Goal: Task Accomplishment & Management: Use online tool/utility

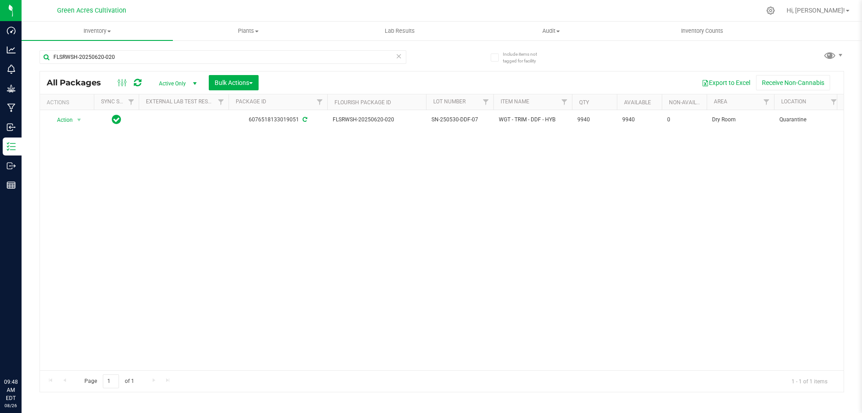
click at [343, 54] on input "FLSRWSH-20250620-020" at bounding box center [223, 56] width 367 height 13
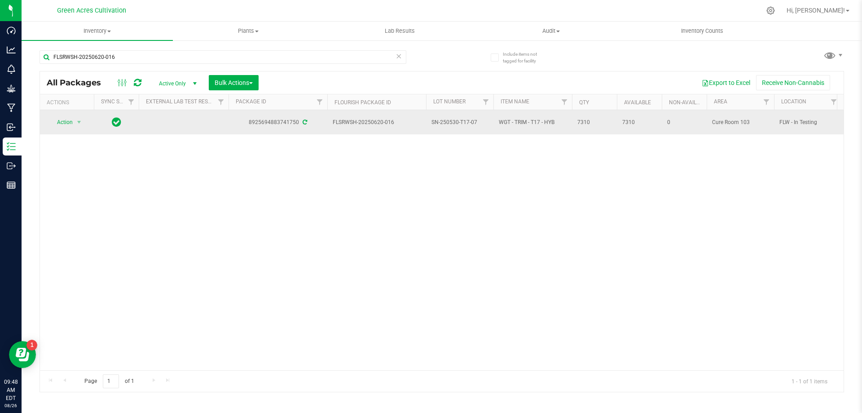
type input "FLSRWSH-20250620-016"
click at [67, 119] on span "Action" at bounding box center [61, 122] width 24 height 13
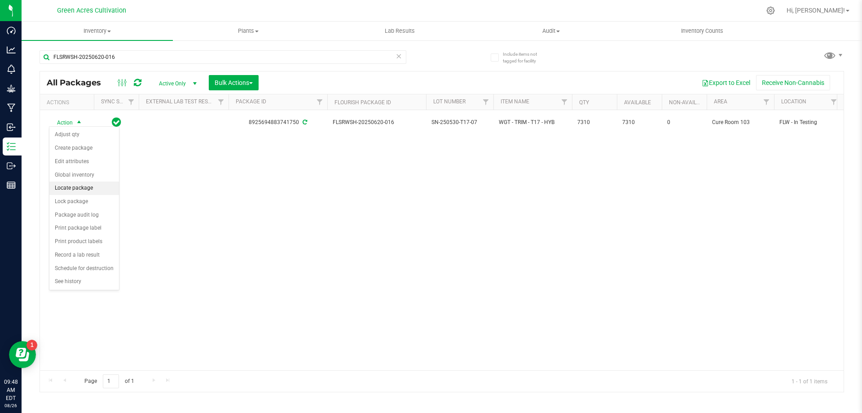
click at [97, 187] on li "Locate package" at bounding box center [84, 187] width 70 height 13
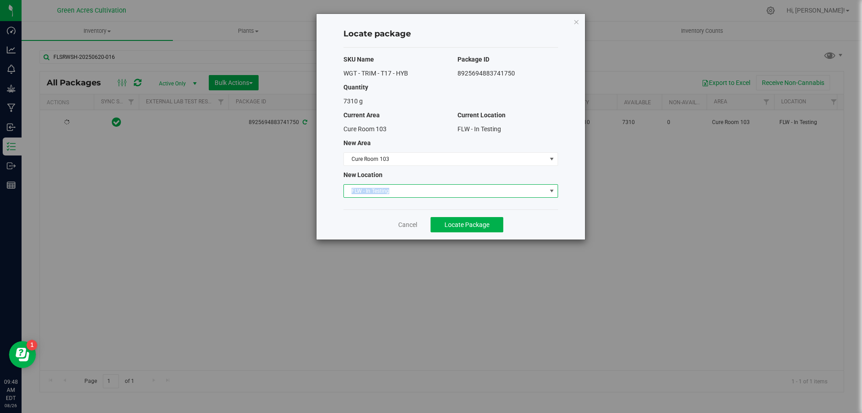
click at [440, 183] on div "SKU Name Package ID WGT - TRIM - T17 - HYB 8925694883741750 Quantity 7310 g Cur…" at bounding box center [451, 129] width 215 height 162
click at [435, 189] on span "FLW - In Testing" at bounding box center [445, 191] width 203 height 13
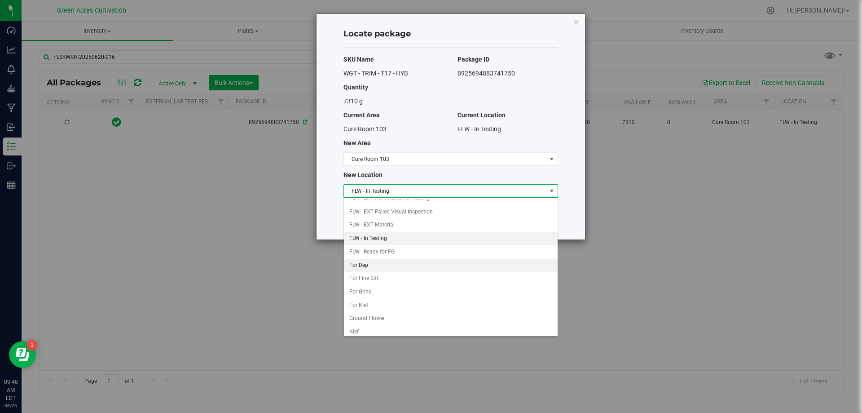
scroll to position [92, 0]
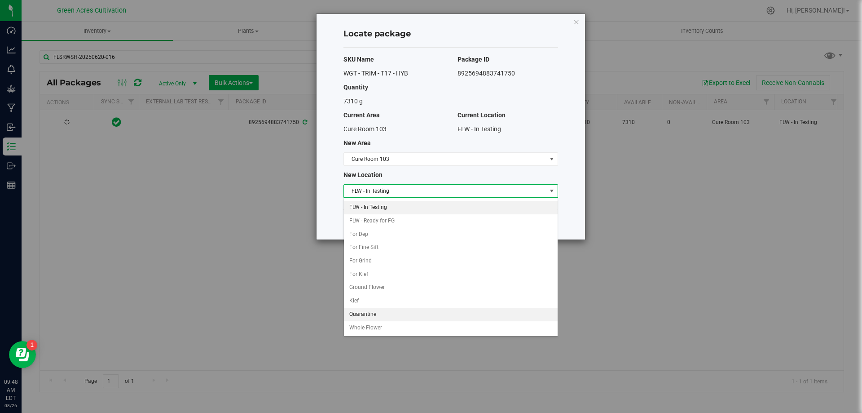
click at [380, 312] on li "Quarantine" at bounding box center [451, 314] width 214 height 13
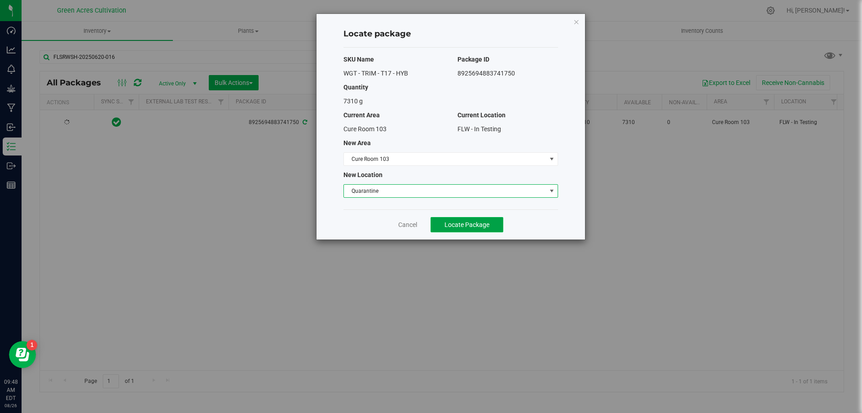
click at [468, 230] on button "Locate Package" at bounding box center [467, 224] width 73 height 15
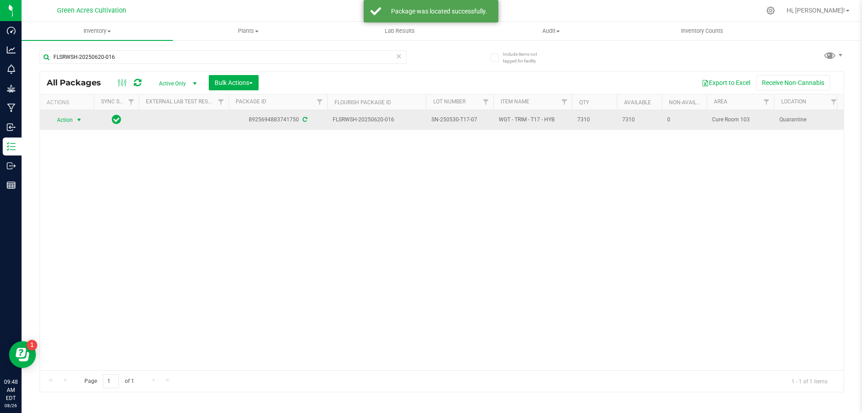
click at [70, 122] on span "Action" at bounding box center [61, 120] width 24 height 13
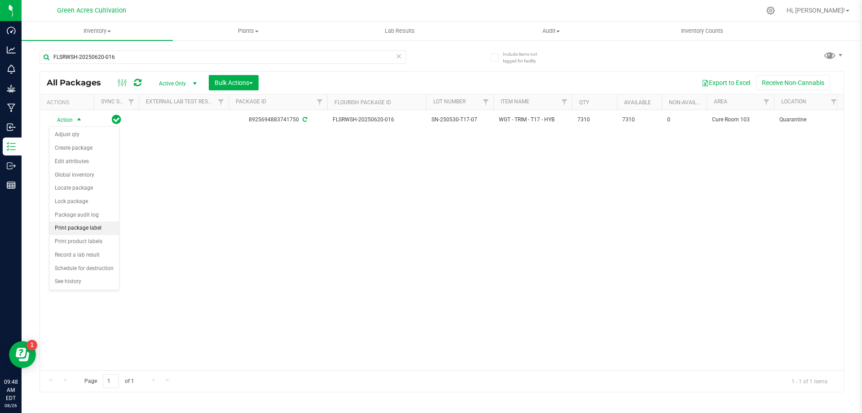
click at [93, 226] on li "Print package label" at bounding box center [84, 227] width 70 height 13
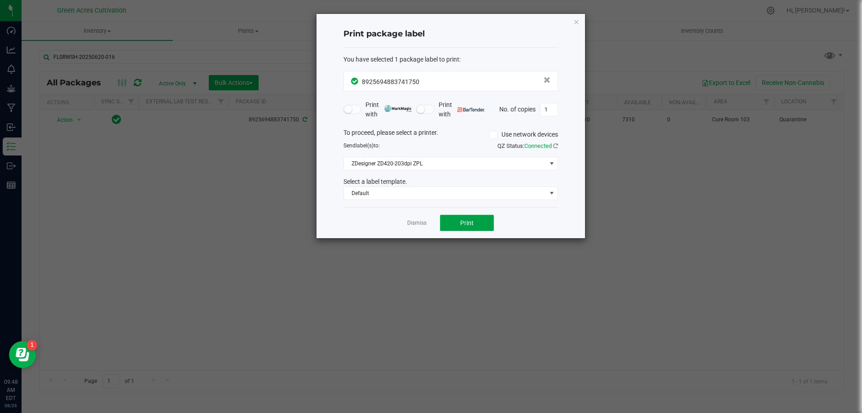
click at [473, 223] on span "Print" at bounding box center [466, 222] width 13 height 7
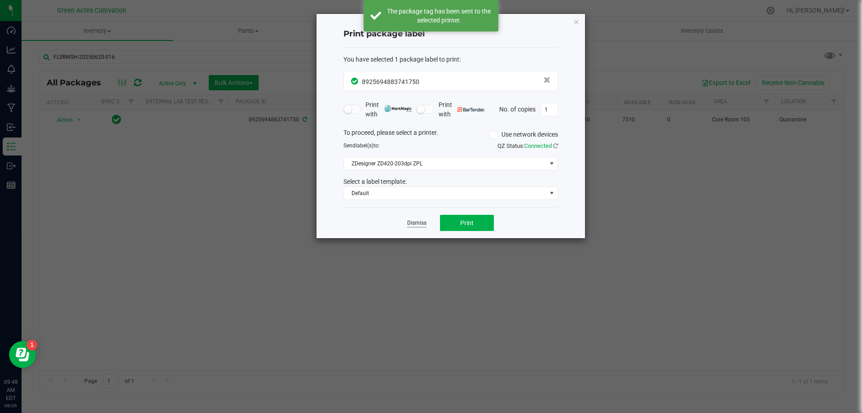
click at [418, 225] on link "Dismiss" at bounding box center [416, 223] width 19 height 8
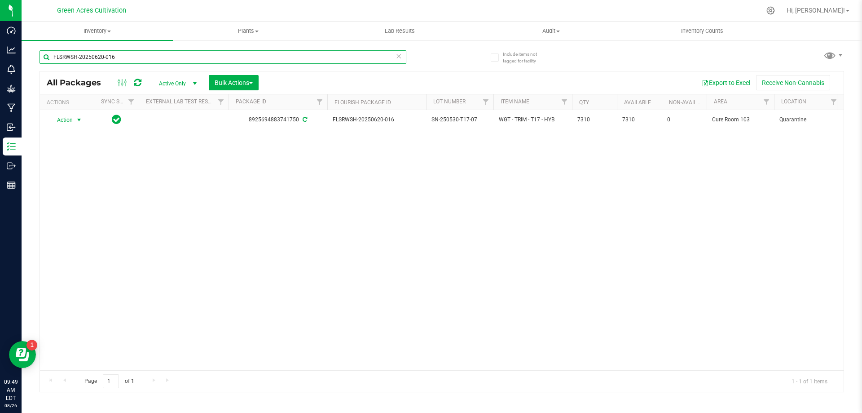
click at [346, 52] on input "FLSRWSH-20250620-016" at bounding box center [223, 56] width 367 height 13
paste input "17-050"
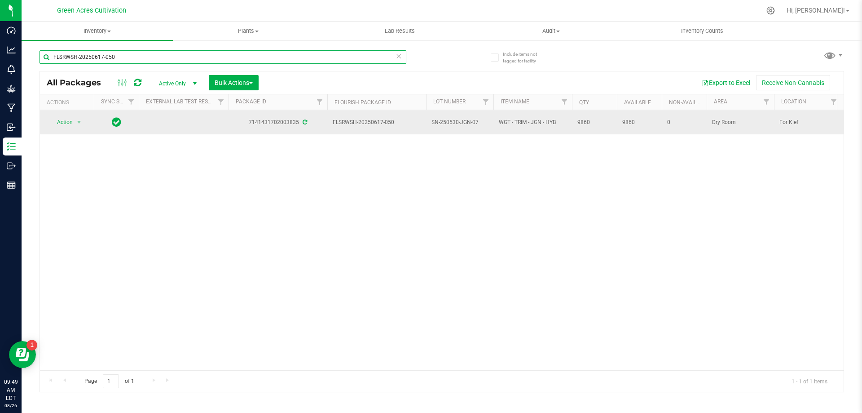
type input "FLSRWSH-20250617-050"
click at [74, 123] on span "select" at bounding box center [79, 122] width 11 height 13
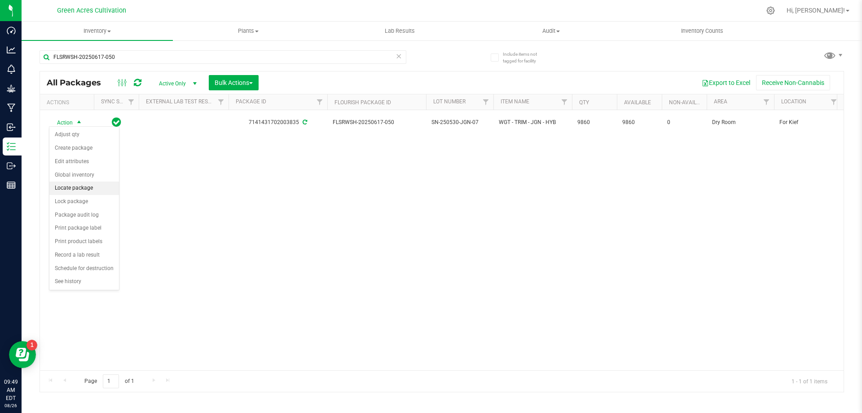
click at [95, 185] on li "Locate package" at bounding box center [84, 187] width 70 height 13
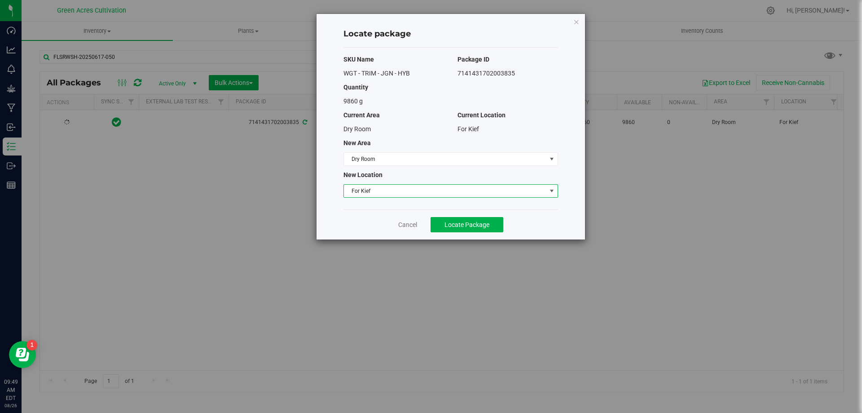
click at [386, 195] on span "For Kief" at bounding box center [445, 191] width 203 height 13
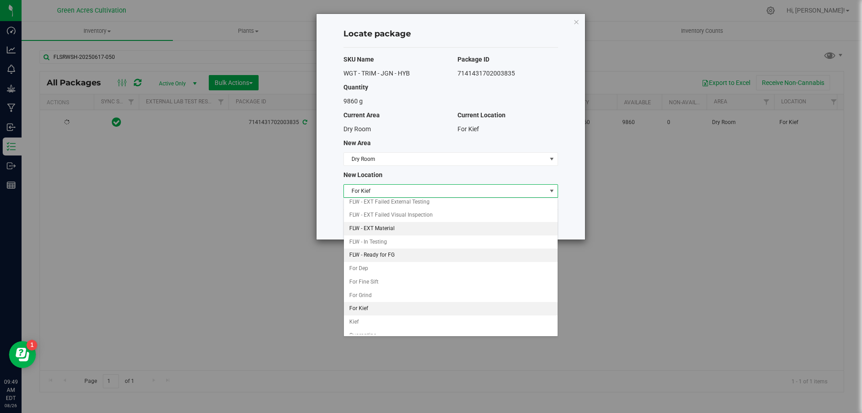
scroll to position [39, 0]
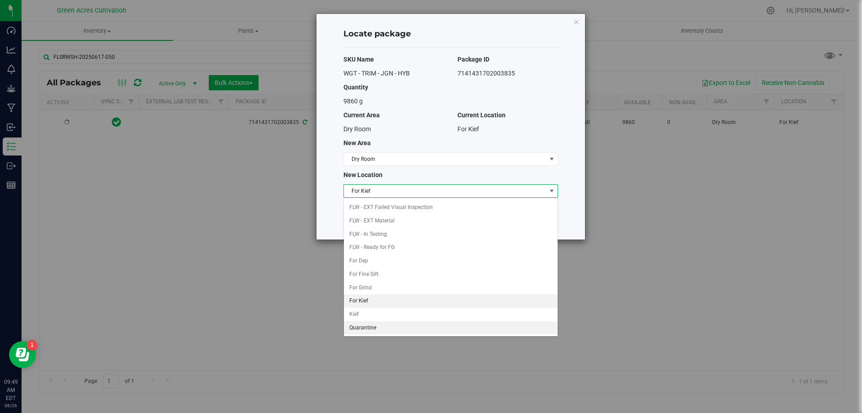
click at [383, 324] on li "Quarantine" at bounding box center [451, 327] width 214 height 13
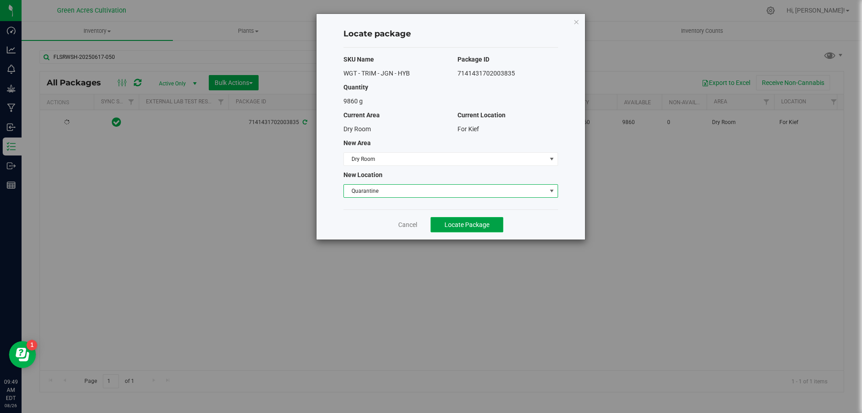
click at [460, 230] on button "Locate Package" at bounding box center [467, 224] width 73 height 15
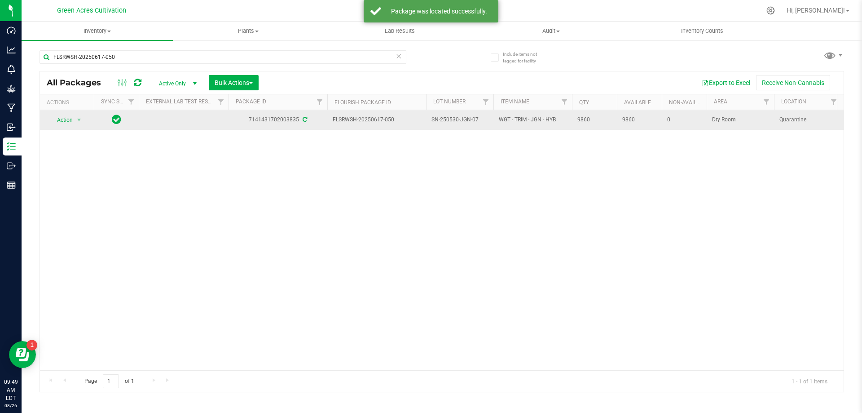
click at [66, 128] on td "Action Action Adjust qty Create package Edit attributes Global inventory Locate…" at bounding box center [67, 120] width 54 height 20
click at [66, 125] on span "Action" at bounding box center [61, 120] width 24 height 13
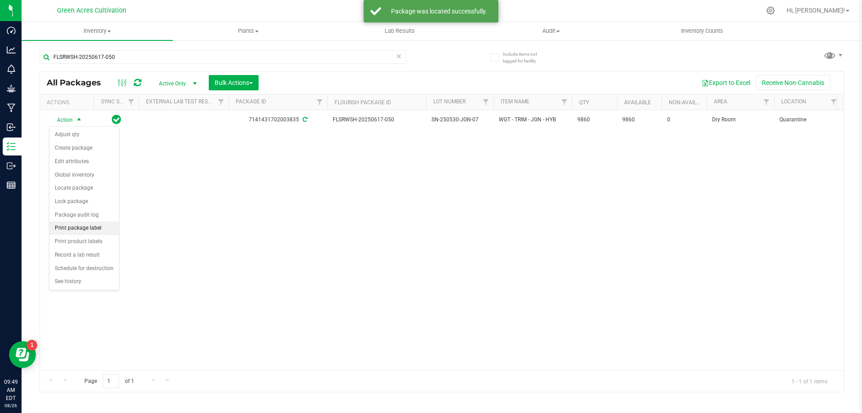
click at [82, 227] on li "Print package label" at bounding box center [84, 227] width 70 height 13
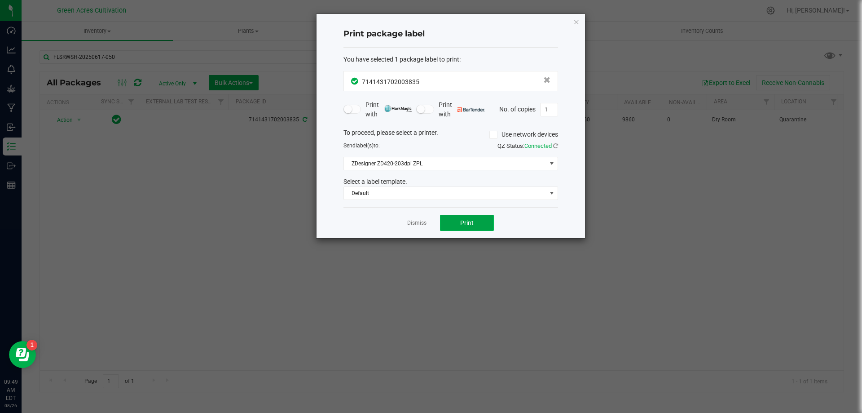
click at [477, 222] on button "Print" at bounding box center [467, 223] width 54 height 16
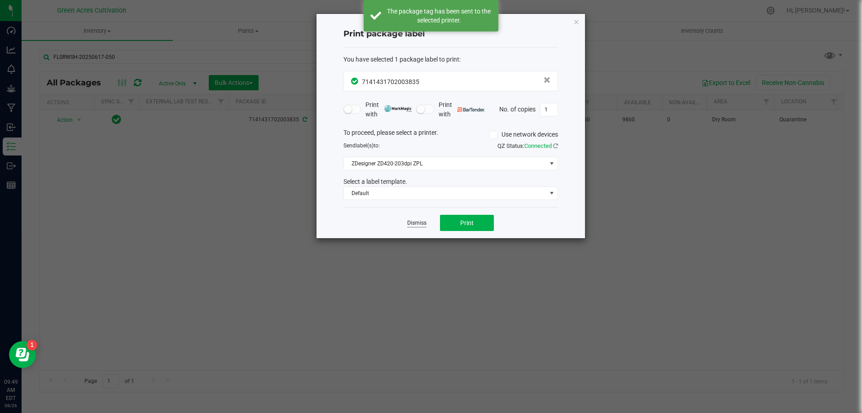
click at [417, 223] on link "Dismiss" at bounding box center [416, 223] width 19 height 8
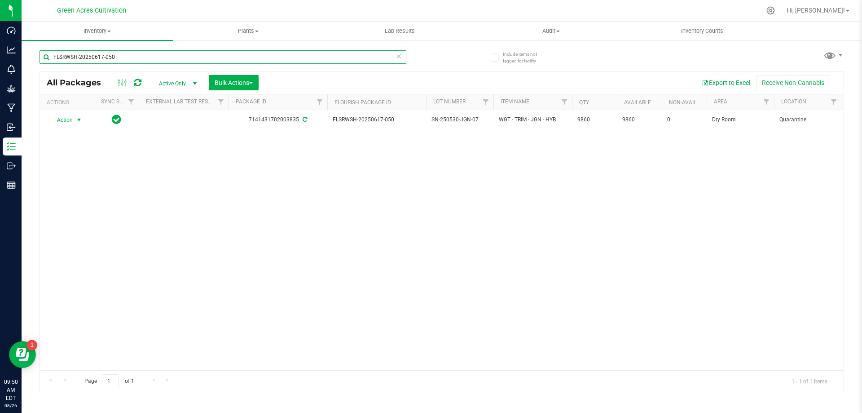
click at [358, 58] on input "FLSRWSH-20250617-050" at bounding box center [223, 56] width 367 height 13
paste input "45"
click at [348, 50] on input "FLSRWSH-20250617-045" at bounding box center [223, 56] width 367 height 13
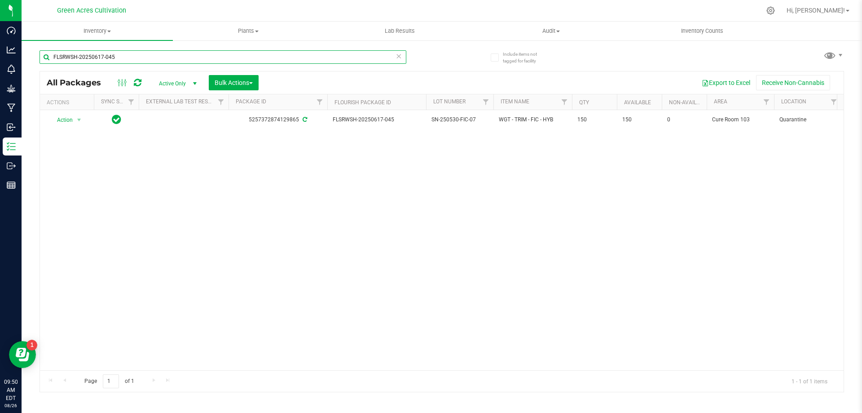
click at [347, 51] on input "FLSRWSH-20250617-045" at bounding box center [223, 56] width 367 height 13
paste input "SN-250502-GMK-P01-03"
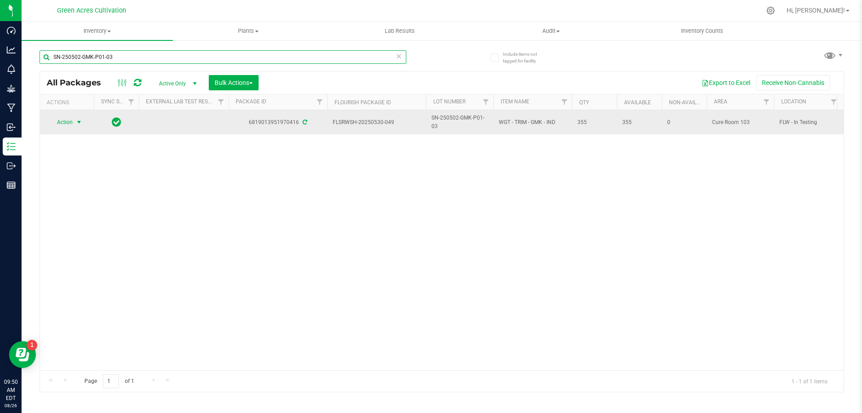
type input "SN-250502-GMK-P01-03"
click at [60, 118] on span "Action" at bounding box center [61, 122] width 24 height 13
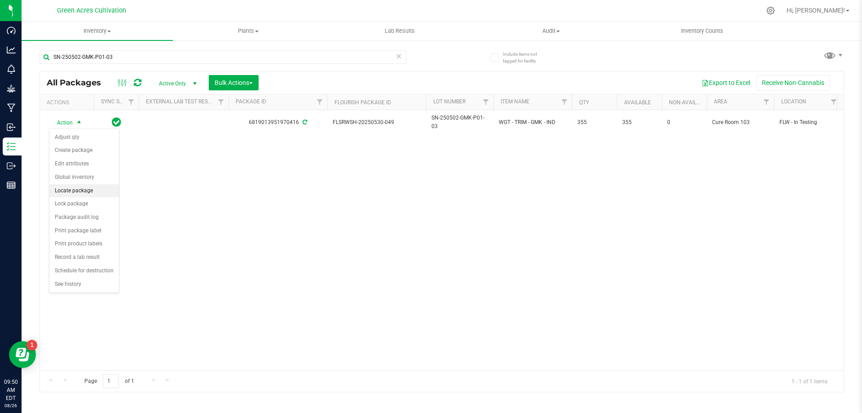
click at [91, 192] on li "Locate package" at bounding box center [84, 190] width 70 height 13
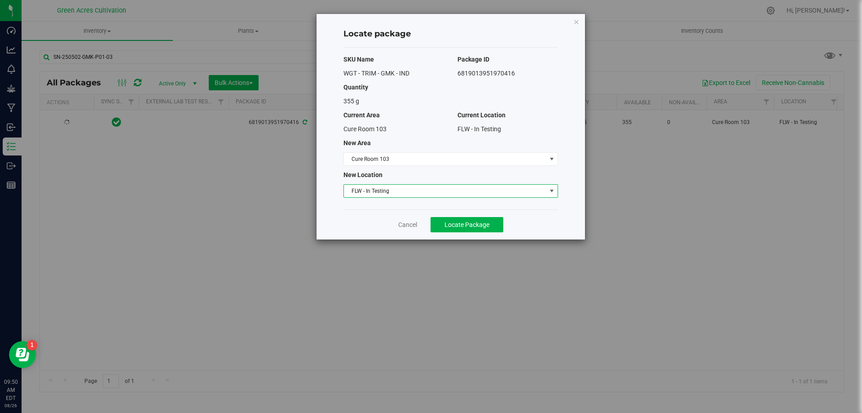
click at [402, 193] on span "FLW - In Testing" at bounding box center [445, 191] width 203 height 13
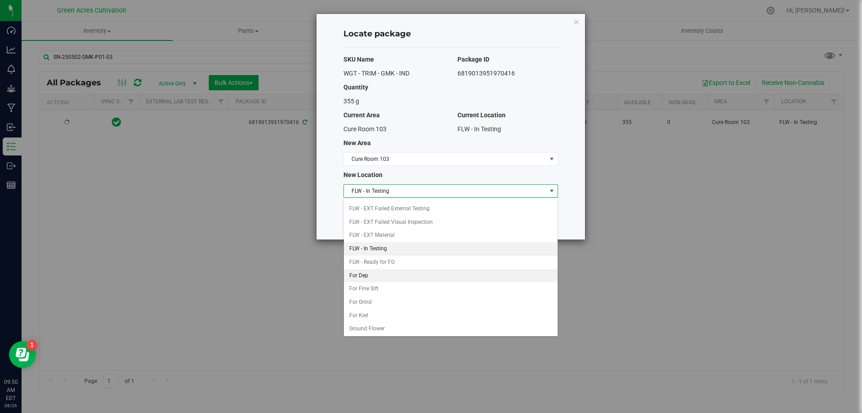
scroll to position [92, 0]
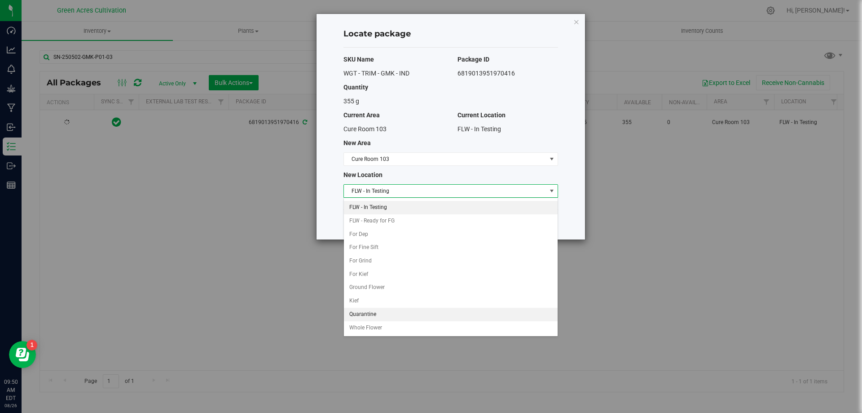
click at [371, 315] on li "Quarantine" at bounding box center [451, 314] width 214 height 13
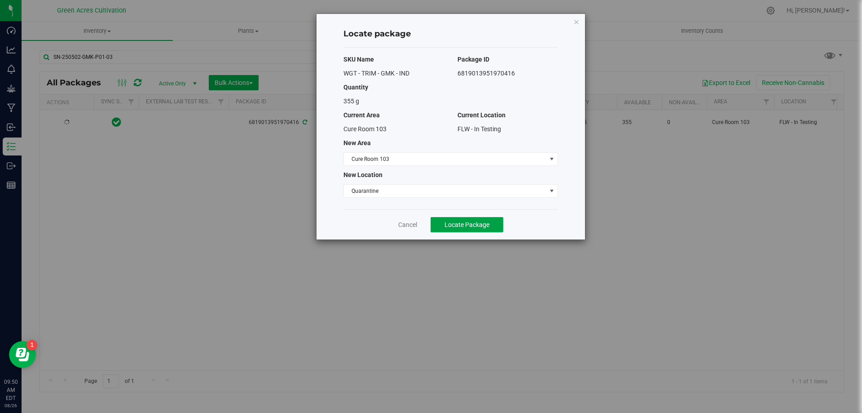
click at [477, 228] on button "Locate Package" at bounding box center [467, 224] width 73 height 15
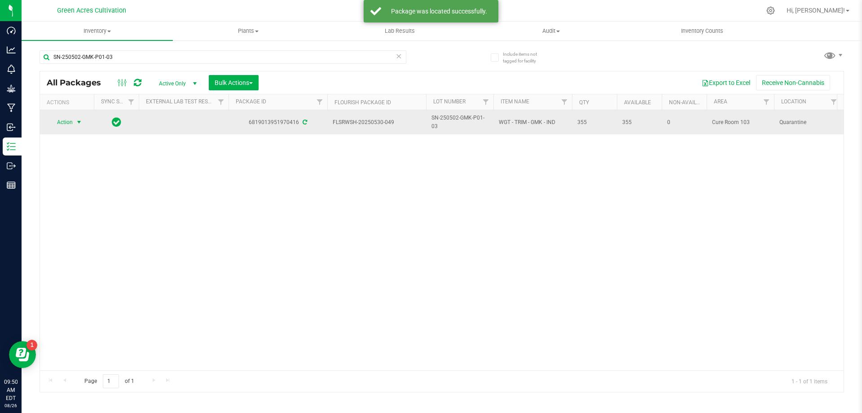
click at [58, 127] on span "Action" at bounding box center [61, 122] width 24 height 13
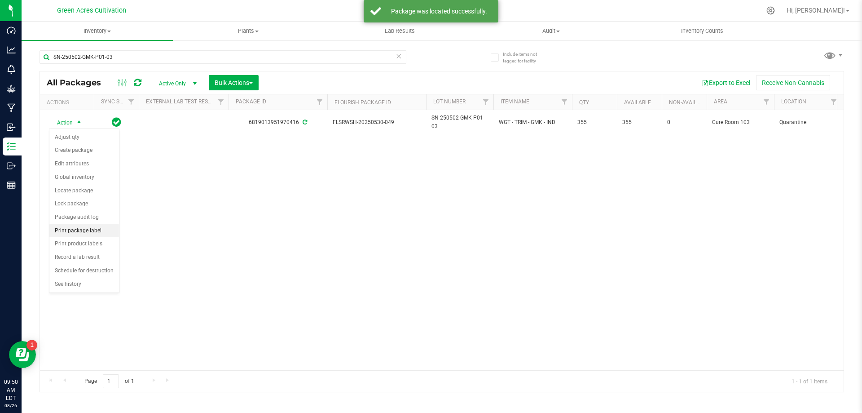
click at [99, 230] on li "Print package label" at bounding box center [84, 230] width 70 height 13
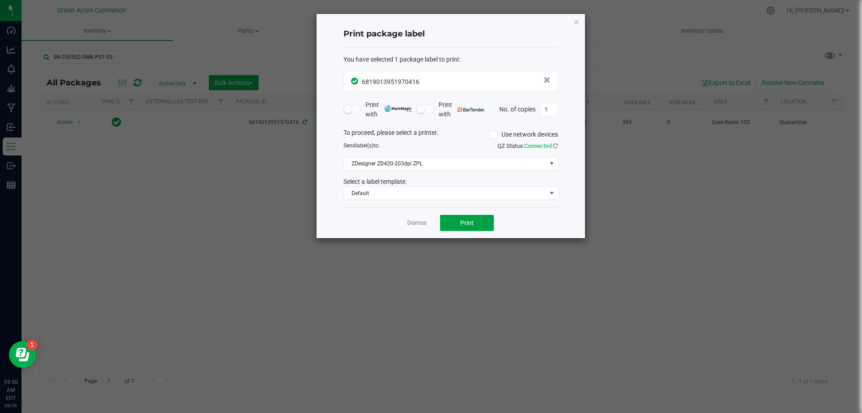
click at [486, 227] on button "Print" at bounding box center [467, 223] width 54 height 16
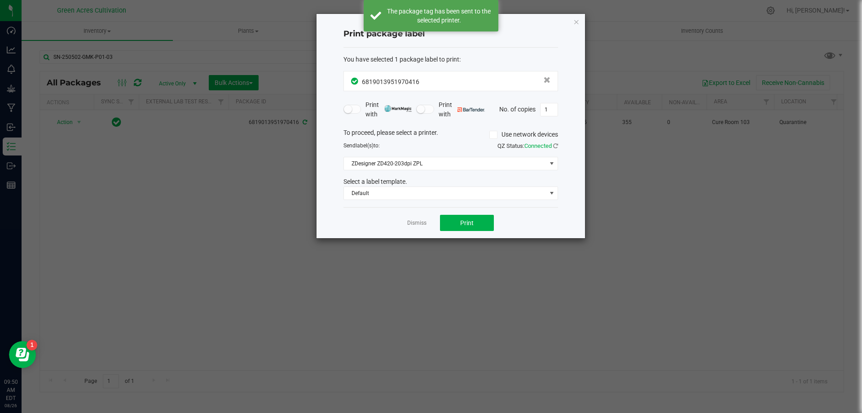
click at [421, 227] on link "Dismiss" at bounding box center [416, 223] width 19 height 8
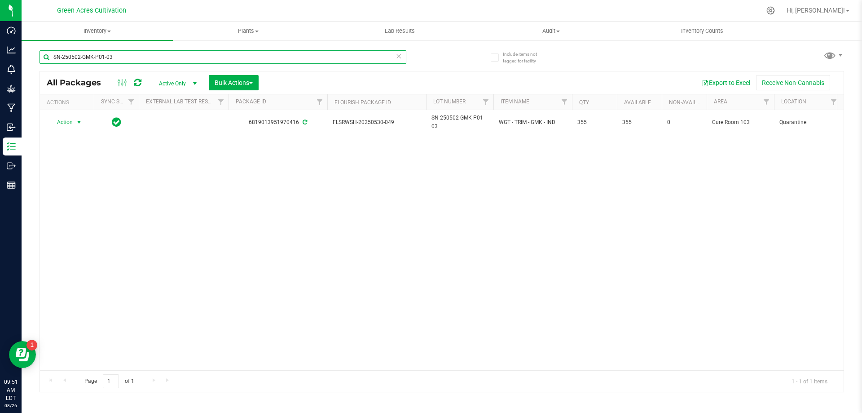
click at [294, 57] on input "SN-250502-GMK-P01-03" at bounding box center [223, 56] width 367 height 13
paste input "411-ARZ-09"
click at [294, 57] on input "SN-250502-GMK-P01-03" at bounding box center [223, 56] width 367 height 13
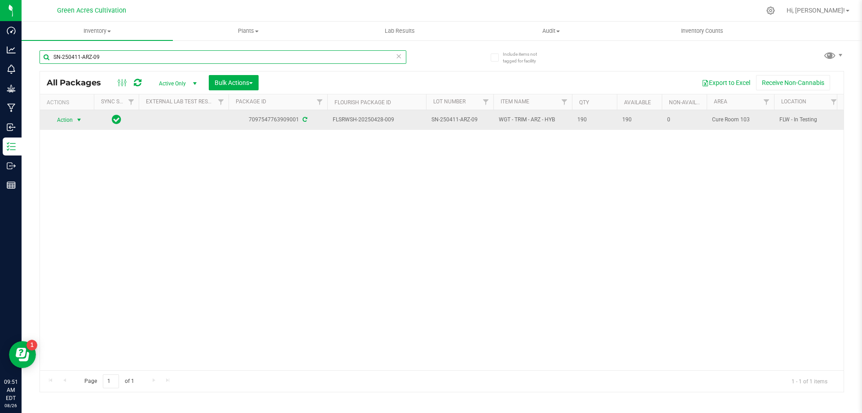
type input "SN-250411-ARZ-09"
click at [71, 121] on span "Action" at bounding box center [61, 120] width 24 height 13
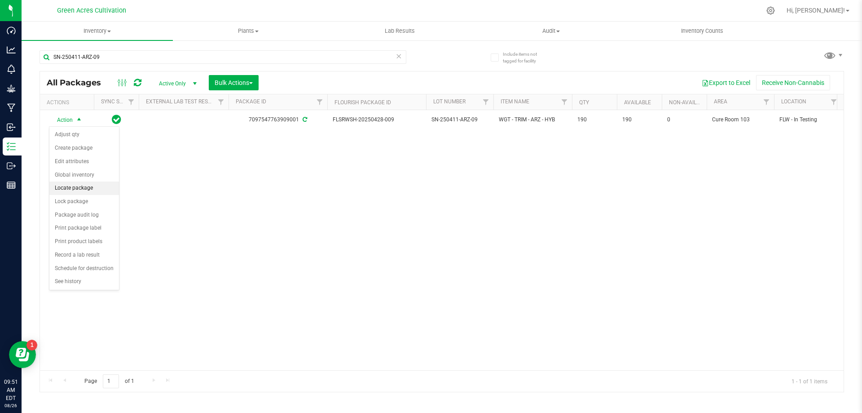
click at [82, 186] on li "Locate package" at bounding box center [84, 187] width 70 height 13
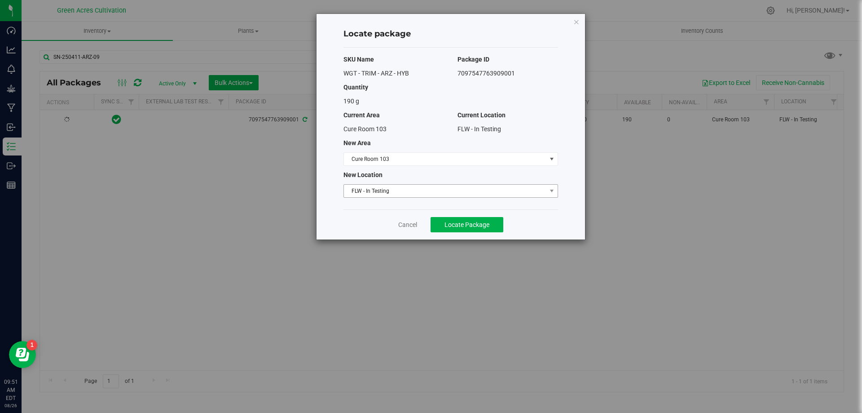
click at [441, 193] on span "FLW - In Testing" at bounding box center [445, 191] width 203 height 13
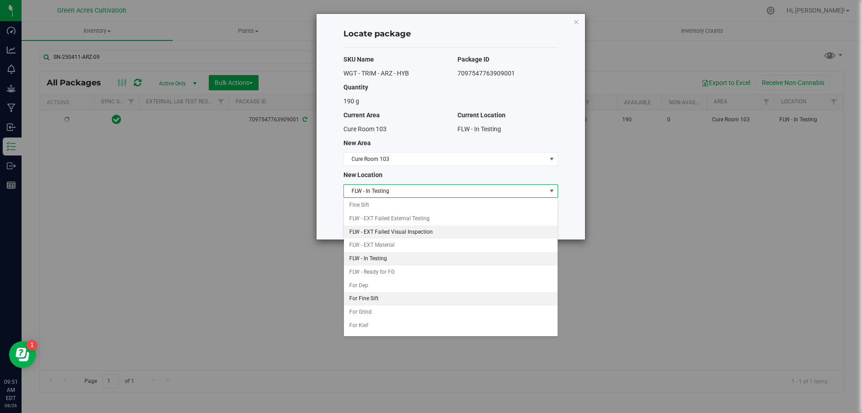
scroll to position [92, 0]
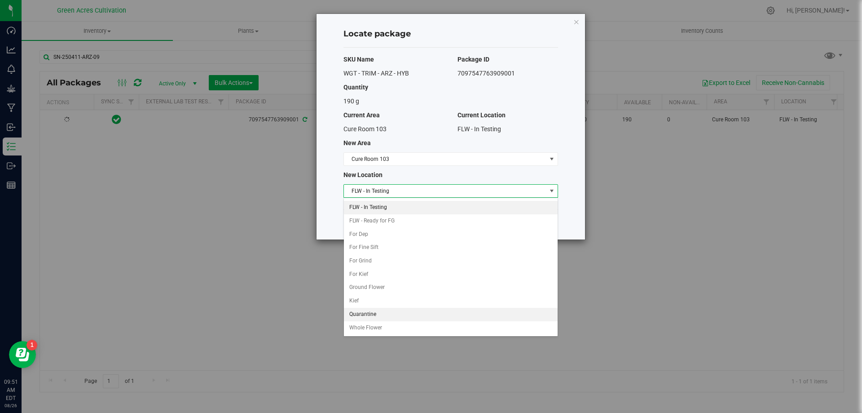
click at [380, 314] on li "Quarantine" at bounding box center [451, 314] width 214 height 13
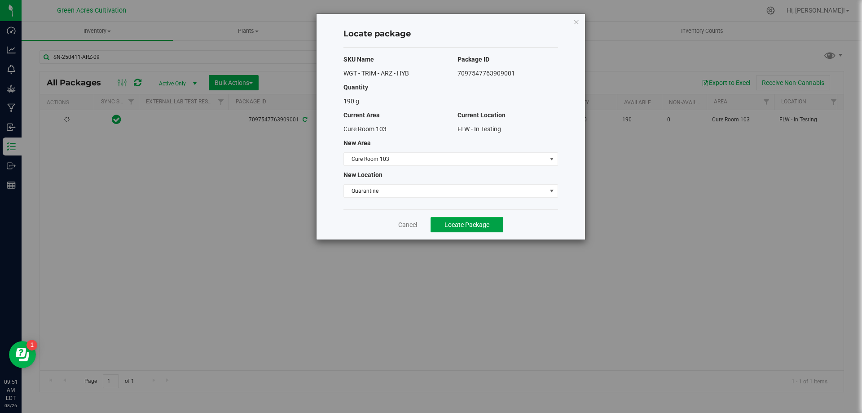
click at [497, 230] on button "Locate Package" at bounding box center [467, 224] width 73 height 15
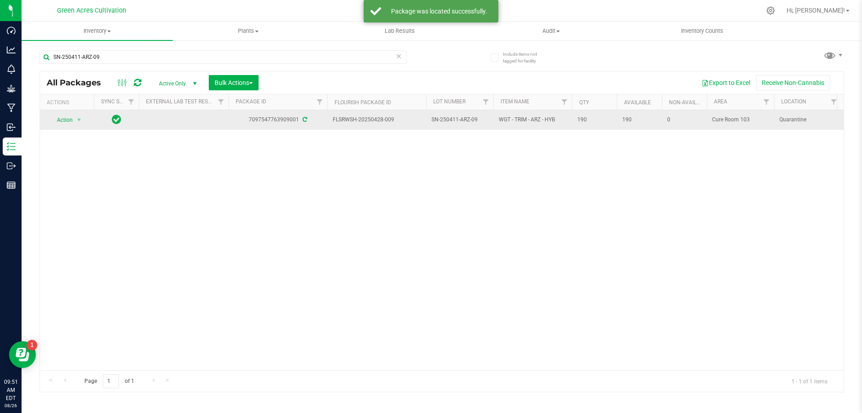
click at [63, 119] on span "Action" at bounding box center [61, 120] width 24 height 13
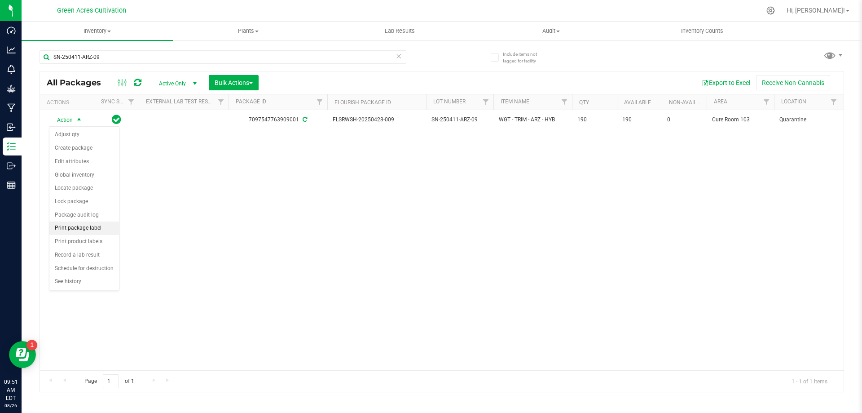
click at [102, 228] on li "Print package label" at bounding box center [84, 227] width 70 height 13
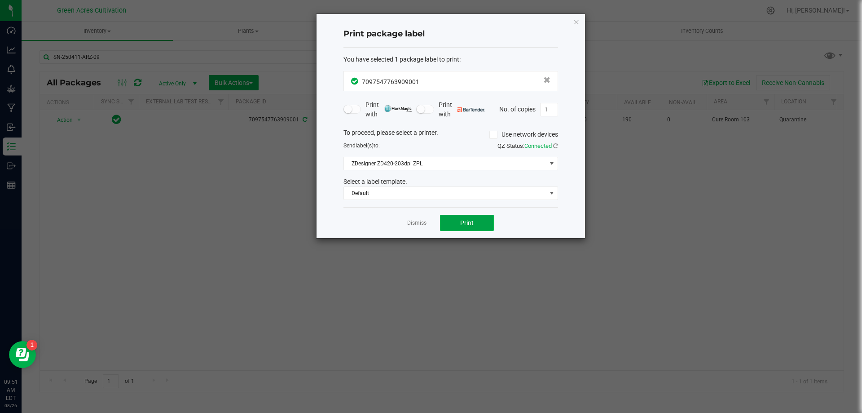
click at [480, 225] on button "Print" at bounding box center [467, 223] width 54 height 16
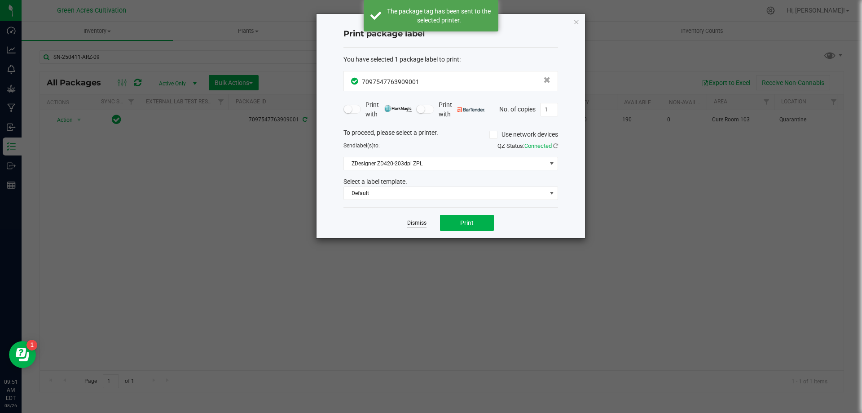
click at [409, 222] on link "Dismiss" at bounding box center [416, 223] width 19 height 8
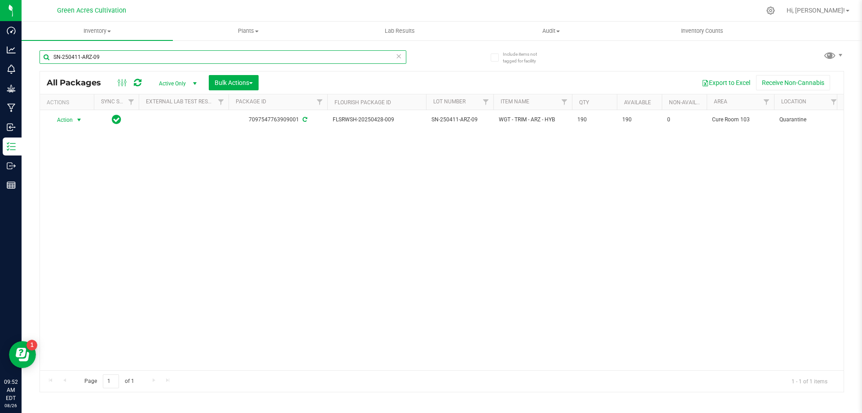
click at [308, 54] on input "SN-250411-ARZ-09" at bounding box center [223, 56] width 367 height 13
paste input "FLSRWSH-20250424-036"
click at [772, 101] on div "Actions Sync Status External Lab Test Result Package ID Flourish Package ID Lot…" at bounding box center [439, 101] width 798 height 15
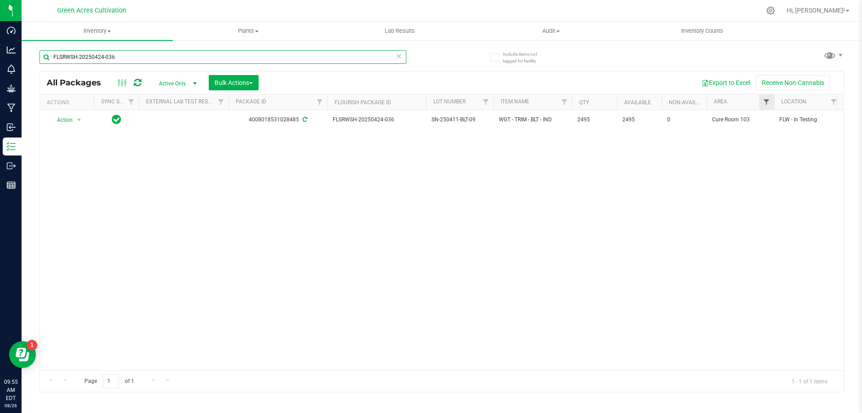
type input "FLSRWSH-20250424-036"
click at [763, 101] on span "Filter" at bounding box center [766, 101] width 7 height 7
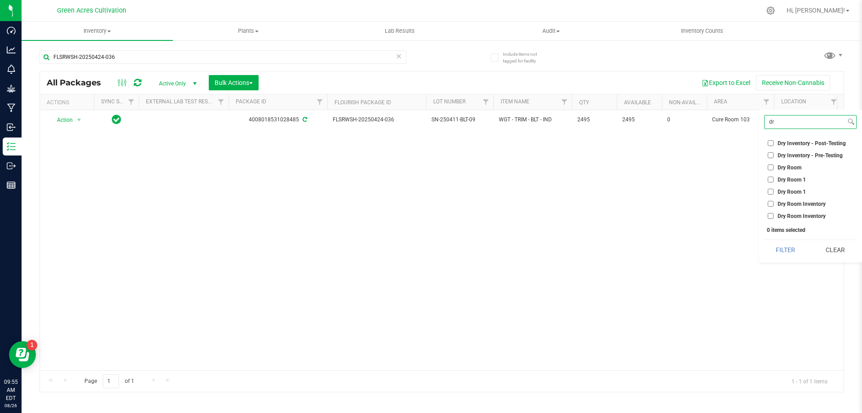
type input "dr"
click at [787, 167] on span "Dry Room" at bounding box center [790, 167] width 24 height 5
click at [774, 167] on input "Dry Room" at bounding box center [771, 167] width 6 height 6
checkbox input "true"
click at [791, 126] on input "dr" at bounding box center [805, 121] width 81 height 13
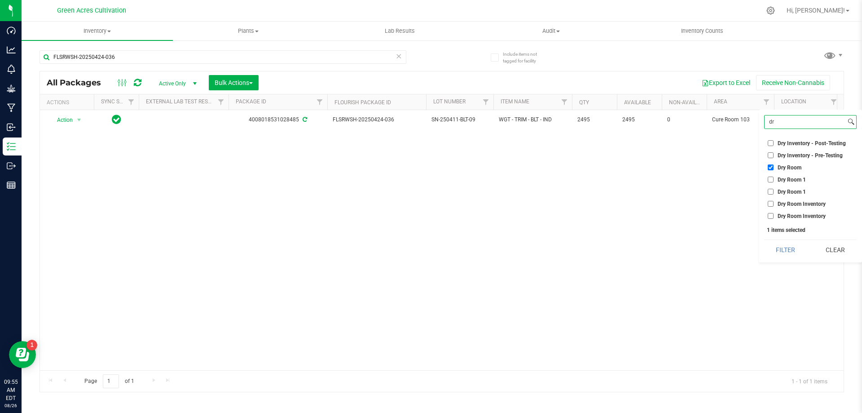
click at [791, 126] on input "dr" at bounding box center [805, 121] width 81 height 13
type input "tr"
click at [807, 204] on span "Trim Room 101" at bounding box center [796, 203] width 37 height 5
click at [774, 204] on input "Trim Room 101" at bounding box center [771, 204] width 6 height 6
checkbox input "true"
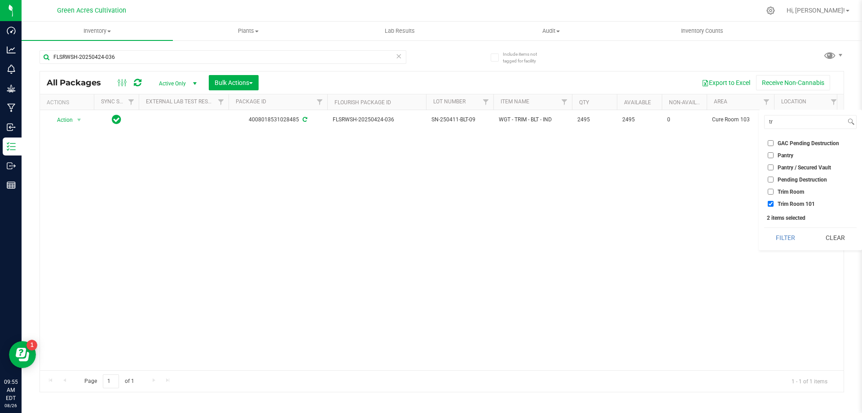
click at [786, 114] on div "tr Select All 01 02 05 06 09 10 13 13 14 15 17 18 19 19 21 22 23 25 26 29 30 32…" at bounding box center [810, 180] width 103 height 141
click at [783, 116] on input "tr" at bounding box center [805, 121] width 81 height 13
type input "cure"
click at [799, 138] on li "Cure Room 103" at bounding box center [810, 142] width 93 height 9
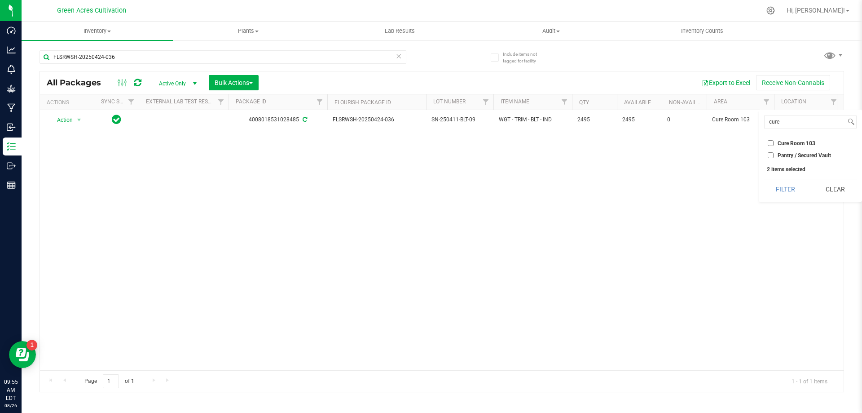
click at [797, 145] on span "Cure Room 103" at bounding box center [797, 143] width 38 height 5
click at [774, 145] on input "Cure Room 103" at bounding box center [771, 143] width 6 height 6
checkbox input "true"
click at [792, 189] on button "Filter" at bounding box center [785, 189] width 43 height 20
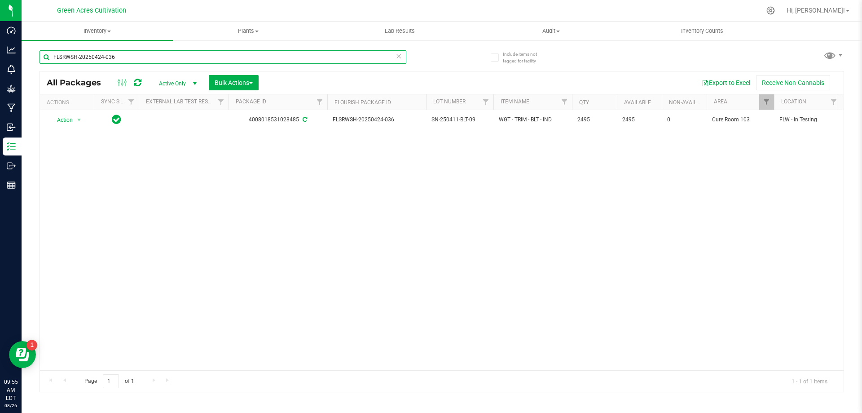
click at [224, 54] on input "FLSRWSH-20250424-036" at bounding box center [223, 56] width 367 height 13
click at [223, 54] on input "FLSRWSH-20250424-036" at bounding box center [223, 56] width 367 height 13
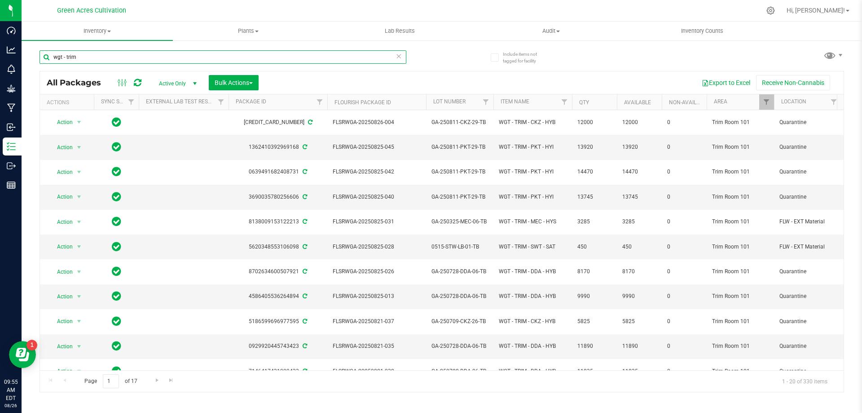
type input "wgt - trim"
drag, startPoint x: 297, startPoint y: 370, endPoint x: 415, endPoint y: 372, distance: 118.1
click at [416, 372] on div "Page 1 of 17 1 - 20 of 330 items" at bounding box center [442, 381] width 804 height 22
click at [229, 84] on span "Bulk Actions" at bounding box center [234, 82] width 38 height 7
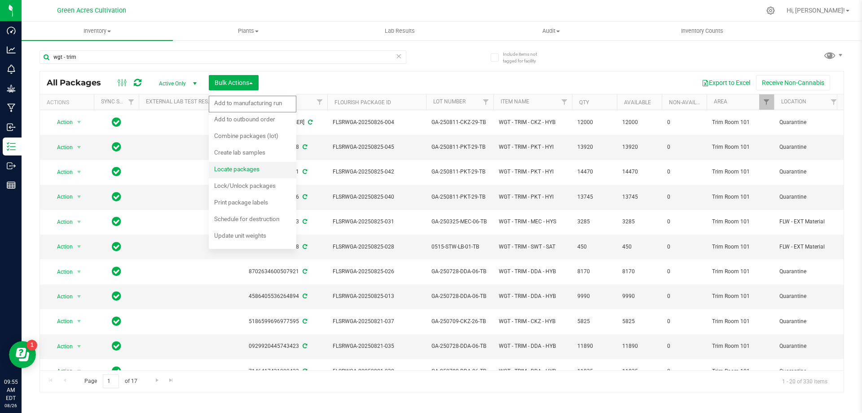
click at [242, 167] on span "Locate packages" at bounding box center [236, 168] width 45 height 7
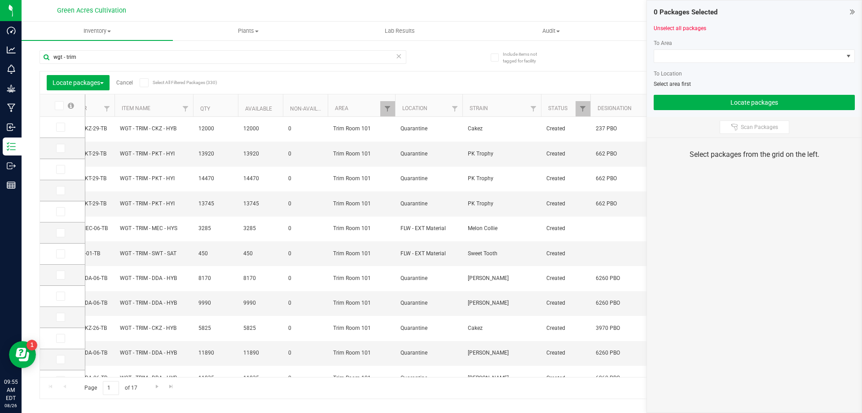
scroll to position [0, 369]
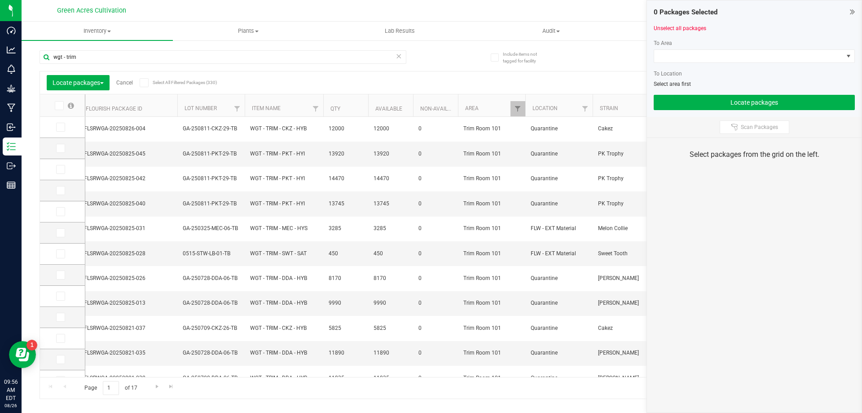
click at [53, 102] on label at bounding box center [64, 105] width 35 height 9
click at [0, 0] on input "checkbox" at bounding box center [0, 0] width 0 height 0
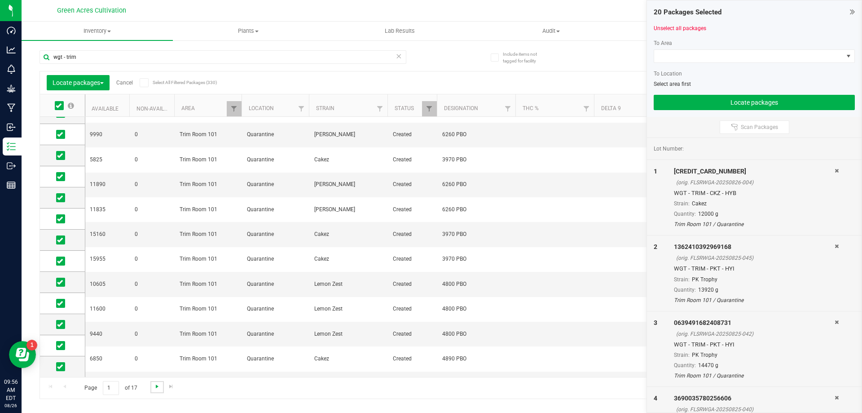
click at [157, 390] on span "Go to the next page" at bounding box center [157, 386] width 7 height 7
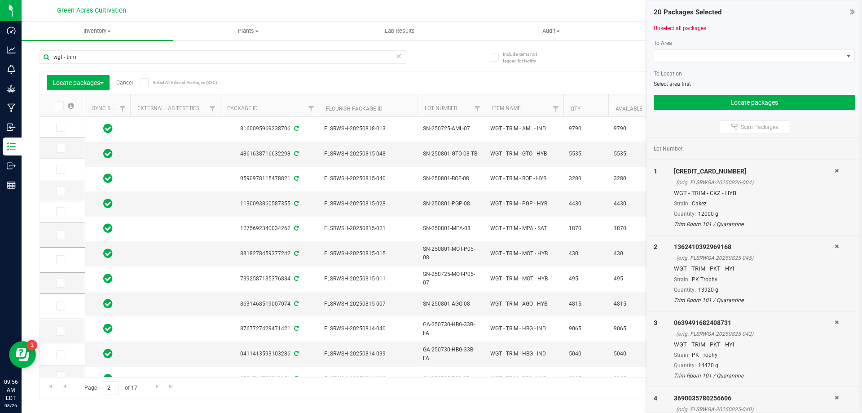
click at [63, 107] on span at bounding box center [59, 105] width 9 height 9
click at [0, 0] on input "checkbox" at bounding box center [0, 0] width 0 height 0
click at [249, 377] on div "Page 2 of 17 21 - 40 of 330 items" at bounding box center [442, 388] width 804 height 22
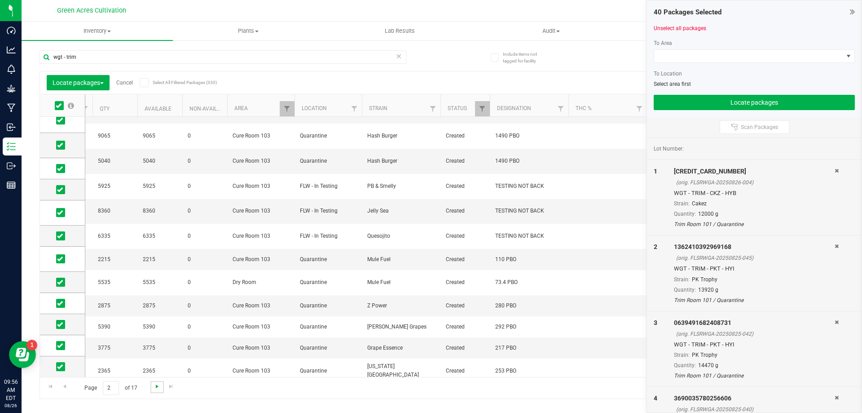
click at [154, 389] on span "Go to the next page" at bounding box center [157, 386] width 7 height 7
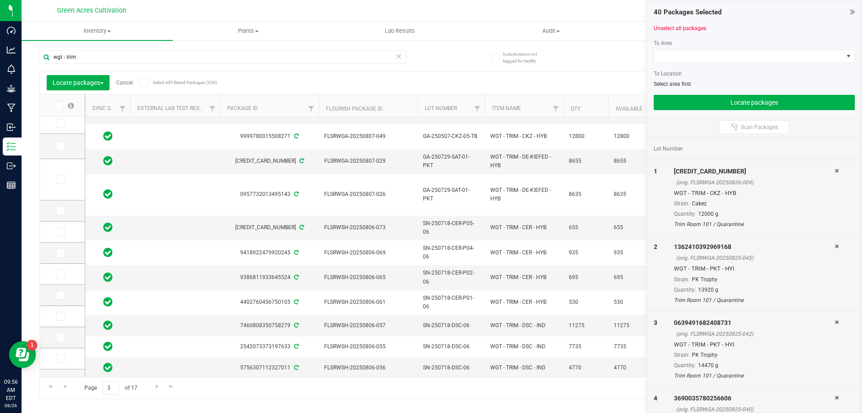
click at [61, 106] on icon at bounding box center [59, 106] width 6 height 0
click at [0, 0] on input "checkbox" at bounding box center [0, 0] width 0 height 0
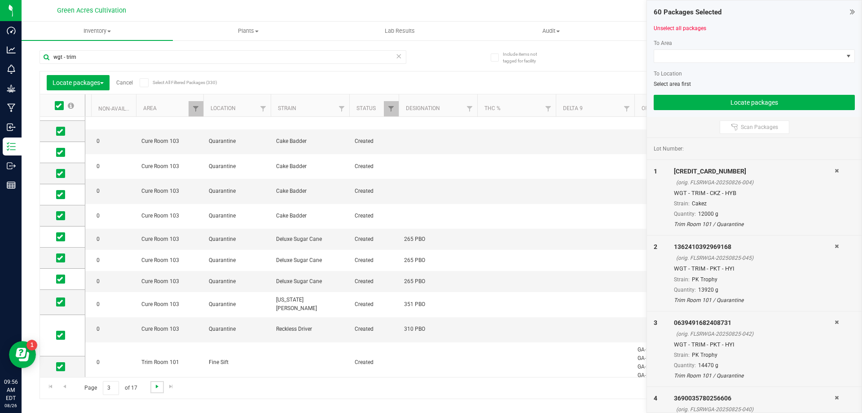
click at [156, 389] on span "Go to the next page" at bounding box center [157, 386] width 7 height 7
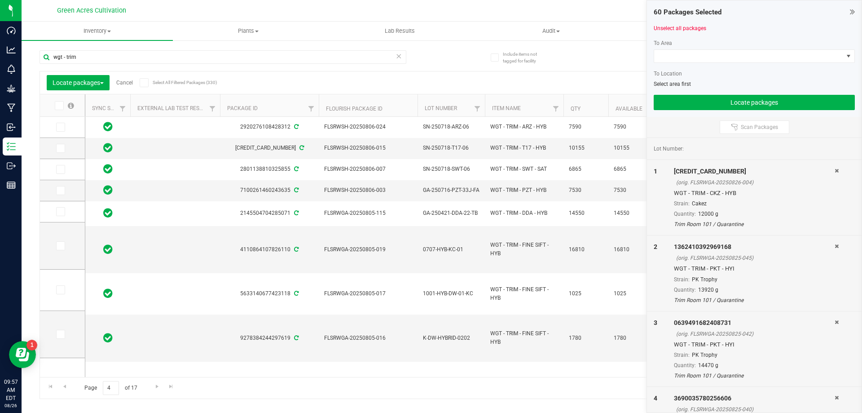
click at [59, 106] on icon at bounding box center [59, 106] width 6 height 0
click at [0, 0] on input "checkbox" at bounding box center [0, 0] width 0 height 0
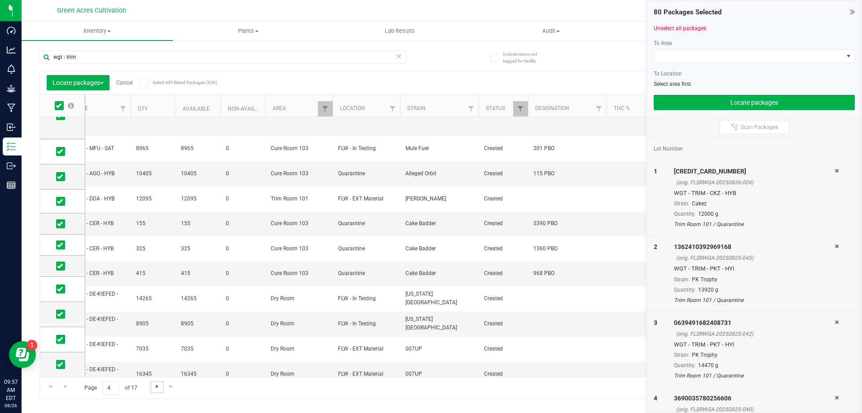
click at [158, 385] on span "Go to the next page" at bounding box center [157, 386] width 7 height 7
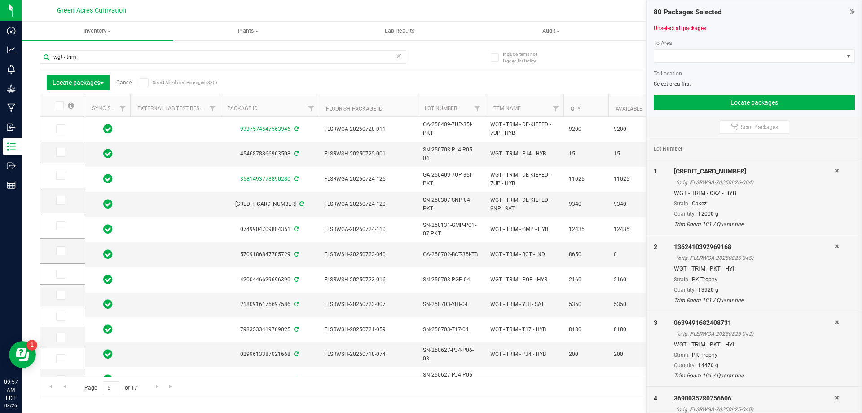
click at [66, 101] on label at bounding box center [64, 105] width 35 height 9
click at [0, 0] on input "checkbox" at bounding box center [0, 0] width 0 height 0
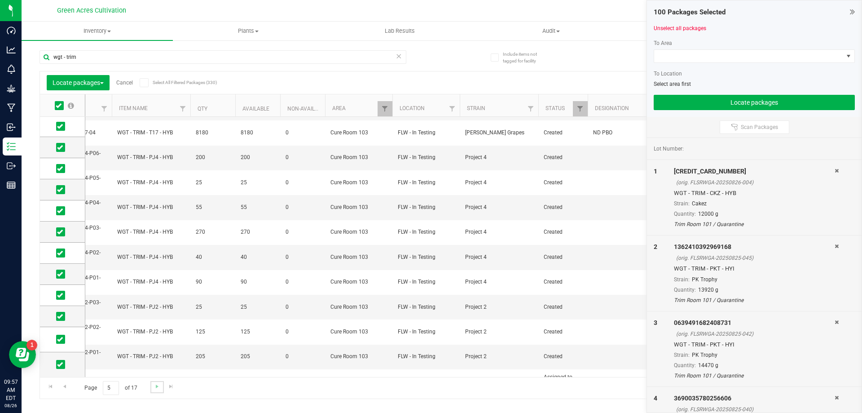
click at [156, 393] on link "Go to the next page" at bounding box center [156, 387] width 13 height 12
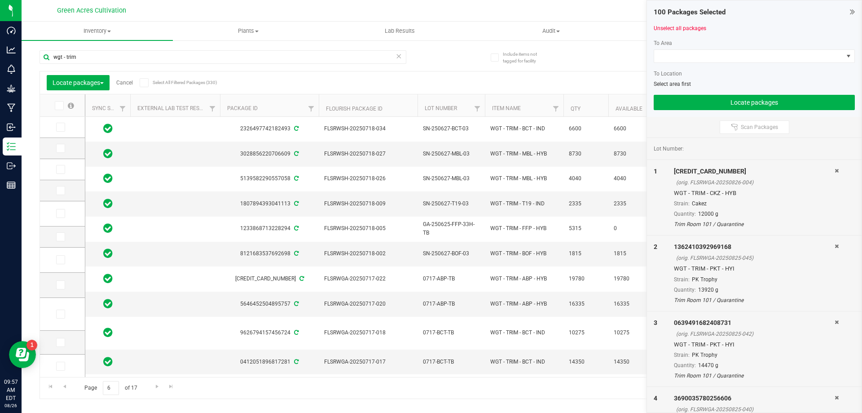
click at [58, 106] on icon at bounding box center [59, 106] width 6 height 0
click at [0, 0] on input "checkbox" at bounding box center [0, 0] width 0 height 0
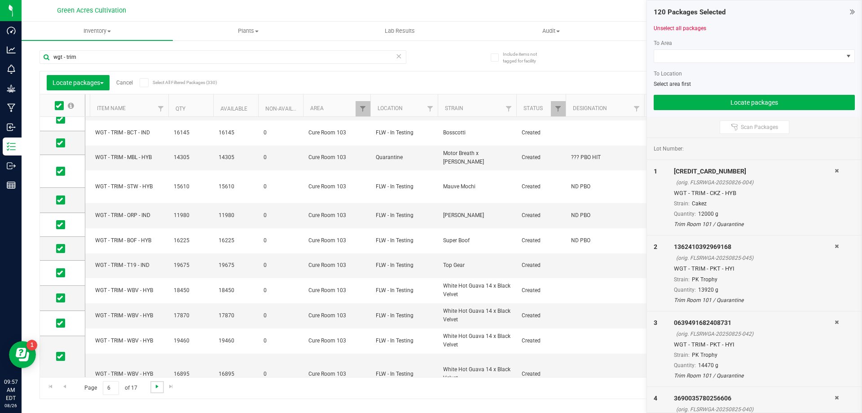
click at [156, 387] on span "Go to the next page" at bounding box center [157, 386] width 7 height 7
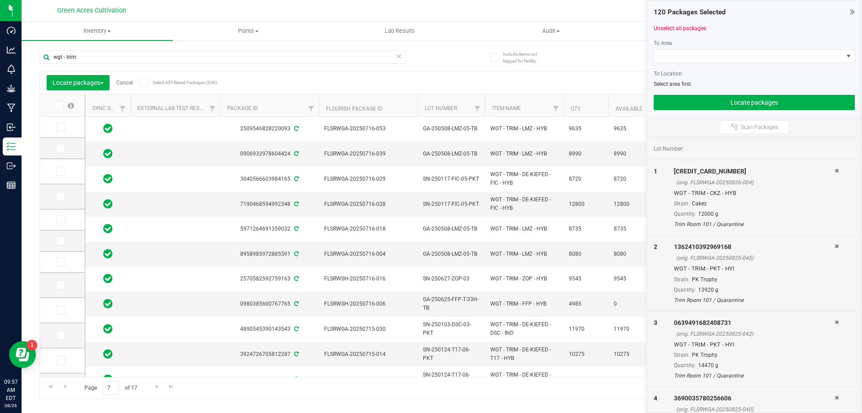
click at [62, 103] on span at bounding box center [59, 105] width 9 height 9
click at [0, 0] on input "checkbox" at bounding box center [0, 0] width 0 height 0
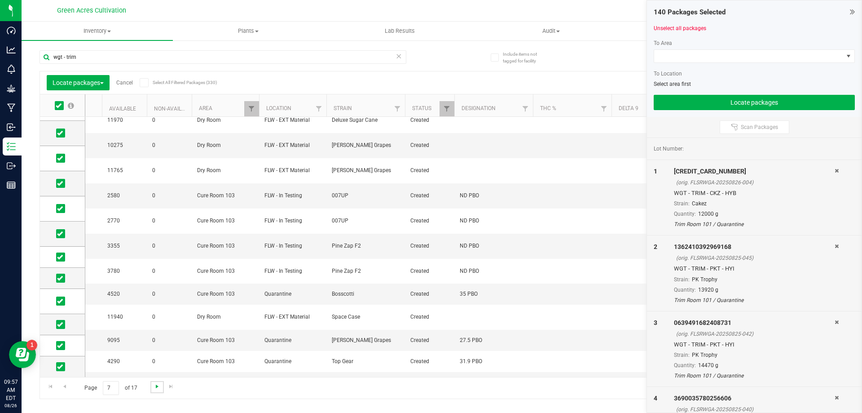
click at [156, 388] on span "Go to the next page" at bounding box center [157, 386] width 7 height 7
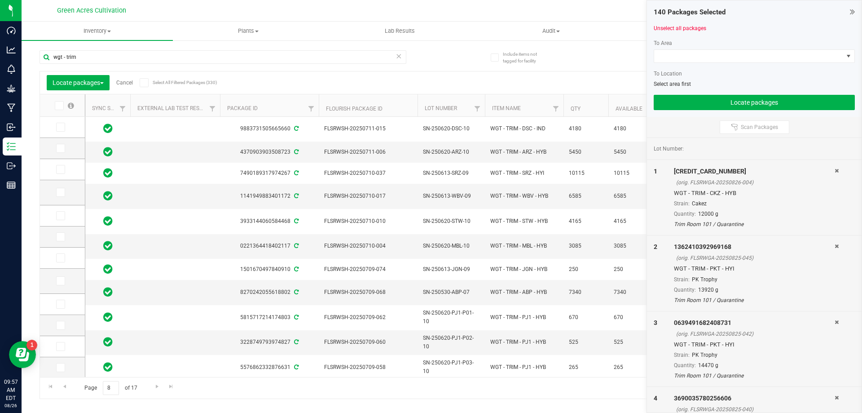
click at [61, 102] on span at bounding box center [59, 105] width 9 height 9
click at [0, 0] on input "checkbox" at bounding box center [0, 0] width 0 height 0
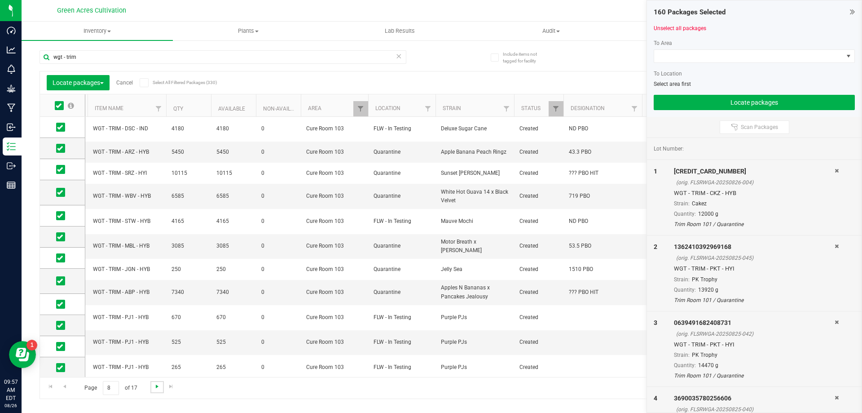
click at [155, 389] on span "Go to the next page" at bounding box center [157, 386] width 7 height 7
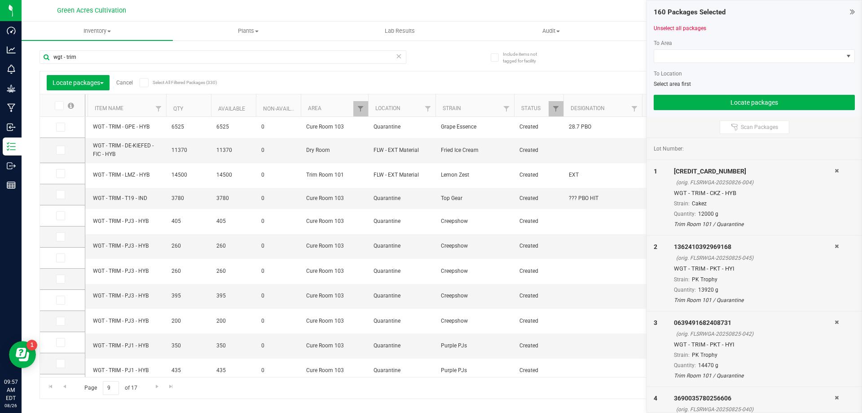
click at [61, 106] on icon at bounding box center [59, 106] width 6 height 0
click at [0, 0] on input "checkbox" at bounding box center [0, 0] width 0 height 0
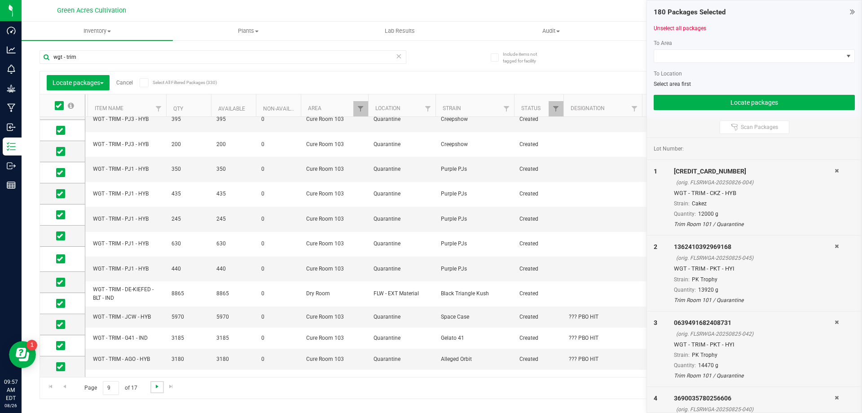
click at [154, 390] on span "Go to the next page" at bounding box center [157, 386] width 7 height 7
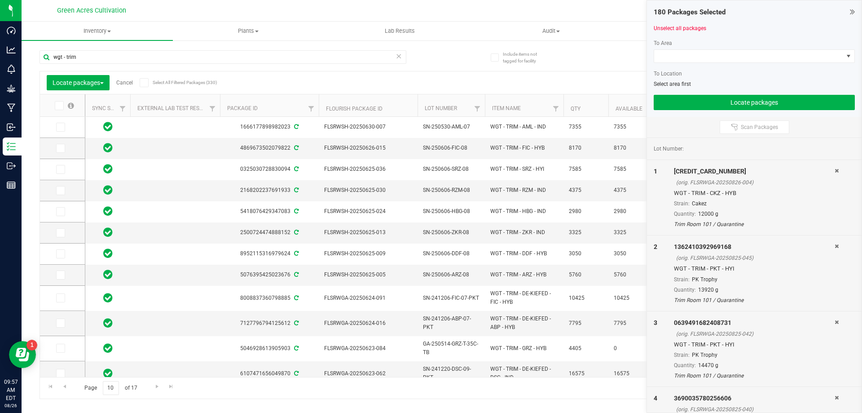
click at [61, 100] on th at bounding box center [62, 105] width 45 height 22
click at [62, 110] on th at bounding box center [62, 105] width 45 height 22
click at [61, 108] on span at bounding box center [59, 105] width 9 height 9
click at [61, 106] on icon at bounding box center [59, 106] width 6 height 0
click at [0, 0] on input "checkbox" at bounding box center [0, 0] width 0 height 0
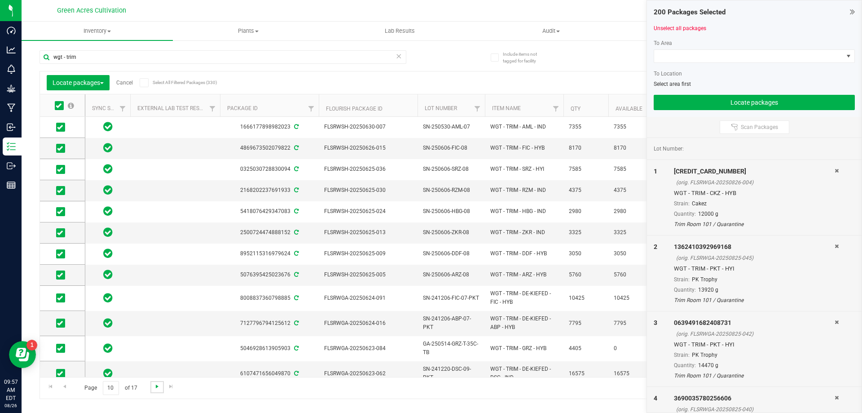
click at [155, 386] on span "Go to the next page" at bounding box center [157, 386] width 7 height 7
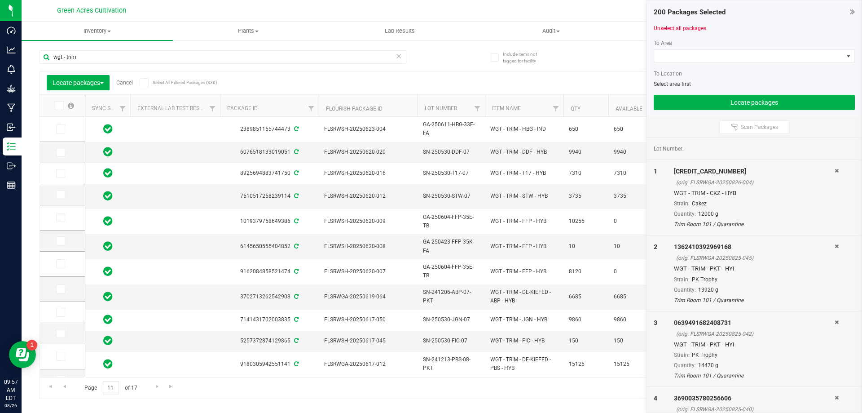
click at [62, 110] on th at bounding box center [62, 105] width 45 height 22
click at [62, 109] on span at bounding box center [59, 105] width 9 height 9
click at [0, 0] on input "checkbox" at bounding box center [0, 0] width 0 height 0
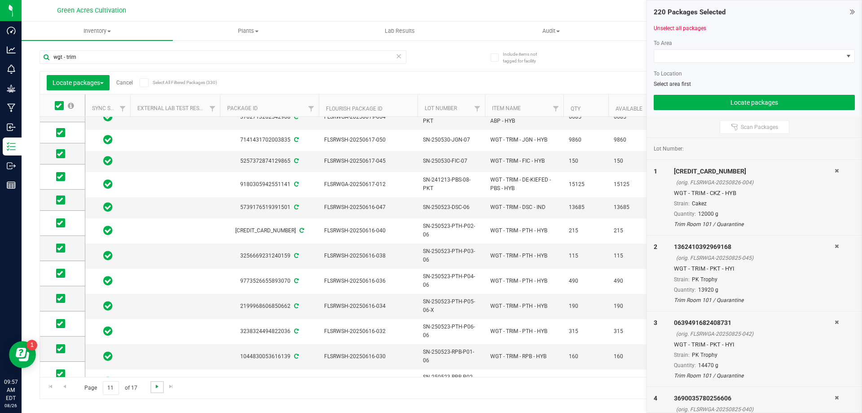
click at [155, 387] on span "Go to the next page" at bounding box center [157, 386] width 7 height 7
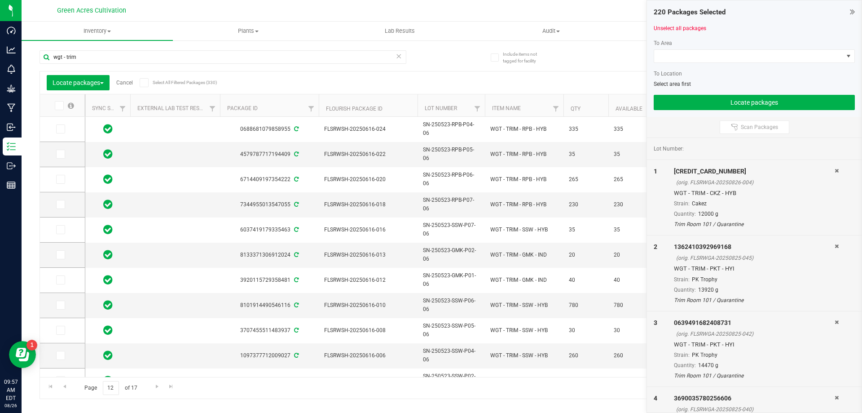
click at [65, 102] on label at bounding box center [64, 105] width 35 height 9
click at [0, 0] on input "checkbox" at bounding box center [0, 0] width 0 height 0
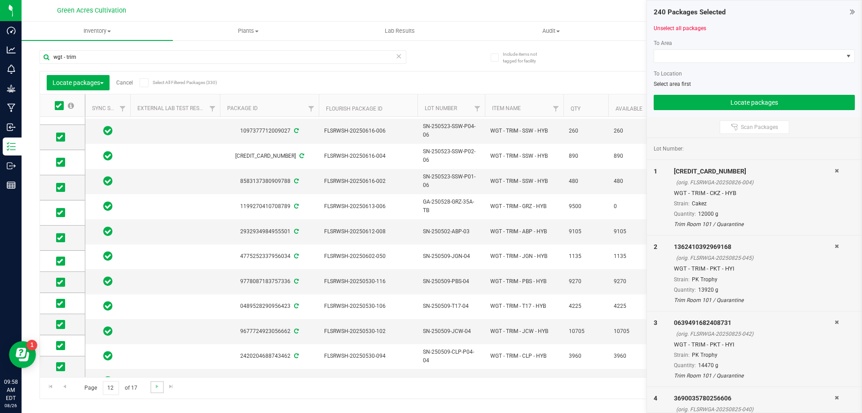
click at [157, 392] on link "Go to the next page" at bounding box center [156, 387] width 13 height 12
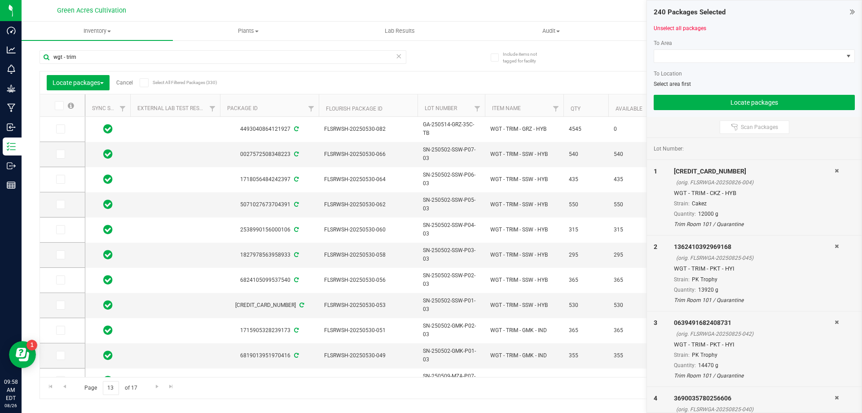
click at [62, 104] on span at bounding box center [59, 105] width 9 height 9
click at [0, 0] on input "checkbox" at bounding box center [0, 0] width 0 height 0
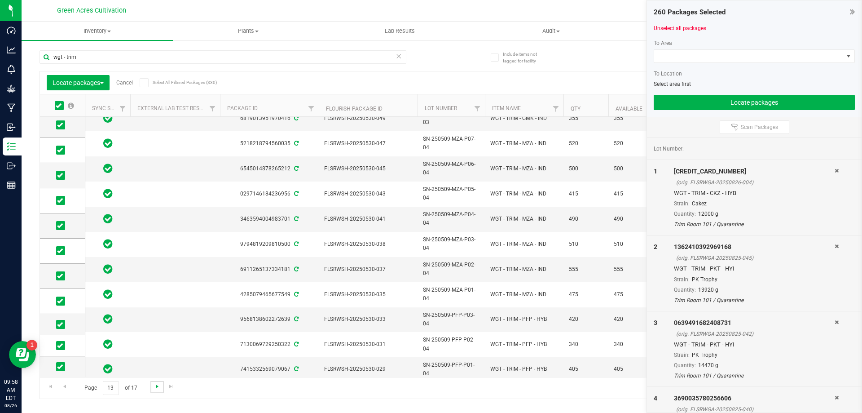
click at [155, 386] on span "Go to the next page" at bounding box center [157, 386] width 7 height 7
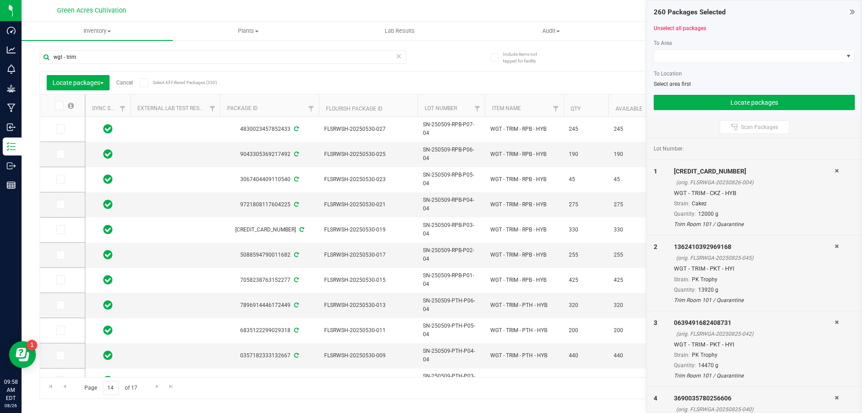
click at [61, 106] on icon at bounding box center [59, 106] width 6 height 0
click at [0, 0] on input "checkbox" at bounding box center [0, 0] width 0 height 0
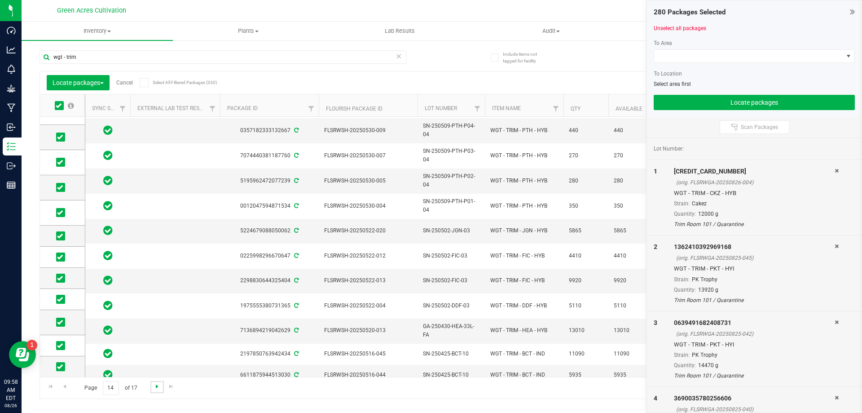
click at [155, 385] on span "Go to the next page" at bounding box center [157, 386] width 7 height 7
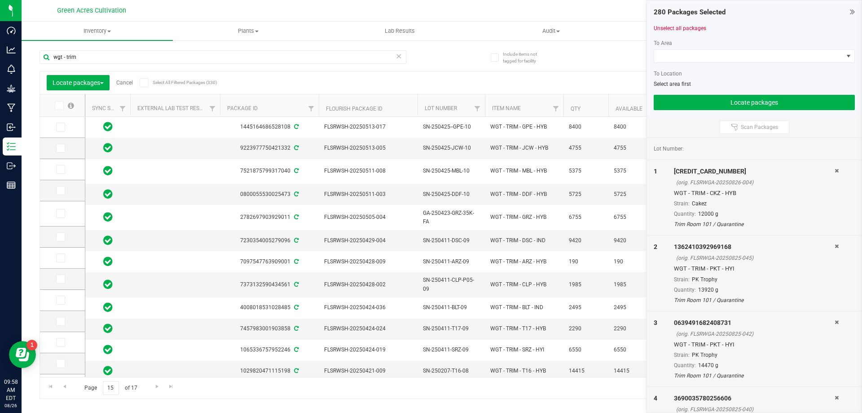
click at [55, 110] on span at bounding box center [59, 105] width 9 height 9
click at [0, 0] on input "checkbox" at bounding box center [0, 0] width 0 height 0
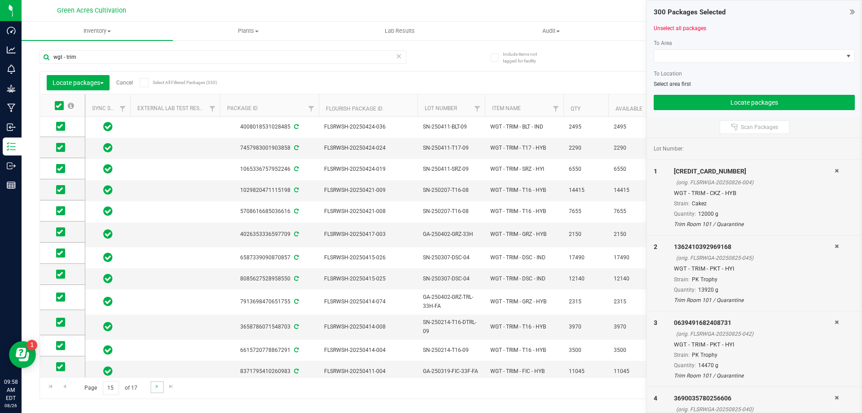
click at [159, 391] on link "Go to the next page" at bounding box center [156, 387] width 13 height 12
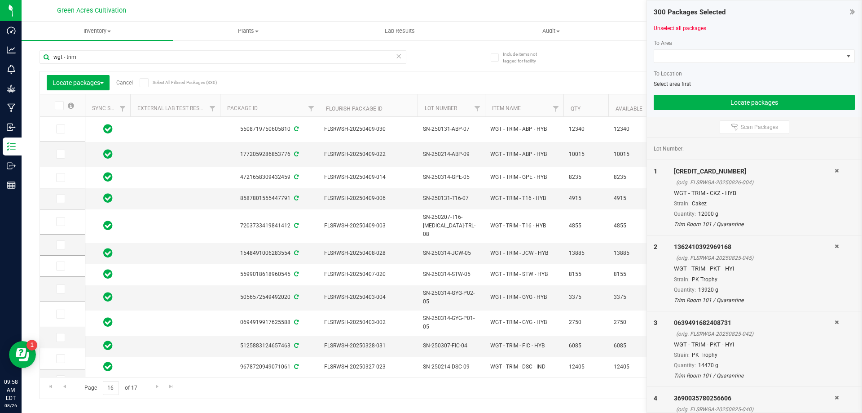
click at [59, 97] on th at bounding box center [62, 105] width 45 height 22
click at [59, 110] on span at bounding box center [59, 105] width 9 height 9
click at [0, 0] on input "checkbox" at bounding box center [0, 0] width 0 height 0
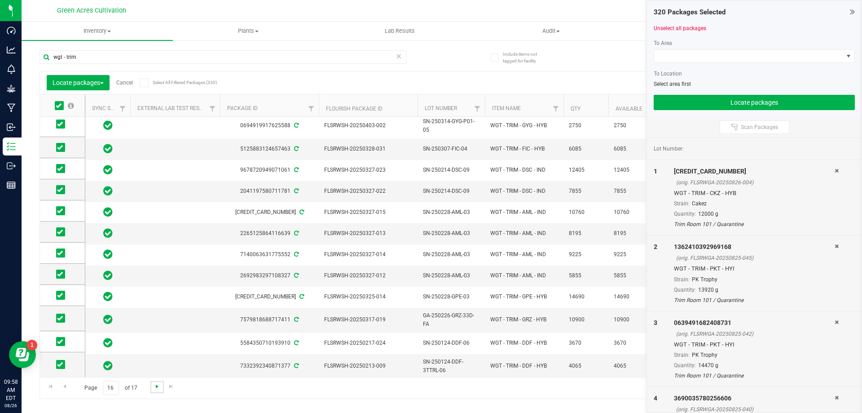
click at [158, 387] on span "Go to the next page" at bounding box center [157, 386] width 7 height 7
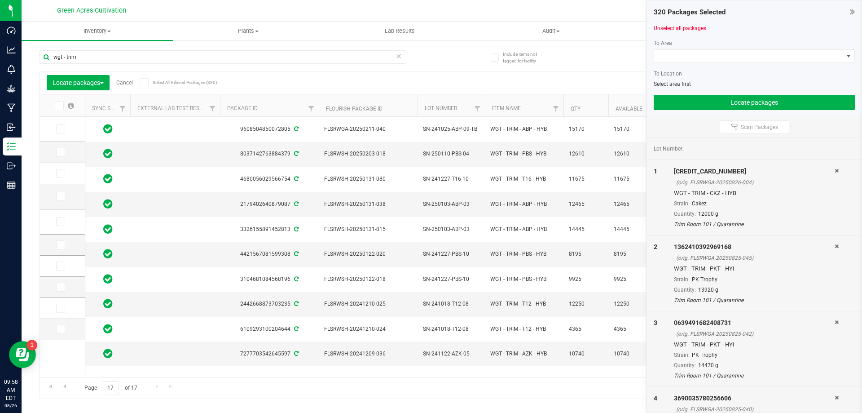
click at [54, 101] on label at bounding box center [64, 105] width 35 height 9
click at [0, 0] on input "checkbox" at bounding box center [0, 0] width 0 height 0
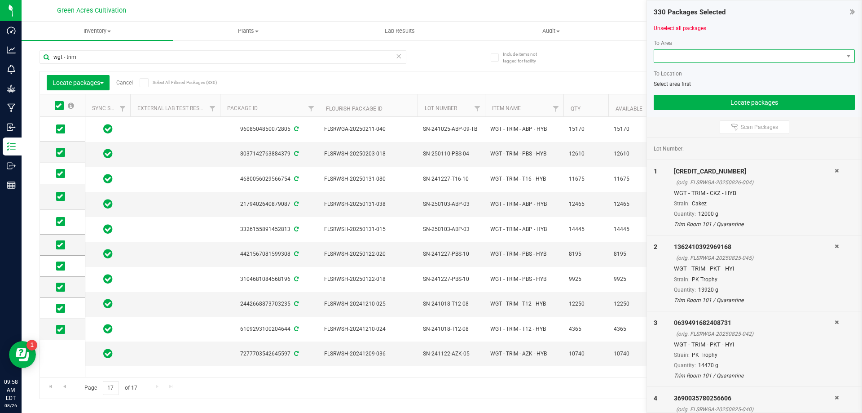
click at [746, 57] on span at bounding box center [748, 56] width 189 height 13
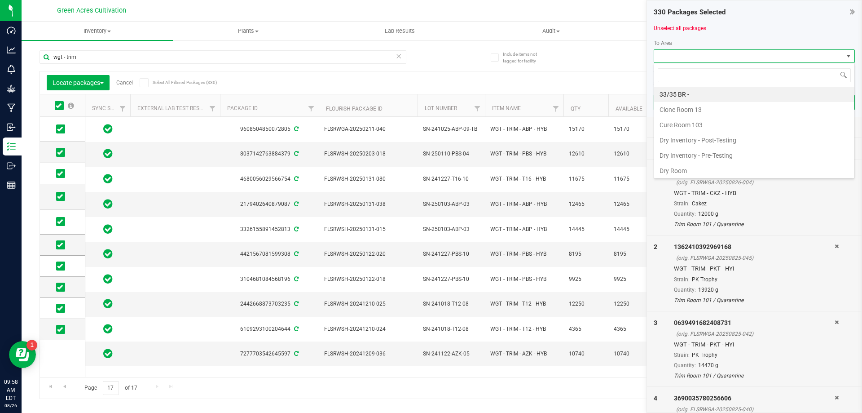
click at [697, 49] on div "To Area To Location Select area first" at bounding box center [754, 63] width 201 height 49
click at [699, 64] on div "33/35 BR - Clone Room 13 Cure Room 103 Dry Inventory - Post-Testing Dry Invento…" at bounding box center [754, 121] width 201 height 116
click at [696, 47] on div "To Area" at bounding box center [754, 43] width 201 height 8
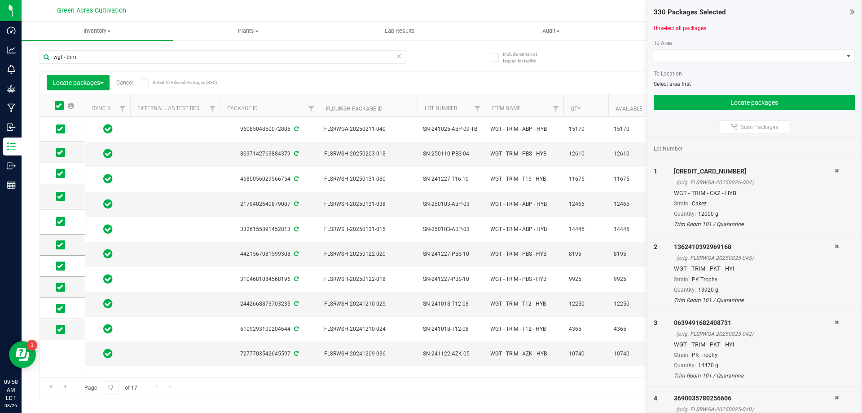
click at [119, 84] on link "Cancel" at bounding box center [124, 83] width 17 height 6
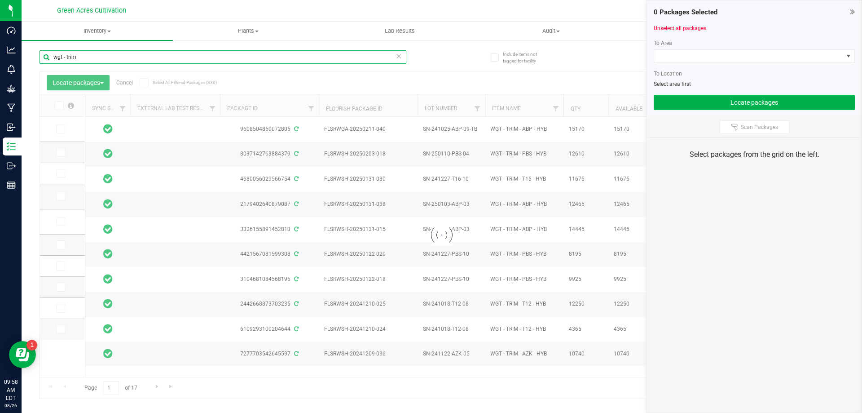
click at [140, 51] on input "wgt - trim" at bounding box center [223, 56] width 367 height 13
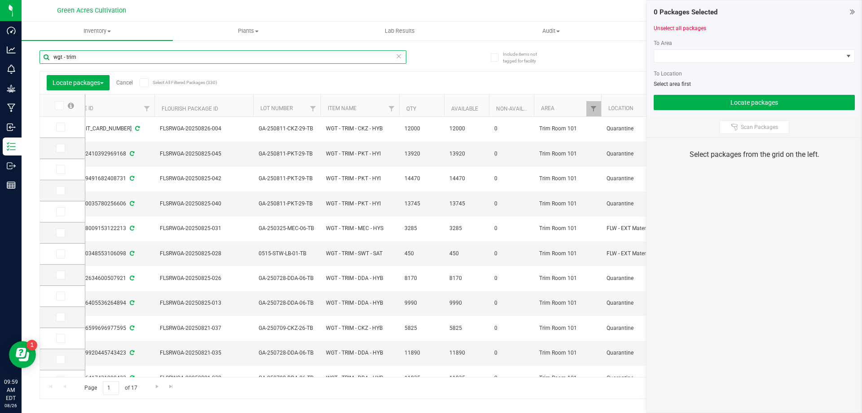
scroll to position [0, 360]
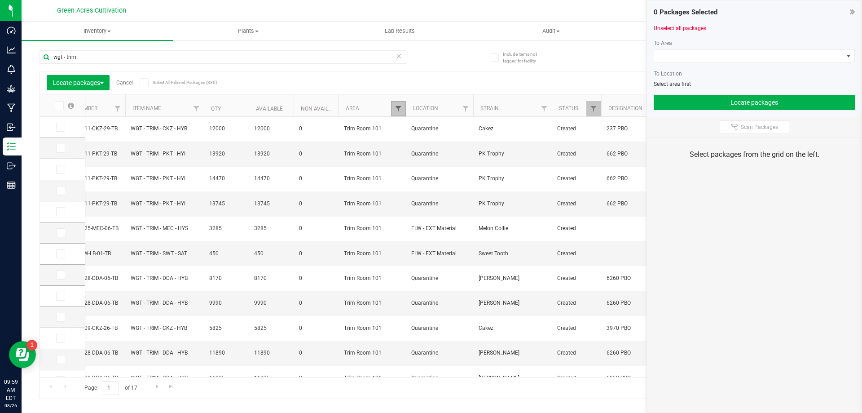
click at [398, 107] on span "Filter" at bounding box center [398, 108] width 7 height 7
type input "cu"
click at [435, 152] on span "Cure Room 103" at bounding box center [429, 149] width 38 height 5
click at [406, 152] on input "Cure Room 103" at bounding box center [403, 150] width 6 height 6
checkbox input "false"
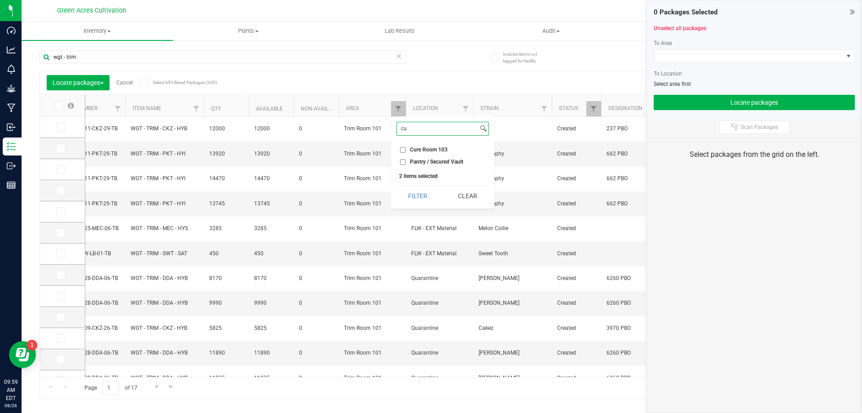
click at [432, 126] on input "cu" at bounding box center [437, 128] width 81 height 13
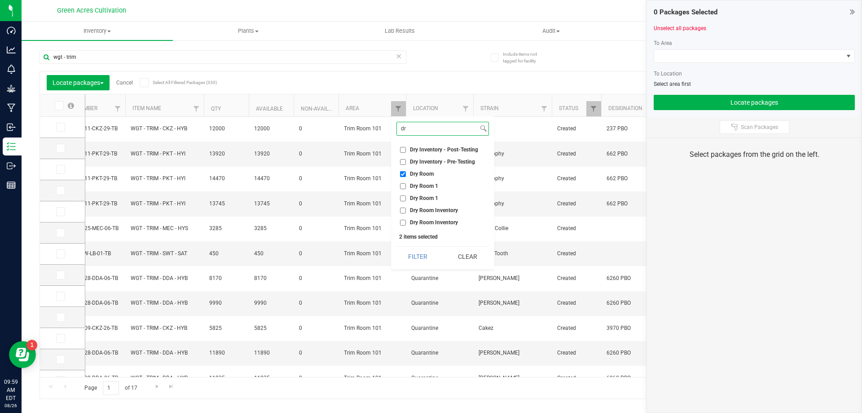
type input "dr"
click at [428, 172] on span "Dry Room" at bounding box center [422, 173] width 24 height 5
click at [406, 172] on input "Dry Room" at bounding box center [403, 174] width 6 height 6
checkbox input "false"
click at [423, 252] on button "Filter" at bounding box center [418, 257] width 43 height 20
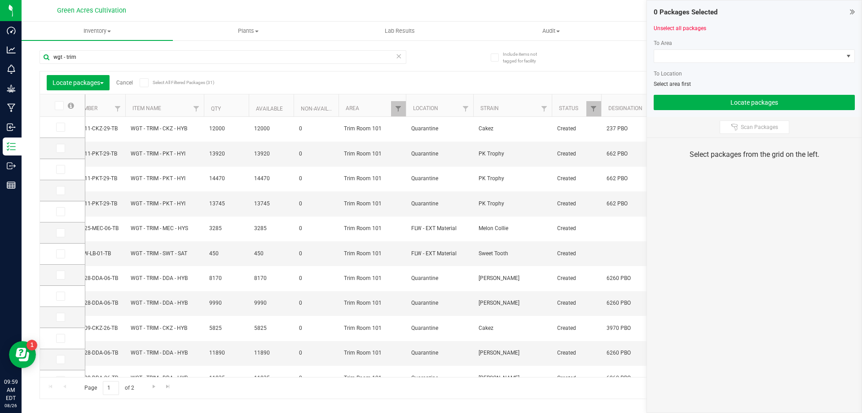
click at [55, 102] on span at bounding box center [59, 105] width 9 height 9
click at [0, 0] on input "checkbox" at bounding box center [0, 0] width 0 height 0
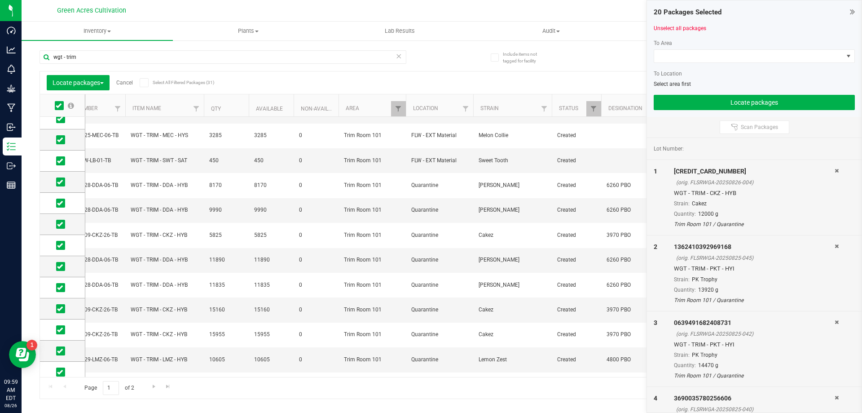
scroll to position [162, 0]
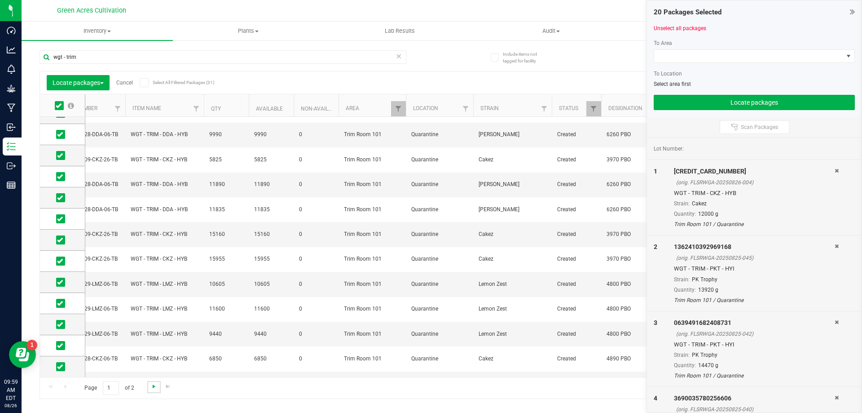
click at [156, 386] on span "Go to the next page" at bounding box center [153, 386] width 7 height 7
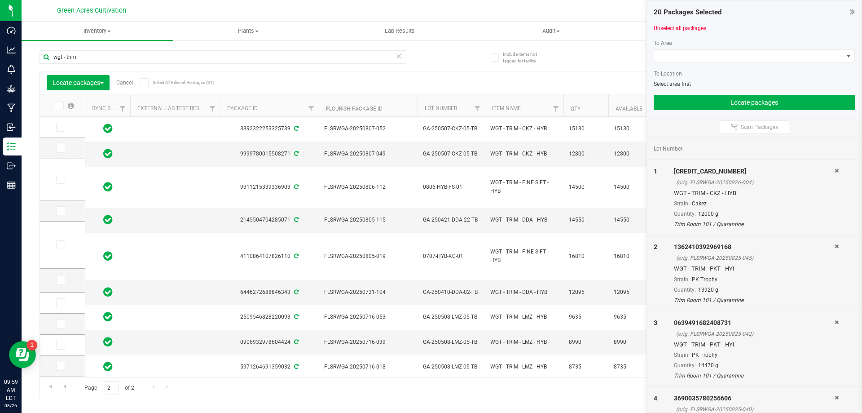
click at [61, 106] on icon at bounding box center [59, 106] width 6 height 0
click at [0, 0] on input "checkbox" at bounding box center [0, 0] width 0 height 0
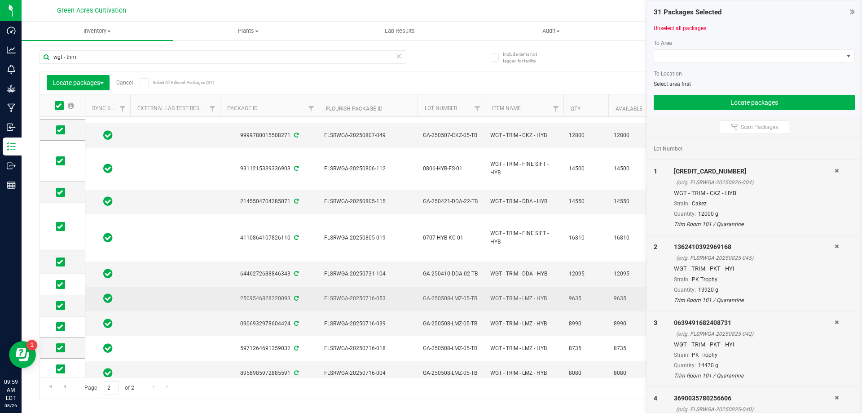
scroll to position [21, 0]
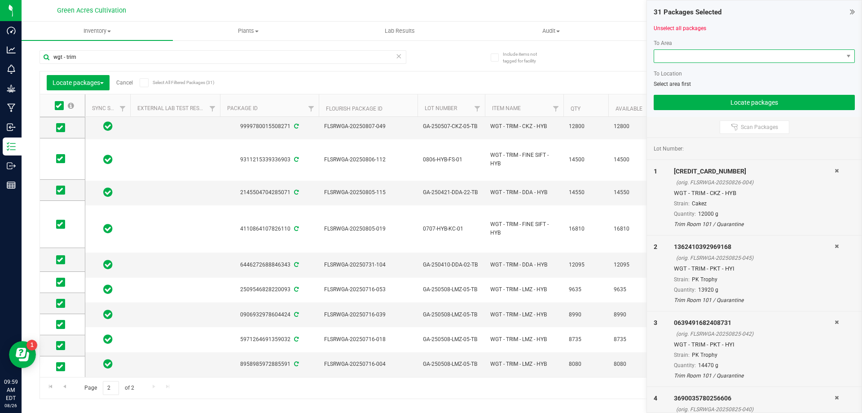
click at [791, 60] on span at bounding box center [748, 56] width 189 height 13
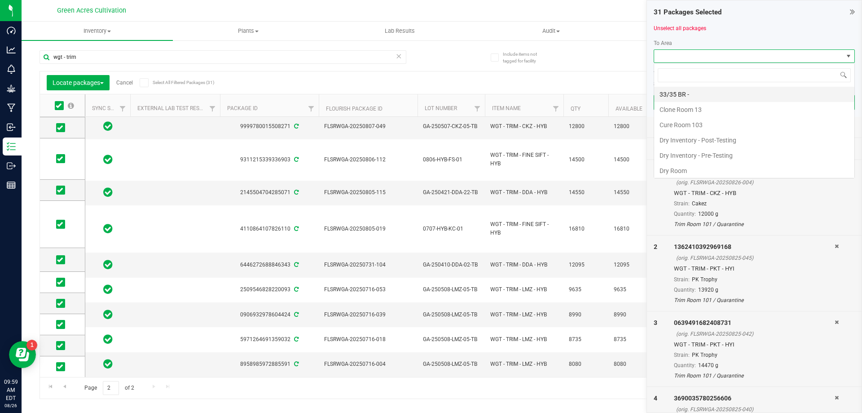
scroll to position [13, 201]
type input "tr"
click at [694, 157] on li "Trim Room 101" at bounding box center [754, 155] width 200 height 15
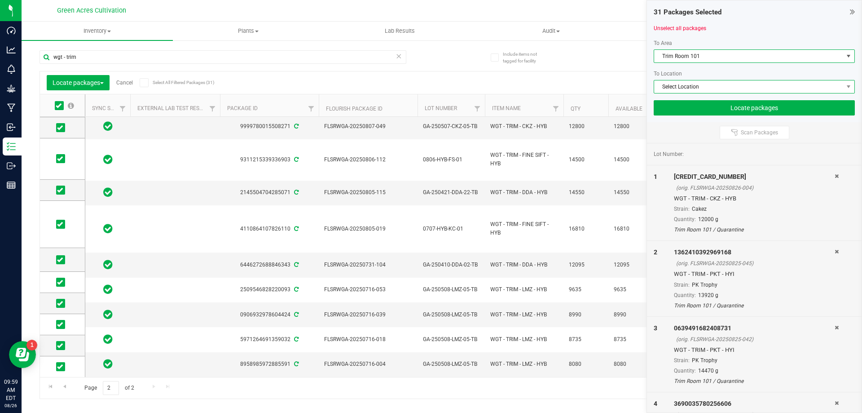
click at [695, 92] on span "Select Location" at bounding box center [748, 86] width 189 height 13
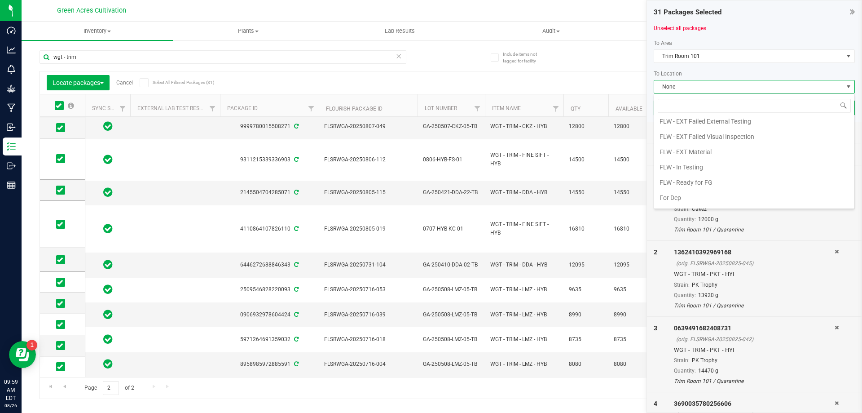
scroll to position [50, 0]
click at [676, 177] on li "FLW - EXT Material" at bounding box center [754, 181] width 200 height 15
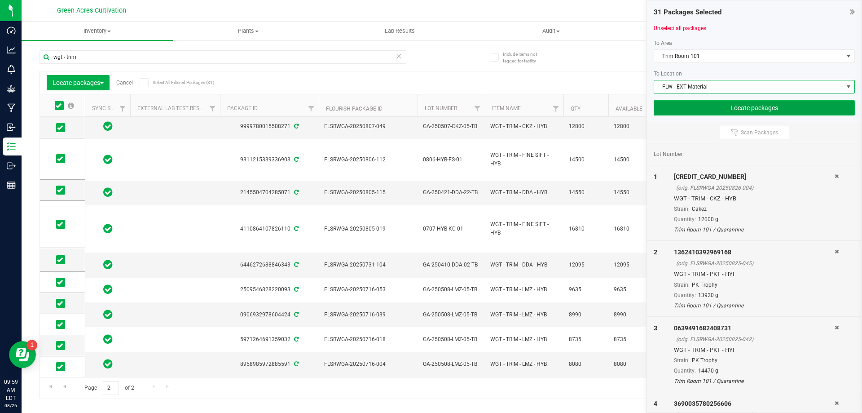
click at [689, 113] on button "Locate packages" at bounding box center [754, 107] width 201 height 15
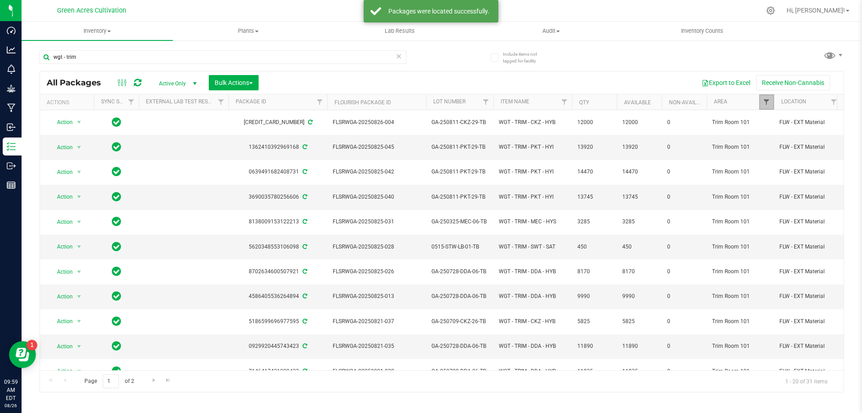
click at [769, 99] on span "Filter" at bounding box center [766, 101] width 7 height 7
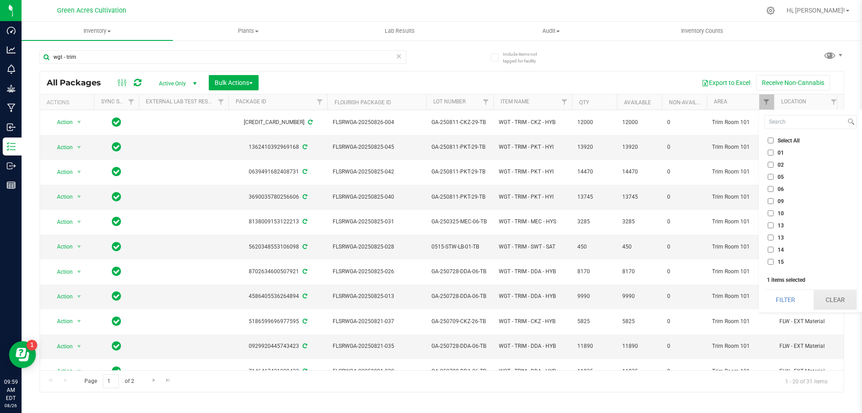
click at [830, 298] on button "Clear" at bounding box center [835, 300] width 43 height 20
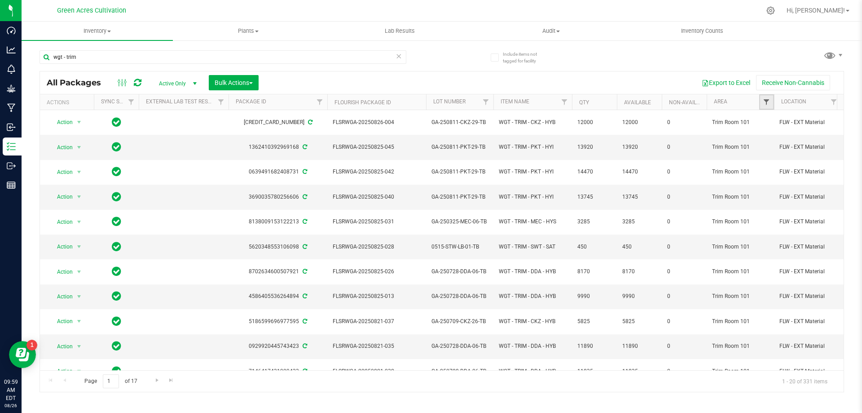
click at [768, 99] on span "Filter" at bounding box center [766, 101] width 7 height 7
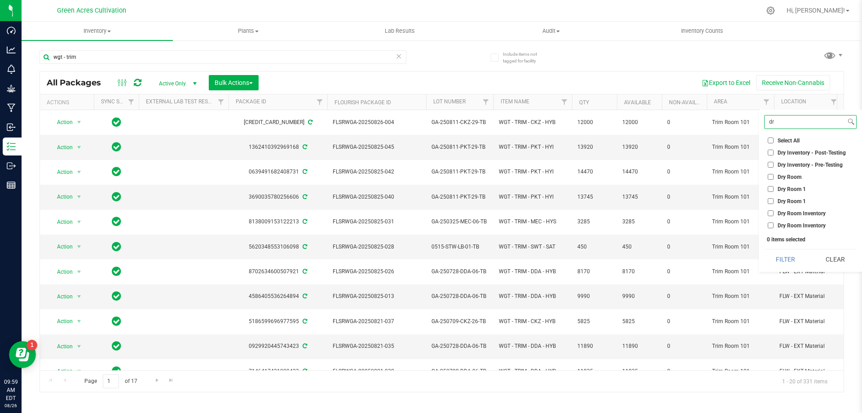
type input "dr"
click at [797, 176] on span "Dry Room" at bounding box center [790, 176] width 24 height 5
click at [774, 176] on input "Dry Room" at bounding box center [771, 177] width 6 height 6
checkbox input "true"
click at [793, 262] on button "Filter" at bounding box center [785, 259] width 43 height 20
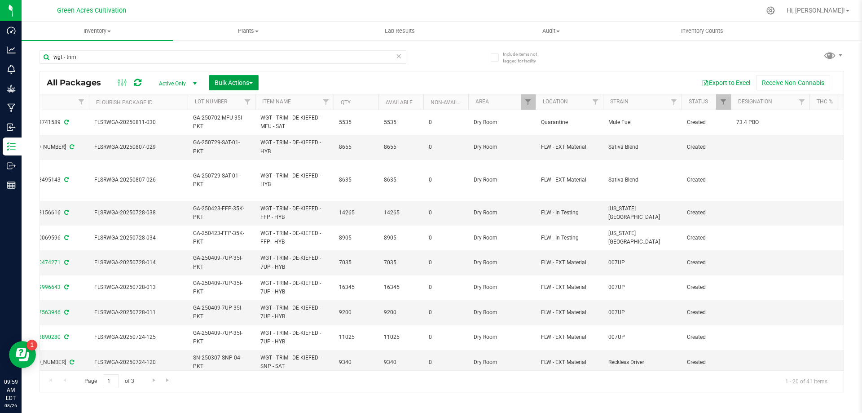
click at [234, 85] on span "Bulk Actions" at bounding box center [234, 82] width 38 height 7
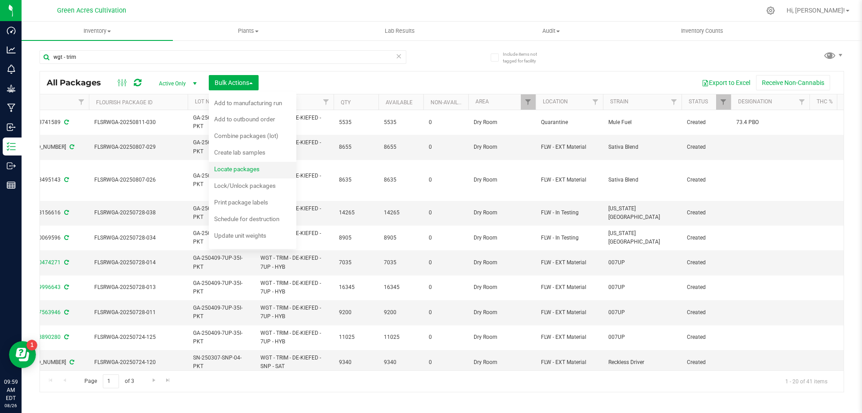
click at [260, 163] on div "Locate packages" at bounding box center [242, 170] width 57 height 14
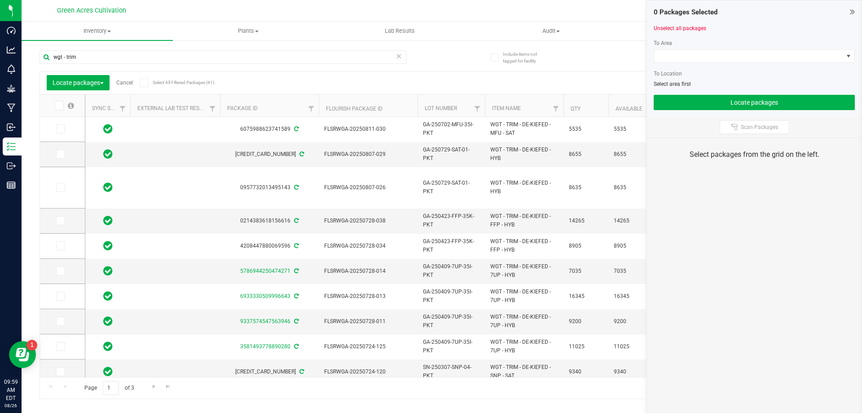
click at [61, 106] on icon at bounding box center [59, 106] width 6 height 0
click at [0, 0] on input "checkbox" at bounding box center [0, 0] width 0 height 0
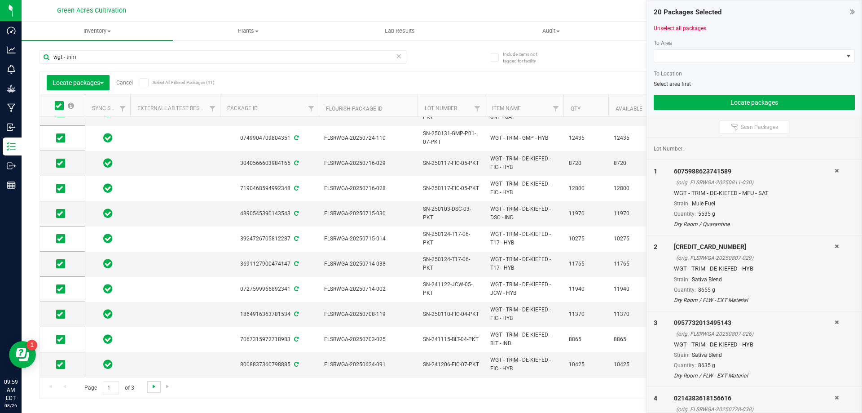
click at [150, 385] on span "Go to the next page" at bounding box center [153, 386] width 7 height 7
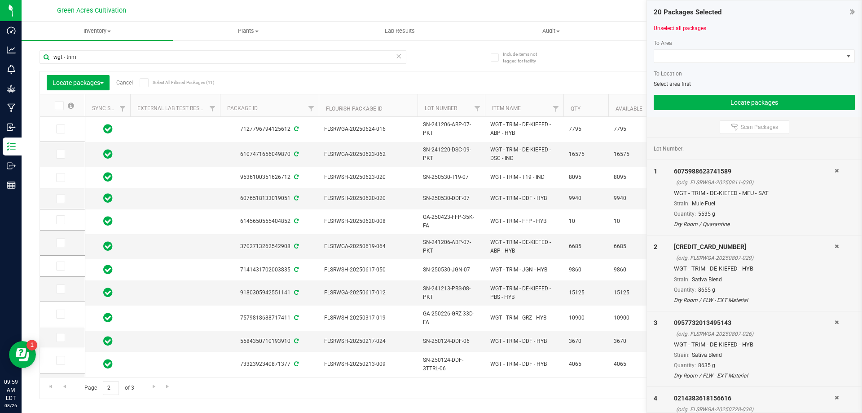
click at [62, 110] on span at bounding box center [59, 105] width 9 height 9
click at [0, 0] on input "checkbox" at bounding box center [0, 0] width 0 height 0
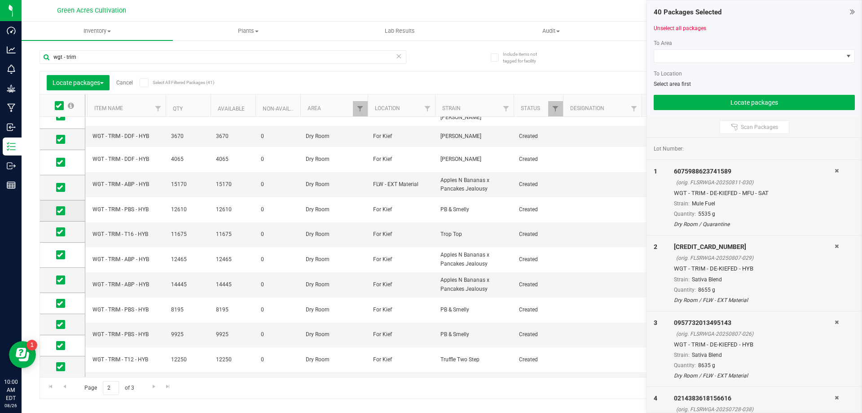
click at [61, 216] on td at bounding box center [62, 210] width 45 height 21
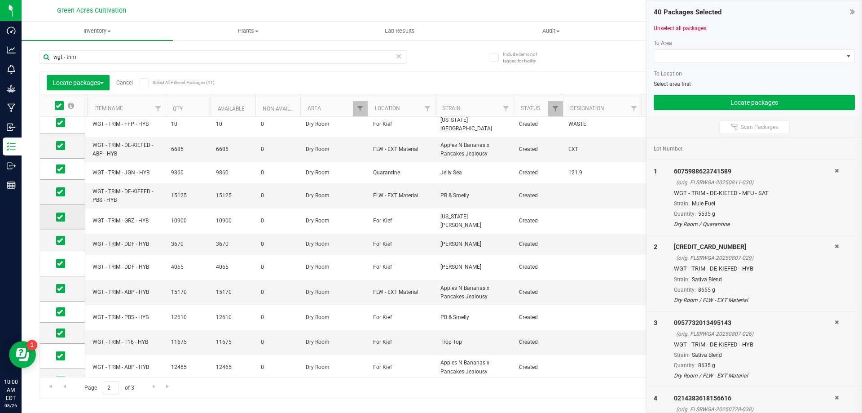
click at [63, 214] on span at bounding box center [60, 216] width 9 height 9
click at [0, 0] on input "checkbox" at bounding box center [0, 0] width 0 height 0
click at [59, 244] on span at bounding box center [60, 240] width 9 height 9
click at [0, 0] on input "checkbox" at bounding box center [0, 0] width 0 height 0
click at [62, 263] on icon at bounding box center [60, 263] width 6 height 0
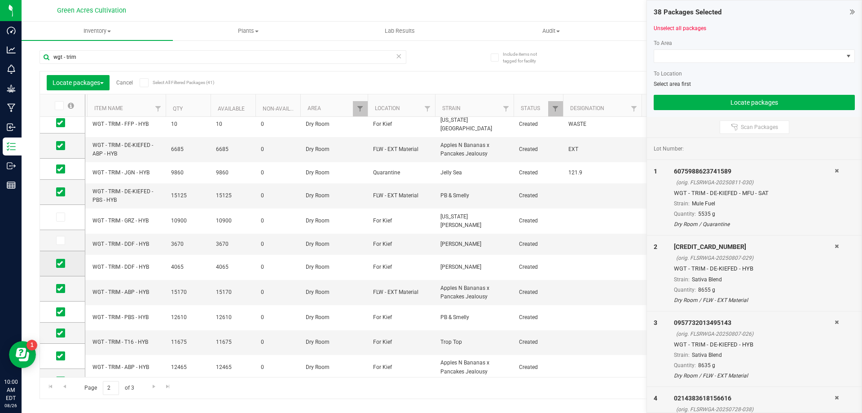
click at [0, 0] on input "checkbox" at bounding box center [0, 0] width 0 height 0
click at [62, 288] on icon at bounding box center [60, 288] width 6 height 0
click at [0, 0] on input "checkbox" at bounding box center [0, 0] width 0 height 0
click at [60, 312] on icon at bounding box center [60, 312] width 6 height 0
click at [0, 0] on input "checkbox" at bounding box center [0, 0] width 0 height 0
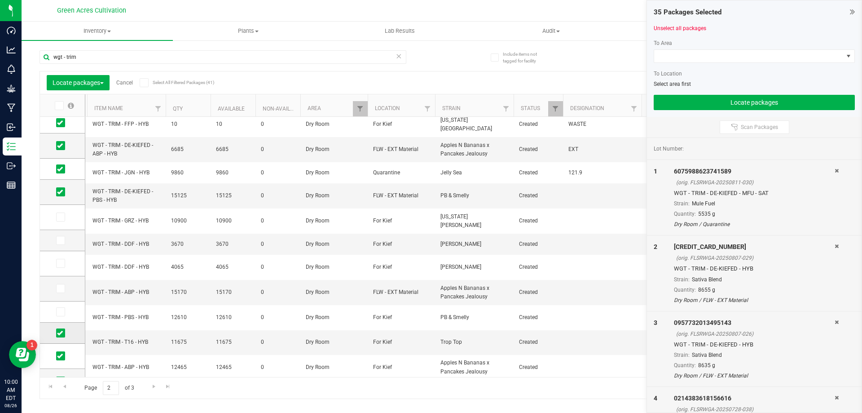
click at [62, 333] on icon at bounding box center [60, 333] width 6 height 0
click at [0, 0] on input "checkbox" at bounding box center [0, 0] width 0 height 0
click at [58, 356] on icon at bounding box center [60, 356] width 6 height 0
click at [0, 0] on input "checkbox" at bounding box center [0, 0] width 0 height 0
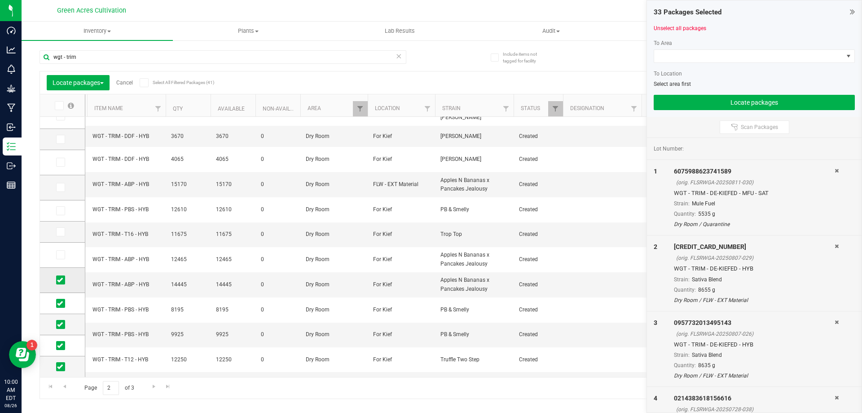
click at [66, 285] on td at bounding box center [62, 280] width 45 height 25
click at [64, 280] on span at bounding box center [60, 279] width 9 height 9
click at [0, 0] on input "checkbox" at bounding box center [0, 0] width 0 height 0
click at [60, 320] on span at bounding box center [60, 324] width 9 height 9
click at [0, 0] on input "checkbox" at bounding box center [0, 0] width 0 height 0
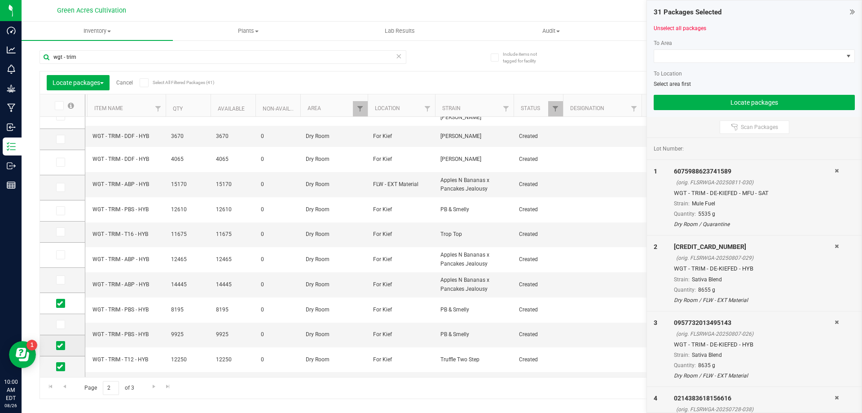
click at [62, 345] on icon at bounding box center [60, 345] width 6 height 0
click at [0, 0] on input "checkbox" at bounding box center [0, 0] width 0 height 0
click at [66, 370] on label at bounding box center [62, 366] width 13 height 9
click at [0, 0] on input "checkbox" at bounding box center [0, 0] width 0 height 0
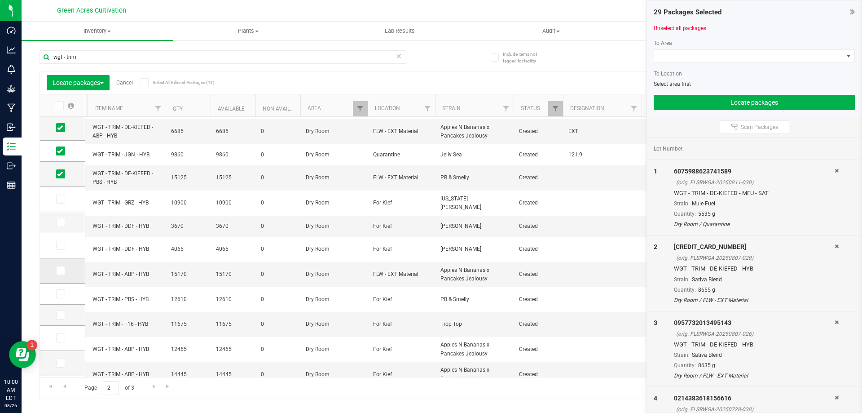
click at [58, 270] on icon at bounding box center [60, 270] width 6 height 0
click at [0, 0] on input "checkbox" at bounding box center [0, 0] width 0 height 0
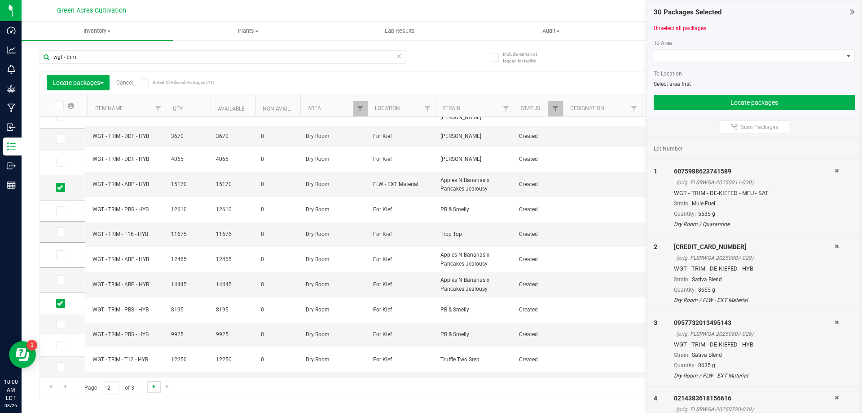
click at [153, 386] on span "Go to the next page" at bounding box center [153, 386] width 7 height 7
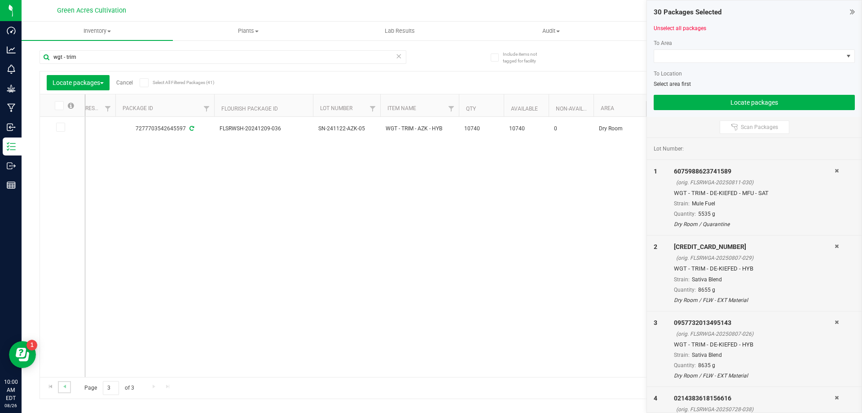
click at [58, 388] on link "Go to the previous page" at bounding box center [64, 387] width 13 height 12
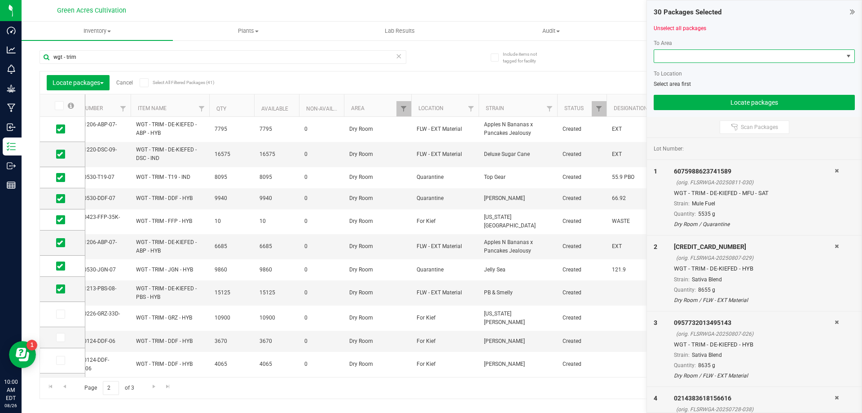
click at [785, 51] on span at bounding box center [748, 56] width 189 height 13
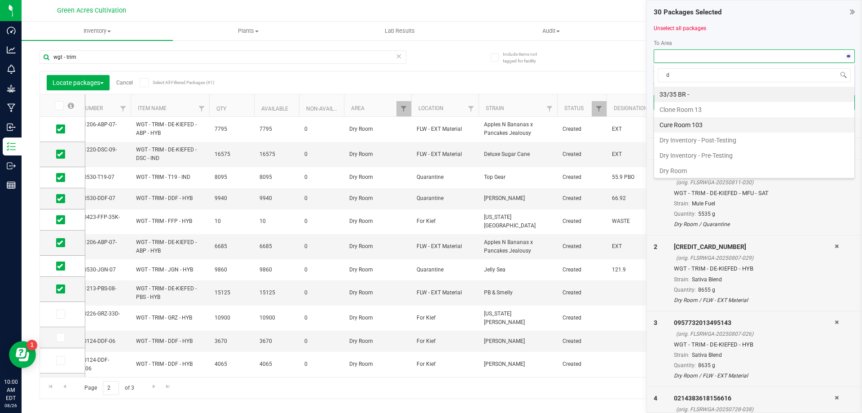
type input "dr"
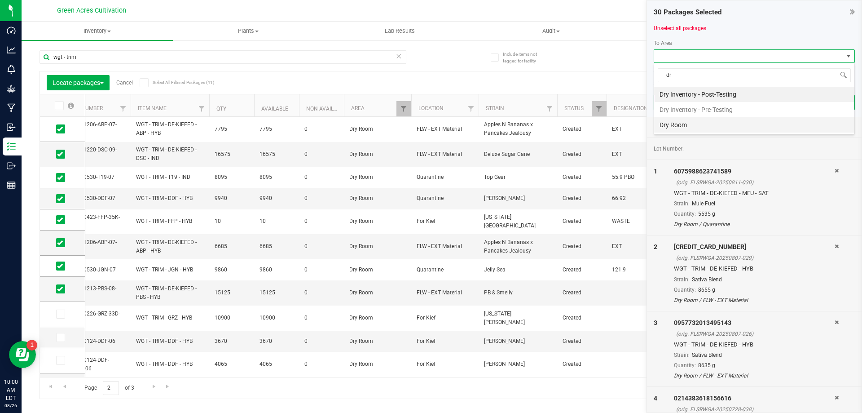
click at [708, 124] on li "Dry Room" at bounding box center [754, 124] width 200 height 15
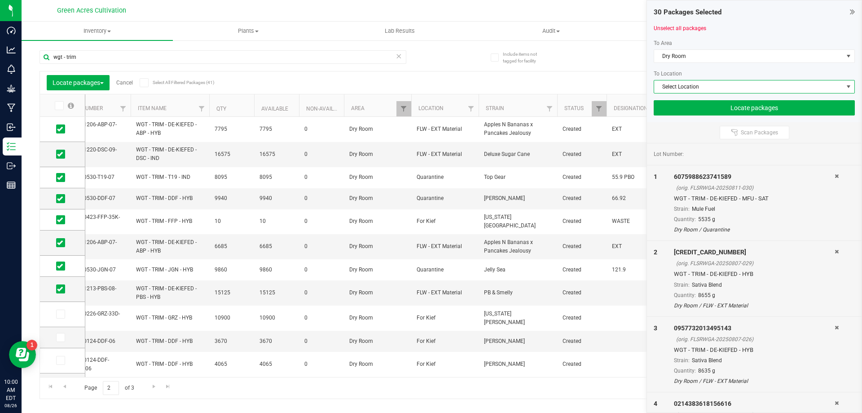
click at [718, 82] on span "Select Location" at bounding box center [748, 86] width 189 height 13
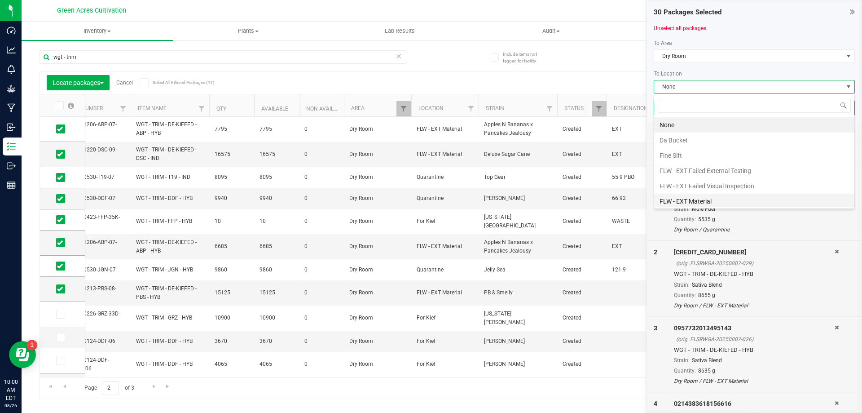
click at [708, 196] on li "FLW - EXT Material" at bounding box center [754, 201] width 200 height 15
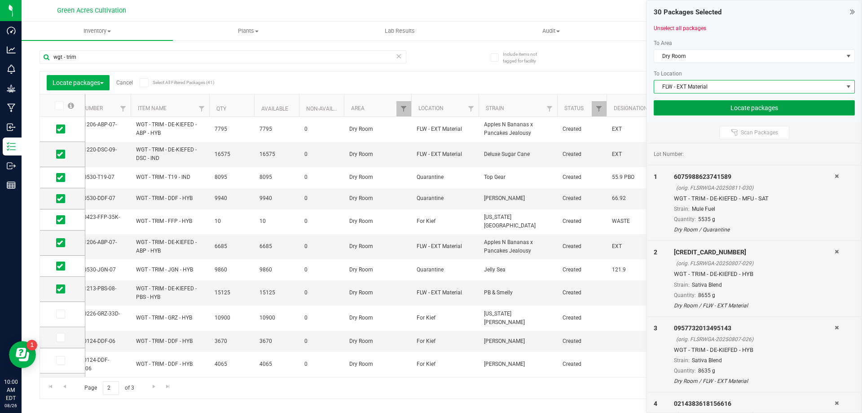
click at [737, 110] on button "Locate packages" at bounding box center [754, 107] width 201 height 15
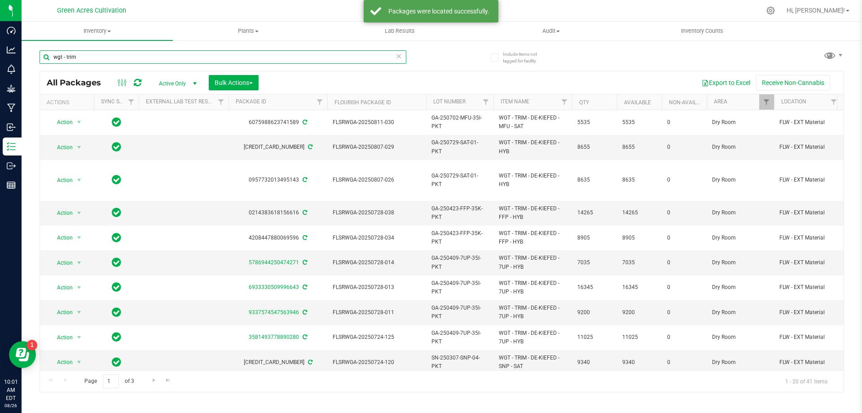
click at [320, 57] on input "wgt - trim" at bounding box center [223, 56] width 367 height 13
click at [770, 95] on link "Filter" at bounding box center [767, 101] width 15 height 15
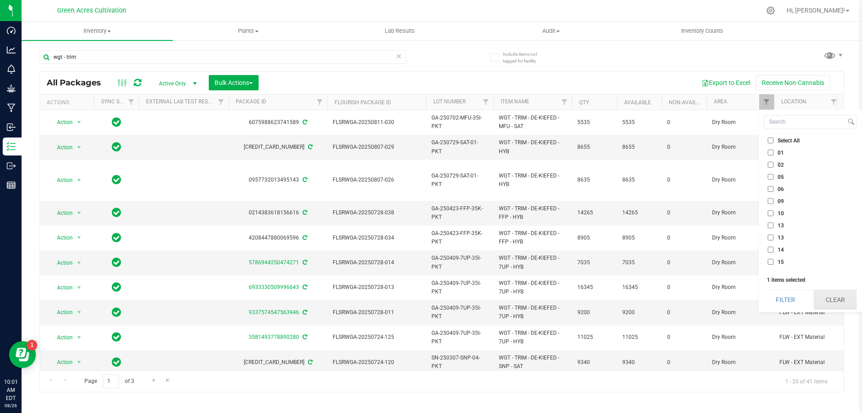
click at [831, 298] on button "Clear" at bounding box center [835, 300] width 43 height 20
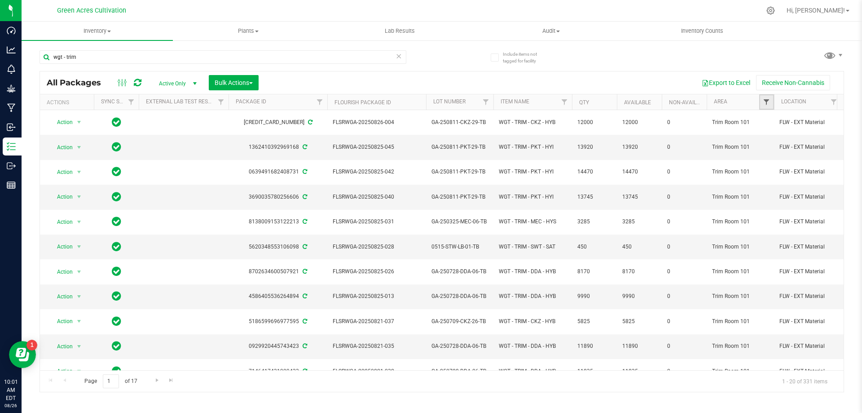
click at [764, 105] on span "Filter" at bounding box center [766, 101] width 7 height 7
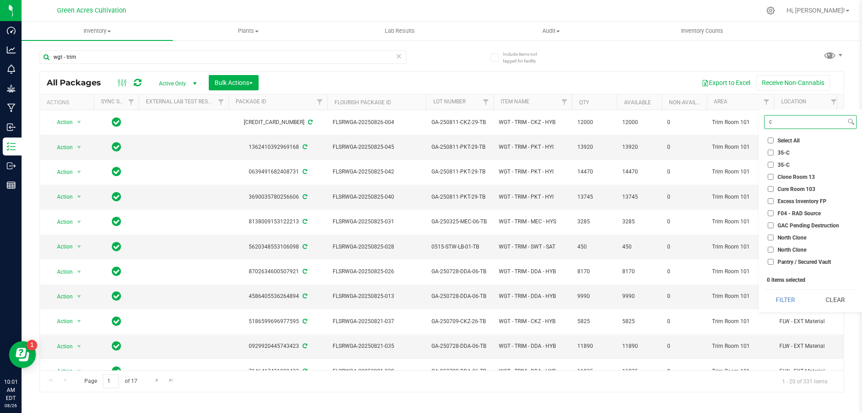
type input "c"
click at [793, 189] on span "Cure Room 103" at bounding box center [797, 188] width 38 height 5
click at [774, 189] on input "Cure Room 103" at bounding box center [771, 189] width 6 height 6
checkbox input "true"
click at [794, 293] on button "Filter" at bounding box center [785, 300] width 43 height 20
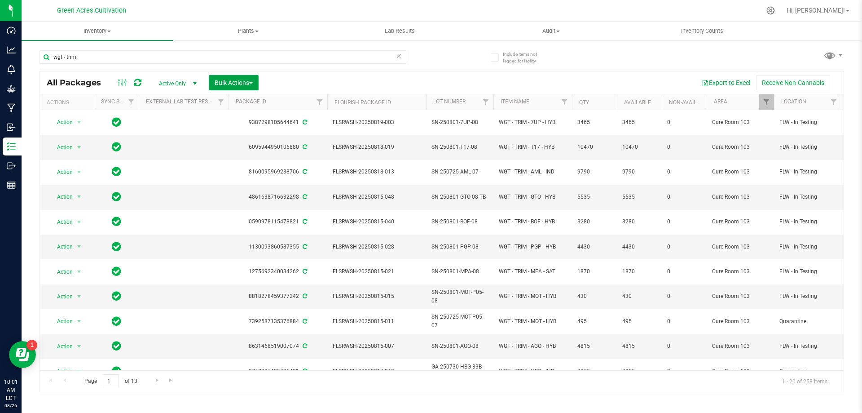
click at [230, 88] on button "Bulk Actions" at bounding box center [234, 82] width 50 height 15
click at [242, 175] on div "Locate packages" at bounding box center [242, 170] width 57 height 14
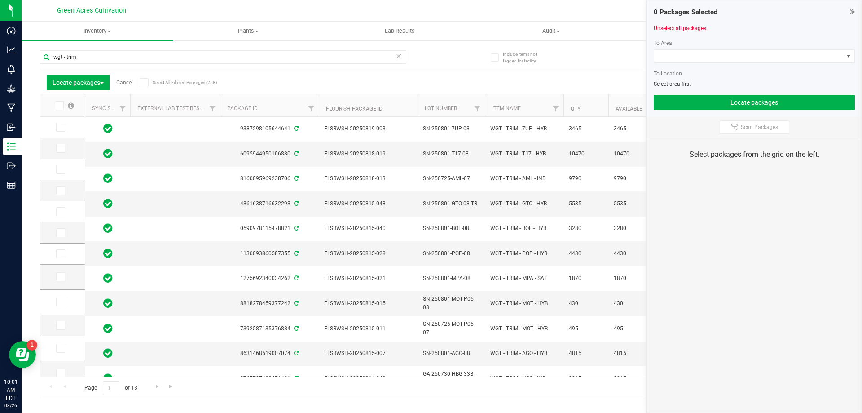
click at [57, 106] on icon at bounding box center [59, 106] width 6 height 0
click at [0, 0] on input "checkbox" at bounding box center [0, 0] width 0 height 0
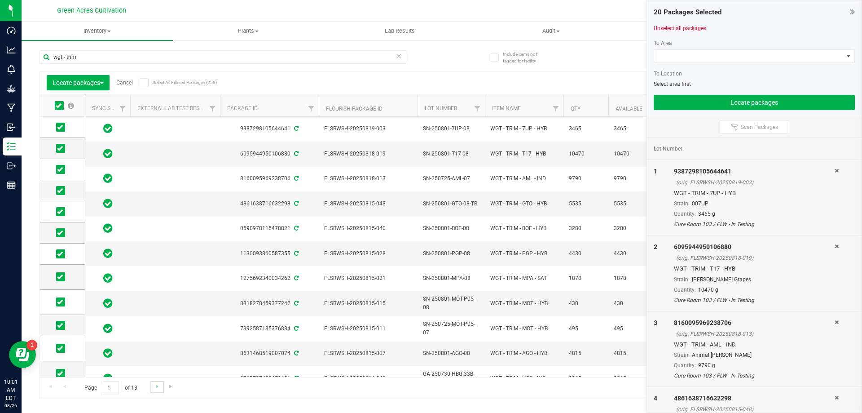
click at [162, 384] on link "Go to the next page" at bounding box center [156, 387] width 13 height 12
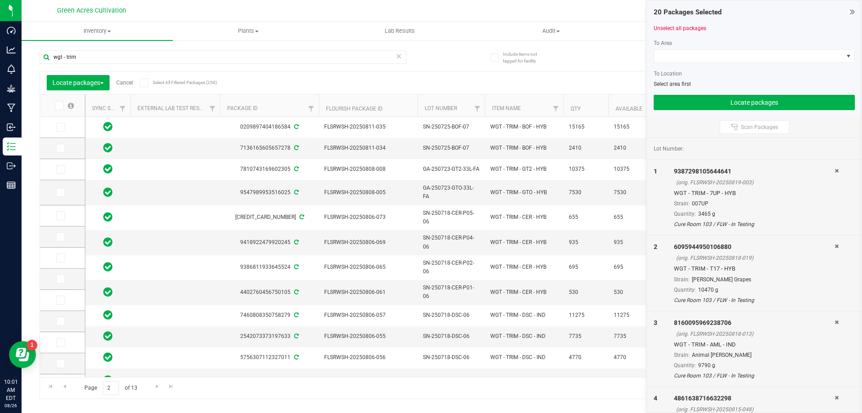
click at [66, 105] on label at bounding box center [64, 105] width 35 height 9
click at [0, 0] on input "checkbox" at bounding box center [0, 0] width 0 height 0
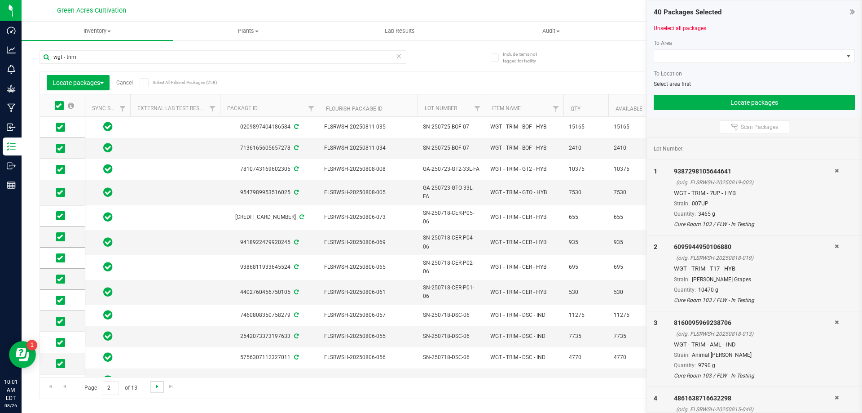
click at [157, 385] on span "Go to the next page" at bounding box center [157, 386] width 7 height 7
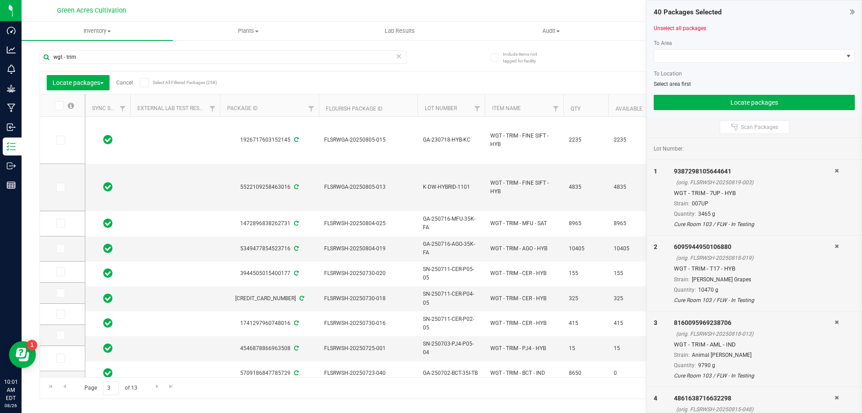
click at [58, 106] on icon at bounding box center [59, 106] width 6 height 0
click at [0, 0] on input "checkbox" at bounding box center [0, 0] width 0 height 0
click at [159, 388] on span "Go to the next page" at bounding box center [157, 386] width 7 height 7
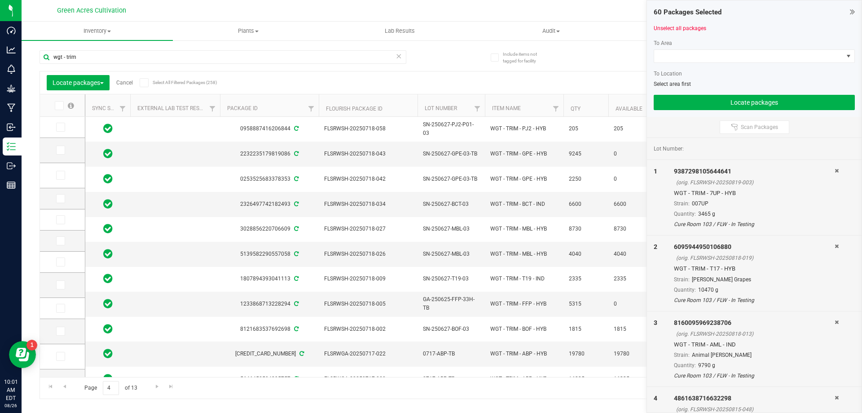
click at [59, 106] on icon at bounding box center [59, 106] width 6 height 0
click at [0, 0] on input "checkbox" at bounding box center [0, 0] width 0 height 0
click at [155, 387] on span "Go to the next page" at bounding box center [157, 386] width 7 height 7
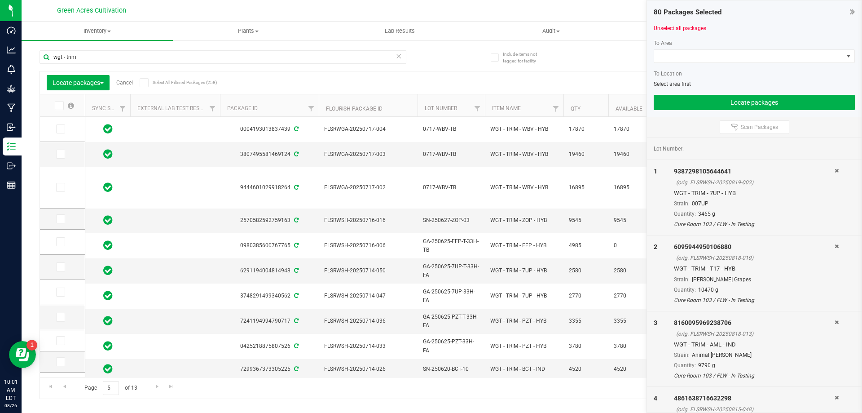
click at [61, 106] on icon at bounding box center [59, 106] width 6 height 0
click at [0, 0] on input "checkbox" at bounding box center [0, 0] width 0 height 0
click at [155, 384] on span "Go to the next page" at bounding box center [157, 386] width 7 height 7
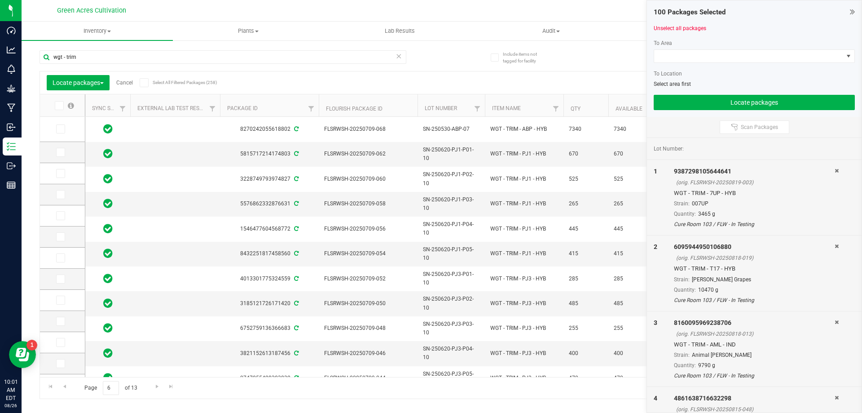
click at [63, 109] on span at bounding box center [59, 105] width 9 height 9
click at [0, 0] on input "checkbox" at bounding box center [0, 0] width 0 height 0
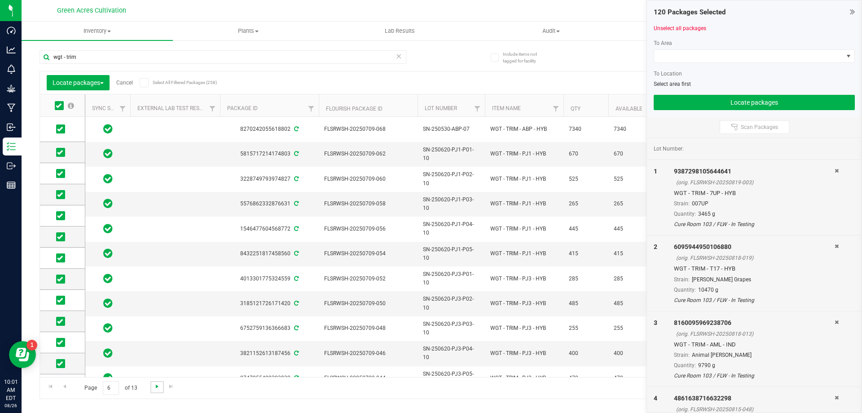
click at [154, 387] on span "Go to the next page" at bounding box center [157, 386] width 7 height 7
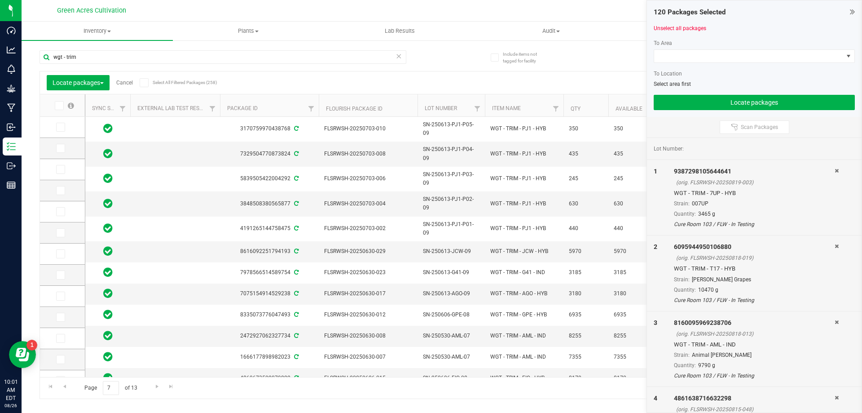
click at [60, 110] on th at bounding box center [62, 105] width 45 height 22
click at [60, 106] on icon at bounding box center [59, 106] width 6 height 0
click at [0, 0] on input "checkbox" at bounding box center [0, 0] width 0 height 0
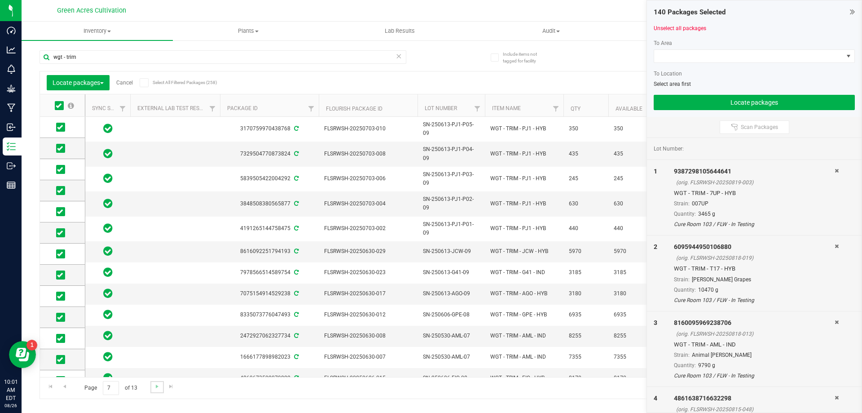
click at [151, 392] on link "Go to the next page" at bounding box center [156, 387] width 13 height 12
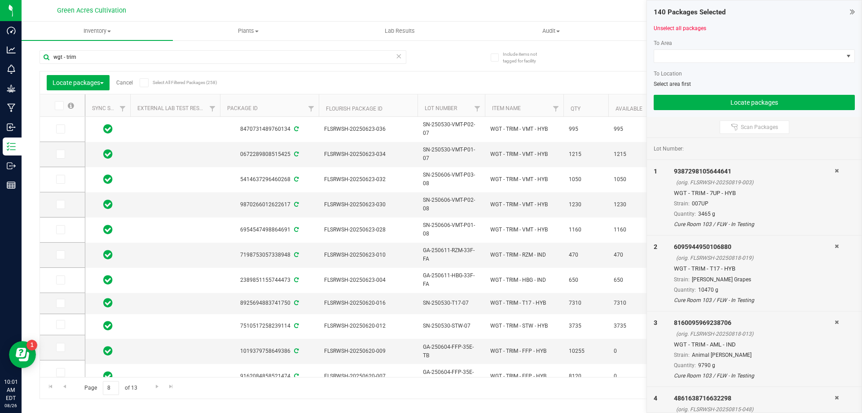
click at [60, 106] on icon at bounding box center [59, 106] width 6 height 0
click at [0, 0] on input "checkbox" at bounding box center [0, 0] width 0 height 0
click at [153, 392] on link "Go to the next page" at bounding box center [156, 387] width 13 height 12
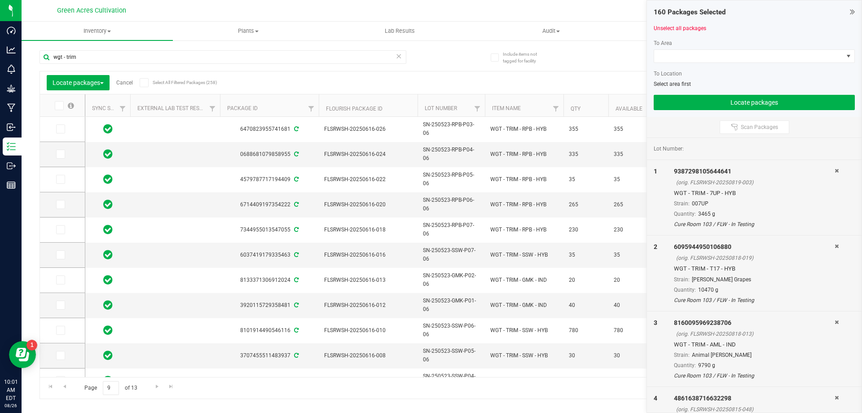
click at [55, 110] on span at bounding box center [59, 105] width 9 height 9
click at [0, 0] on input "checkbox" at bounding box center [0, 0] width 0 height 0
click at [158, 382] on link "Go to the next page" at bounding box center [156, 387] width 13 height 12
click at [61, 106] on icon at bounding box center [59, 106] width 6 height 0
click at [0, 0] on input "checkbox" at bounding box center [0, 0] width 0 height 0
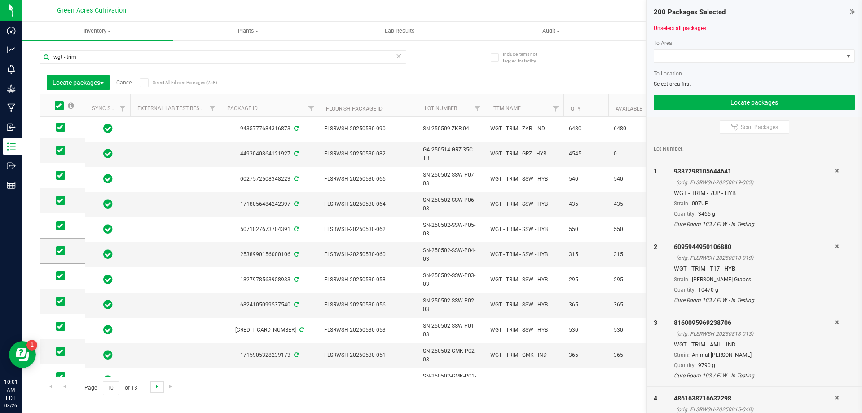
click at [155, 384] on span "Go to the next page" at bounding box center [157, 386] width 7 height 7
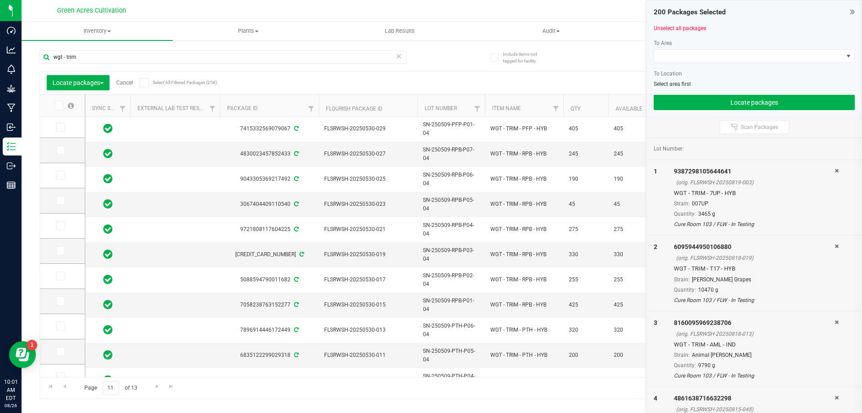
click at [62, 105] on span at bounding box center [59, 105] width 9 height 9
click at [0, 0] on input "checkbox" at bounding box center [0, 0] width 0 height 0
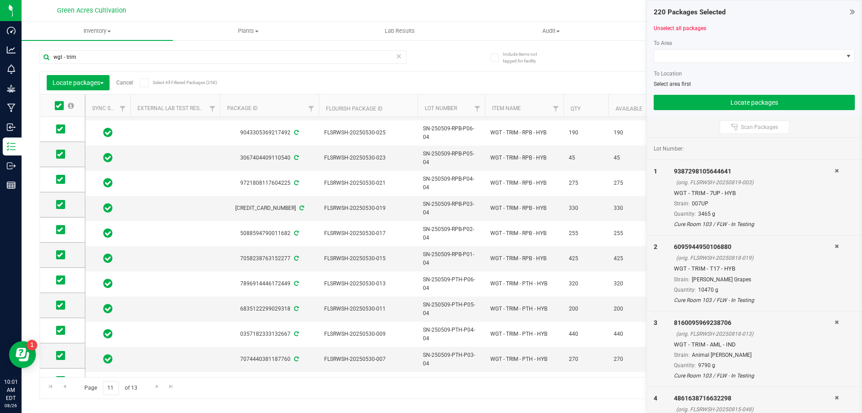
scroll to position [90, 0]
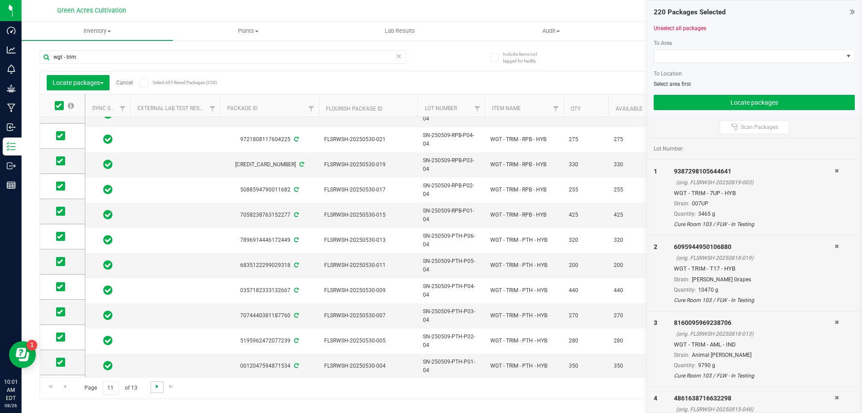
click at [156, 385] on span "Go to the next page" at bounding box center [157, 386] width 7 height 7
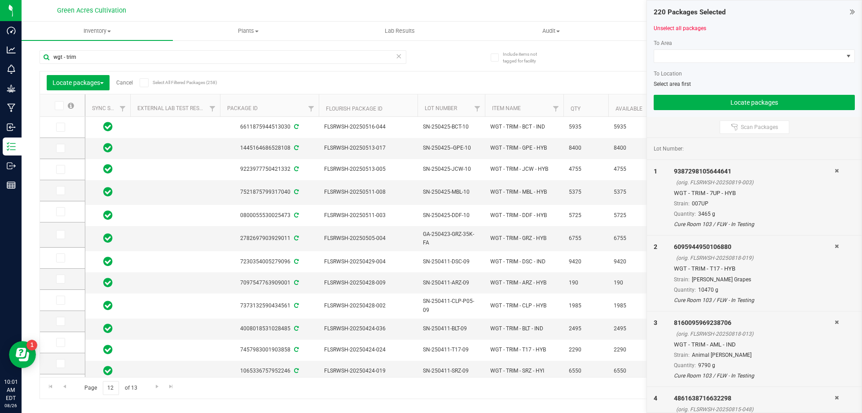
click at [60, 106] on icon at bounding box center [59, 106] width 6 height 0
click at [0, 0] on input "checkbox" at bounding box center [0, 0] width 0 height 0
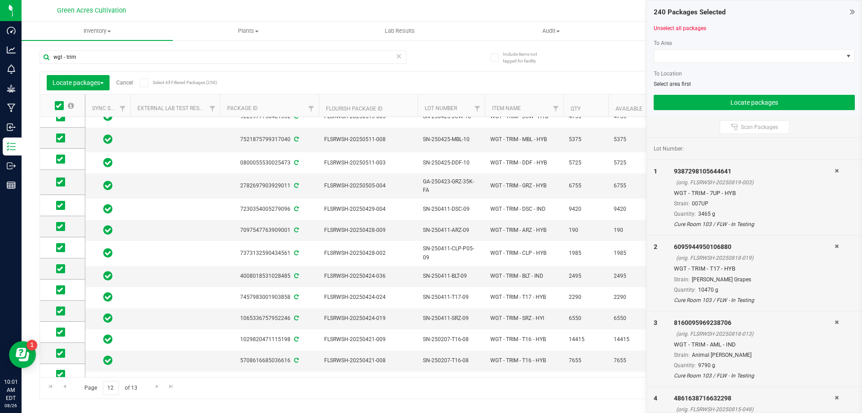
scroll to position [135, 0]
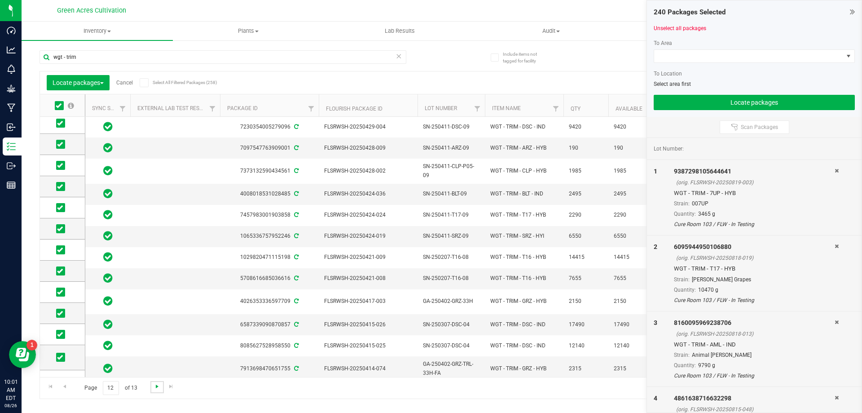
click at [159, 386] on span "Go to the next page" at bounding box center [157, 386] width 7 height 7
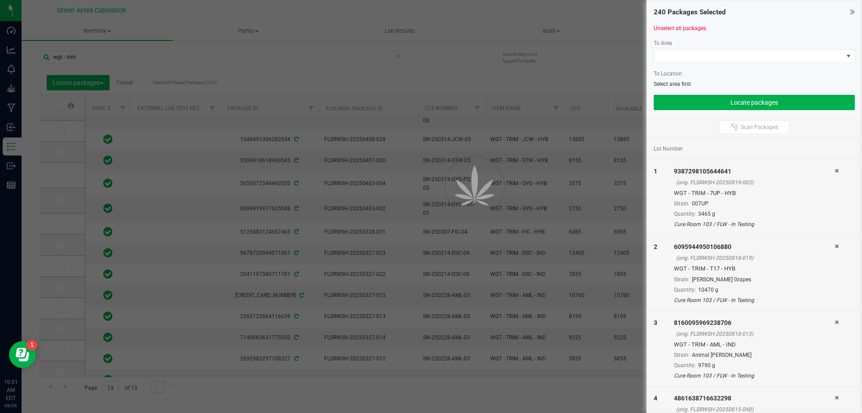
scroll to position [0, 0]
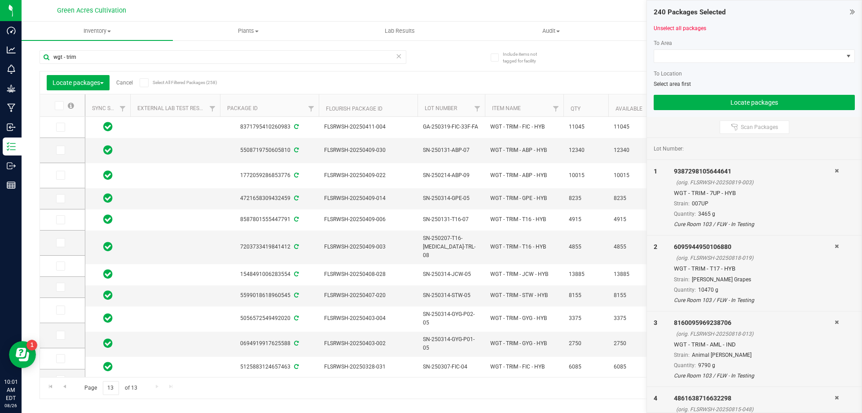
click at [63, 106] on span at bounding box center [59, 105] width 9 height 9
click at [0, 0] on input "checkbox" at bounding box center [0, 0] width 0 height 0
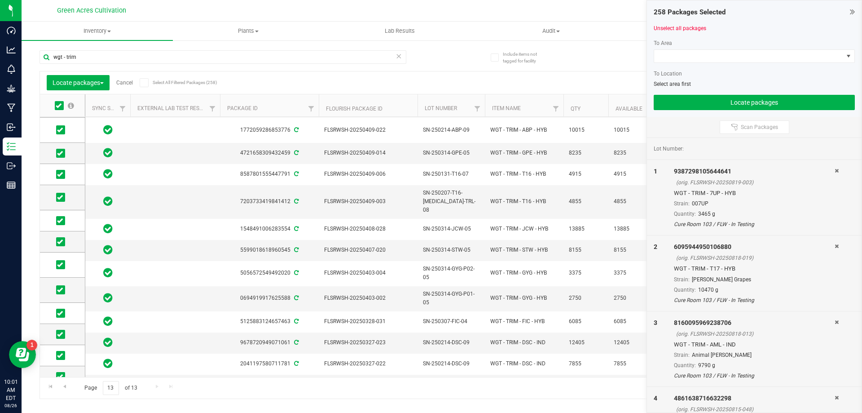
scroll to position [135, 0]
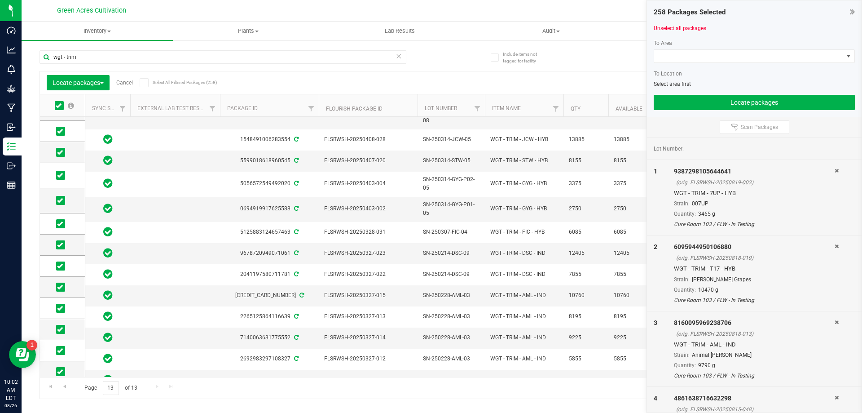
click at [157, 383] on div "Page 13 of 13 241 - 258 of 258 items" at bounding box center [442, 388] width 804 height 22
click at [702, 49] on div "To Area To Location Select area first" at bounding box center [754, 63] width 201 height 49
click at [698, 58] on span at bounding box center [748, 56] width 189 height 13
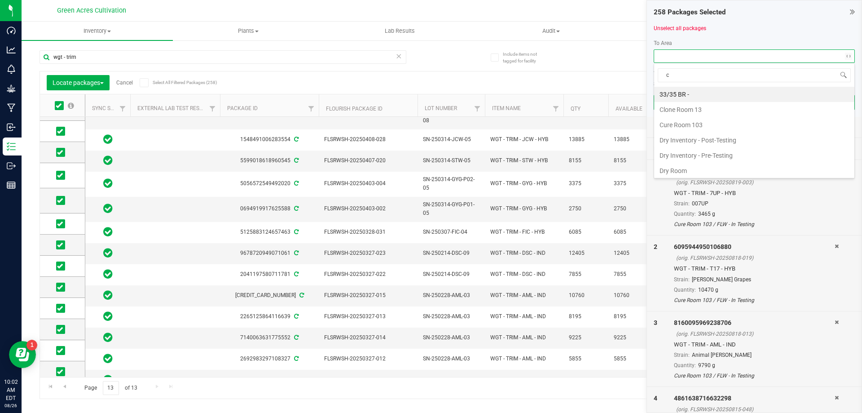
scroll to position [13, 201]
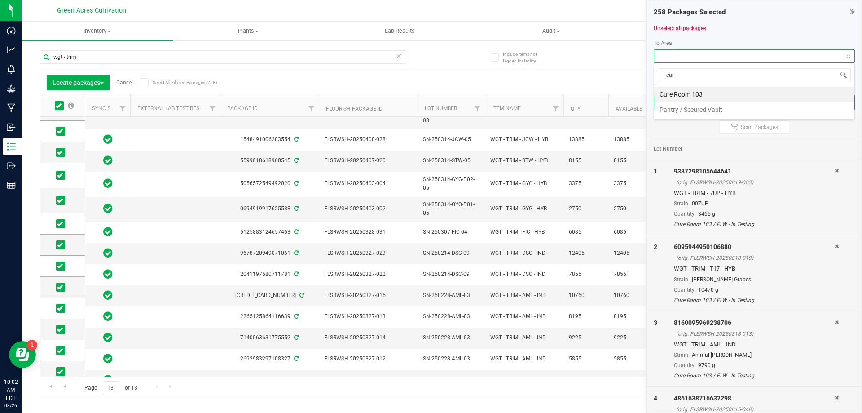
type input "cure"
click at [716, 96] on li "Cure Room 103" at bounding box center [754, 94] width 200 height 15
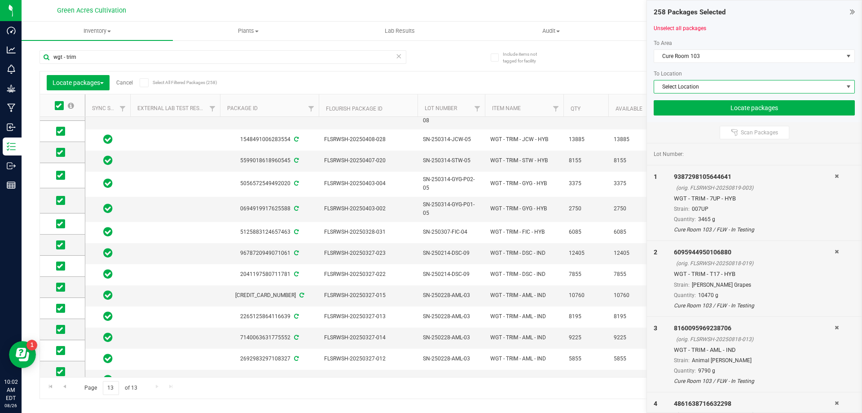
click at [714, 89] on span "Select Location" at bounding box center [748, 86] width 189 height 13
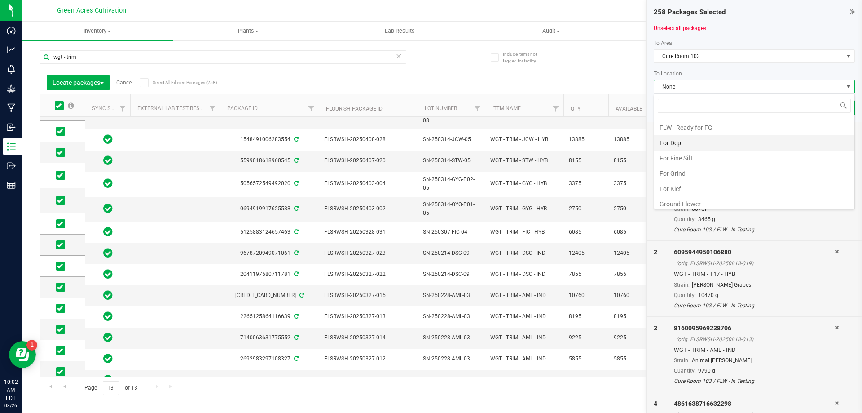
scroll to position [90, 0]
click at [701, 145] on li "FLW - EXT Material" at bounding box center [754, 141] width 200 height 15
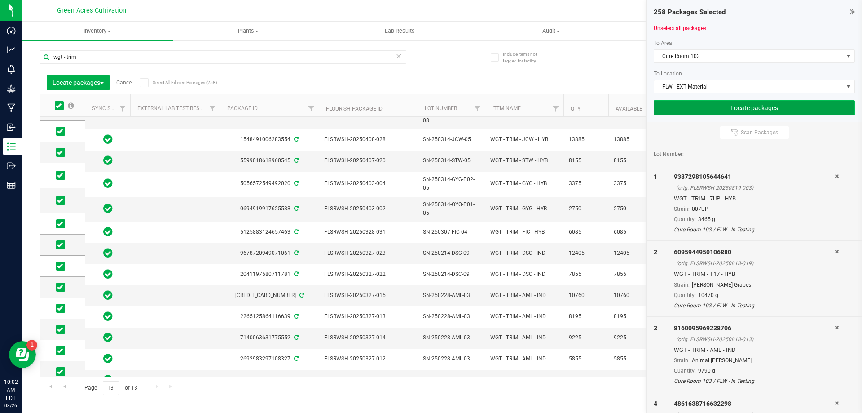
click at [716, 108] on button "Locate packages" at bounding box center [754, 107] width 201 height 15
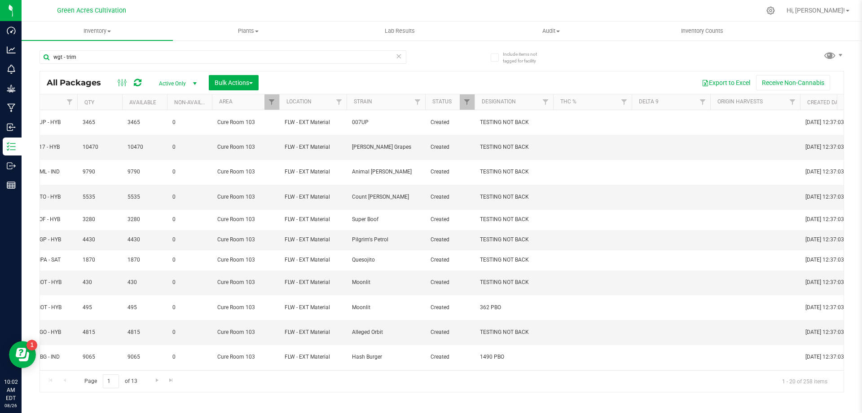
scroll to position [0, 358]
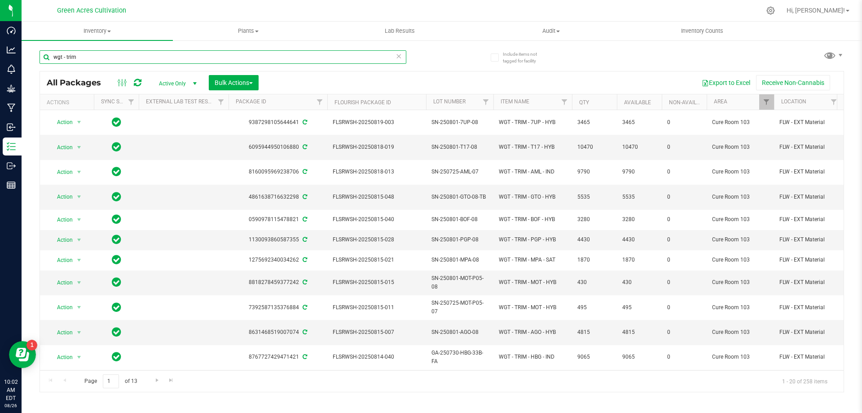
click at [308, 51] on input "wgt - trim" at bounding box center [223, 56] width 367 height 13
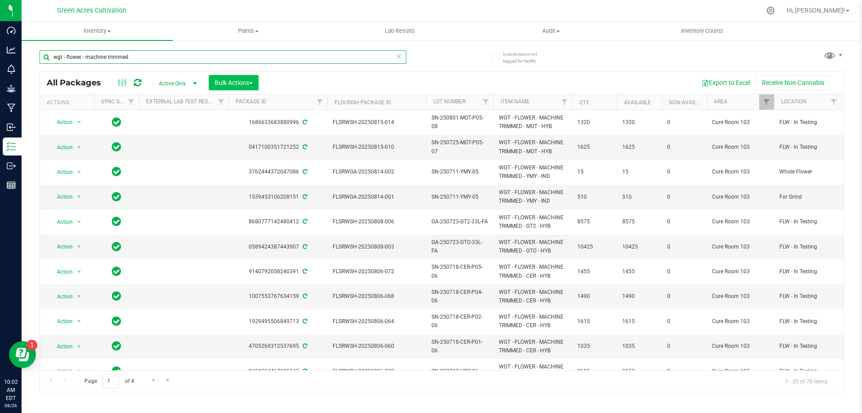
type input "wgt - flower - machine trimmed"
click at [234, 86] on button "Bulk Actions" at bounding box center [234, 82] width 50 height 15
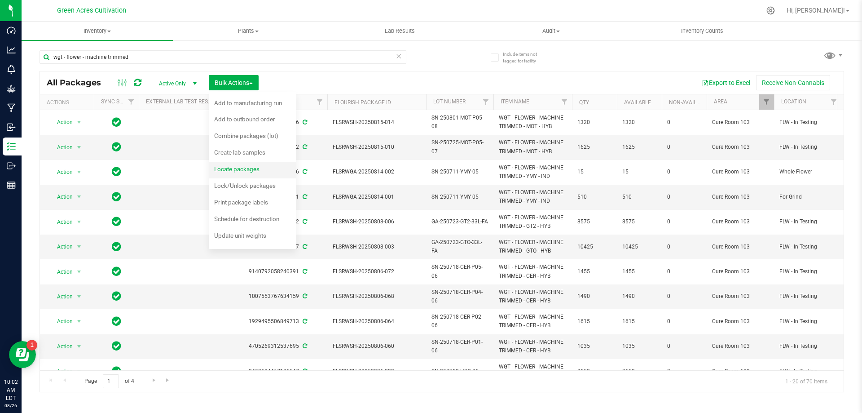
click at [252, 170] on span "Locate packages" at bounding box center [236, 168] width 45 height 7
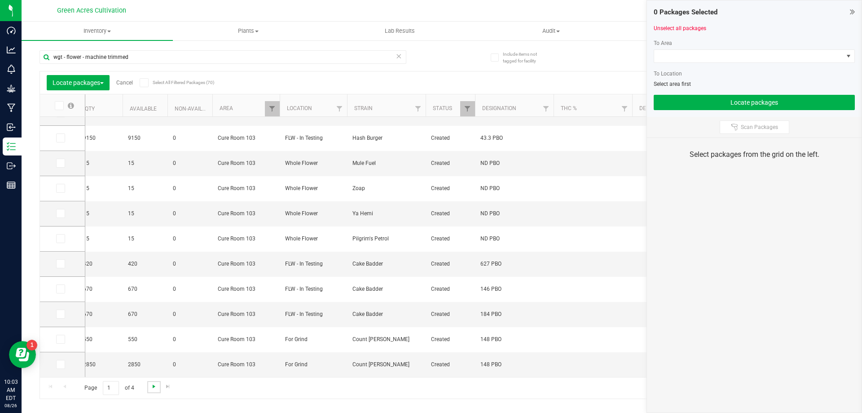
click at [153, 389] on span "Go to the next page" at bounding box center [153, 386] width 7 height 7
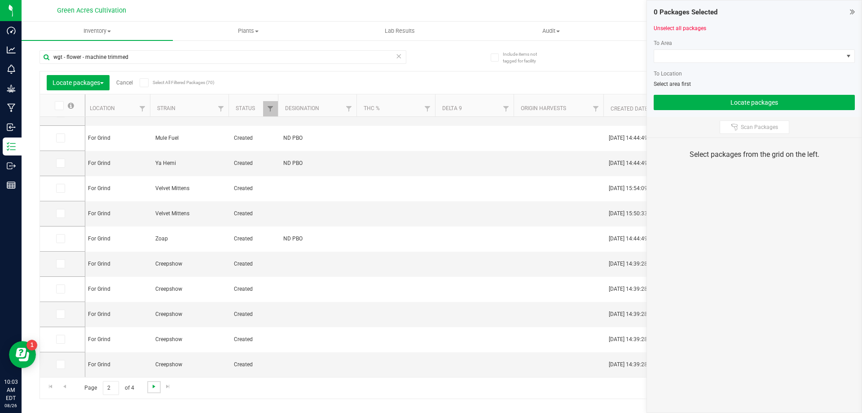
click at [154, 388] on span "Go to the next page" at bounding box center [153, 386] width 7 height 7
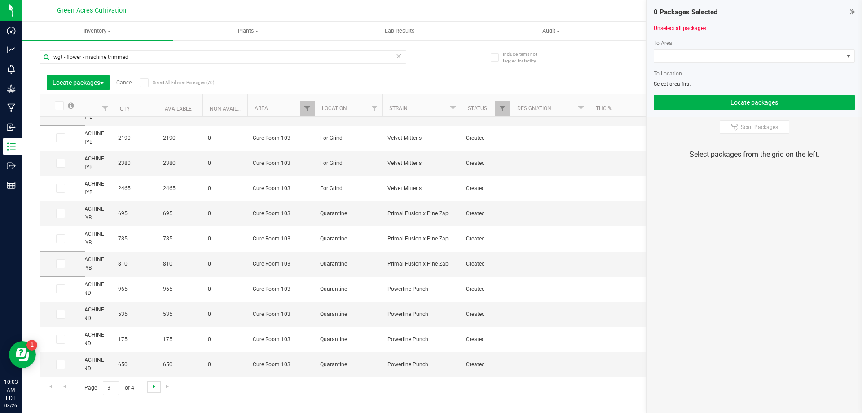
click at [153, 389] on span "Go to the next page" at bounding box center [153, 386] width 7 height 7
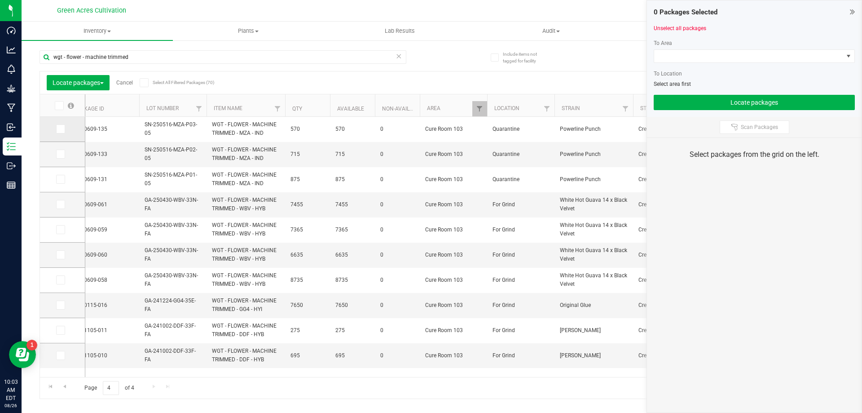
click at [62, 129] on icon at bounding box center [60, 129] width 6 height 0
click at [0, 0] on input "checkbox" at bounding box center [0, 0] width 0 height 0
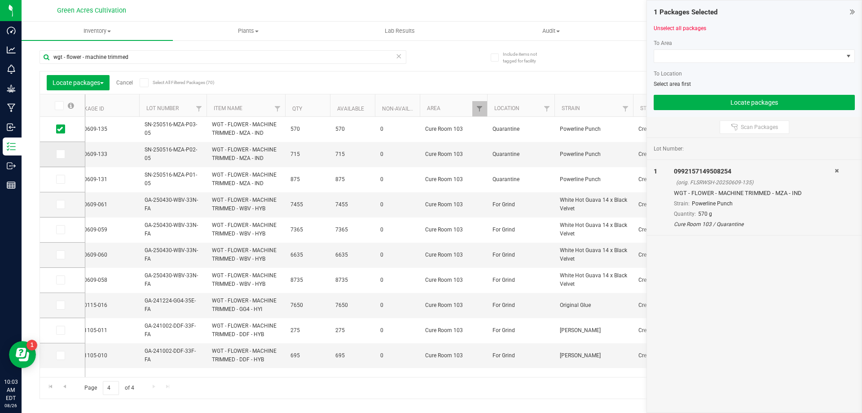
click at [62, 154] on icon at bounding box center [60, 154] width 6 height 0
click at [0, 0] on input "checkbox" at bounding box center [0, 0] width 0 height 0
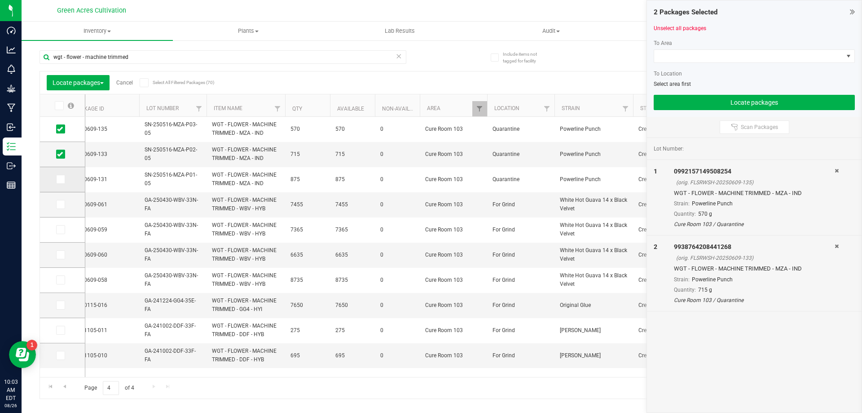
click at [57, 179] on icon at bounding box center [60, 179] width 6 height 0
click at [0, 0] on input "checkbox" at bounding box center [0, 0] width 0 height 0
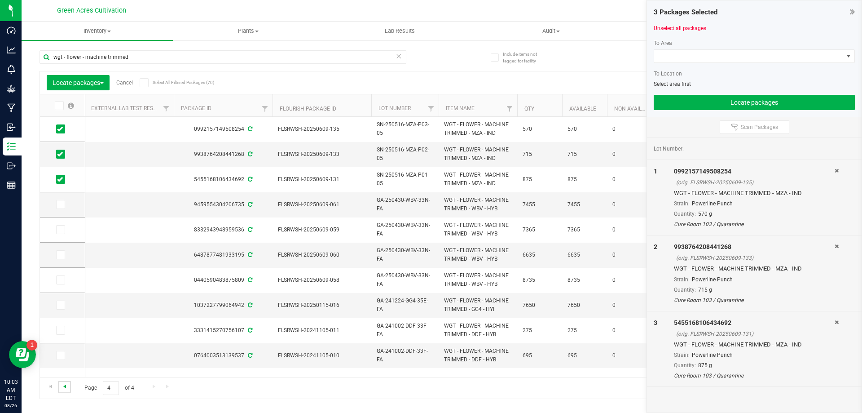
click at [67, 386] on span "Go to the previous page" at bounding box center [64, 386] width 7 height 7
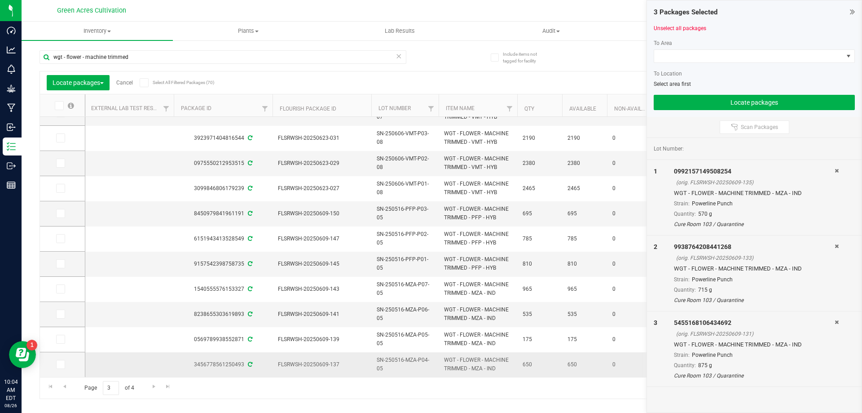
click at [336, 370] on td "FLSRWSH-20250609-137" at bounding box center [322, 364] width 99 height 25
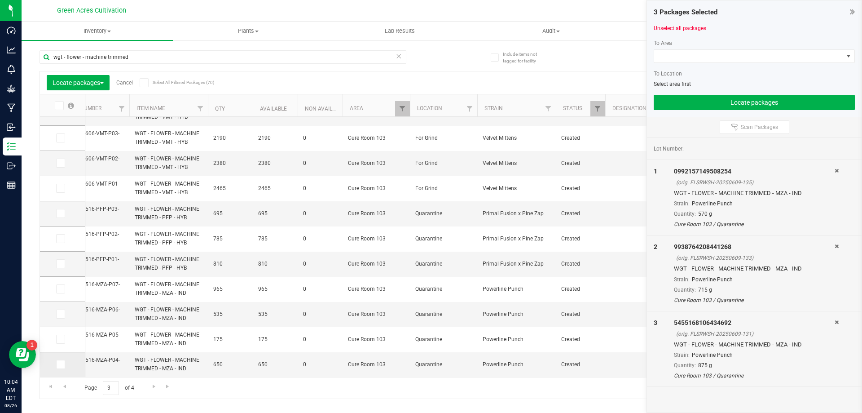
click at [62, 367] on span at bounding box center [60, 364] width 9 height 9
click at [0, 0] on input "checkbox" at bounding box center [0, 0] width 0 height 0
click at [62, 339] on icon at bounding box center [60, 339] width 6 height 0
click at [0, 0] on input "checkbox" at bounding box center [0, 0] width 0 height 0
click at [64, 316] on span at bounding box center [60, 313] width 9 height 9
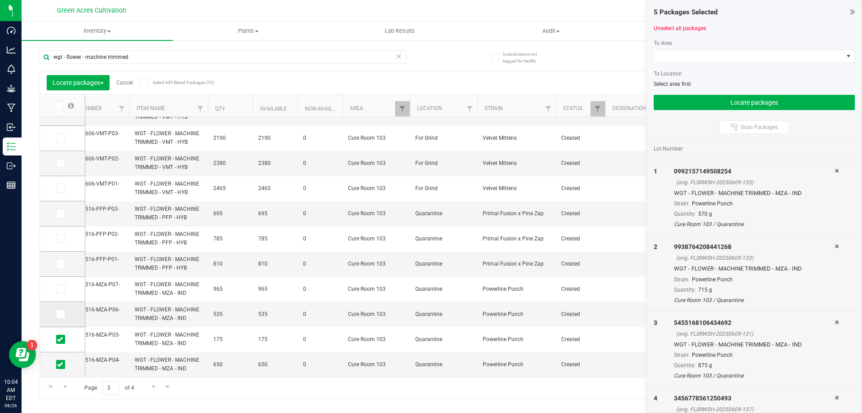
click at [0, 0] on input "checkbox" at bounding box center [0, 0] width 0 height 0
click at [65, 286] on span at bounding box center [60, 288] width 9 height 9
click at [0, 0] on input "checkbox" at bounding box center [0, 0] width 0 height 0
click at [65, 266] on label at bounding box center [62, 263] width 13 height 9
click at [0, 0] on input "checkbox" at bounding box center [0, 0] width 0 height 0
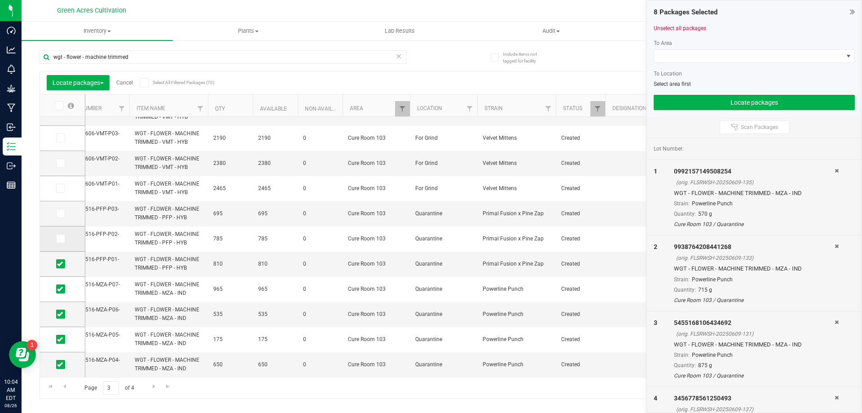
click at [57, 239] on icon at bounding box center [60, 239] width 6 height 0
click at [0, 0] on input "checkbox" at bounding box center [0, 0] width 0 height 0
click at [61, 208] on td at bounding box center [62, 213] width 45 height 25
click at [61, 213] on icon at bounding box center [60, 213] width 6 height 0
click at [0, 0] on input "checkbox" at bounding box center [0, 0] width 0 height 0
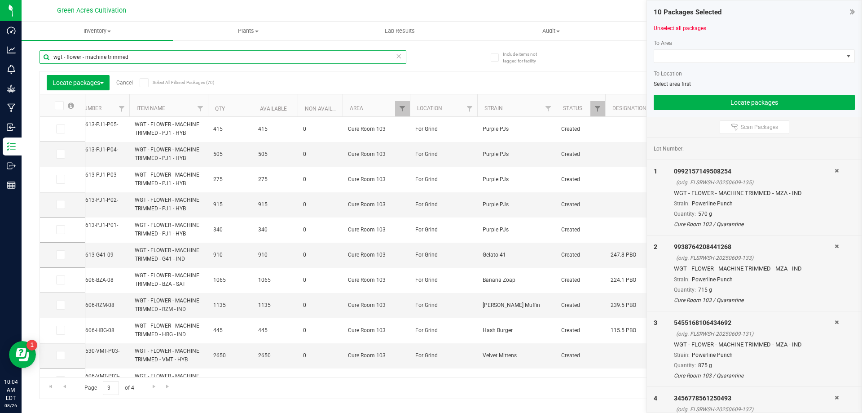
click at [345, 50] on input "wgt - flower - machine trimmed" at bounding box center [223, 56] width 367 height 13
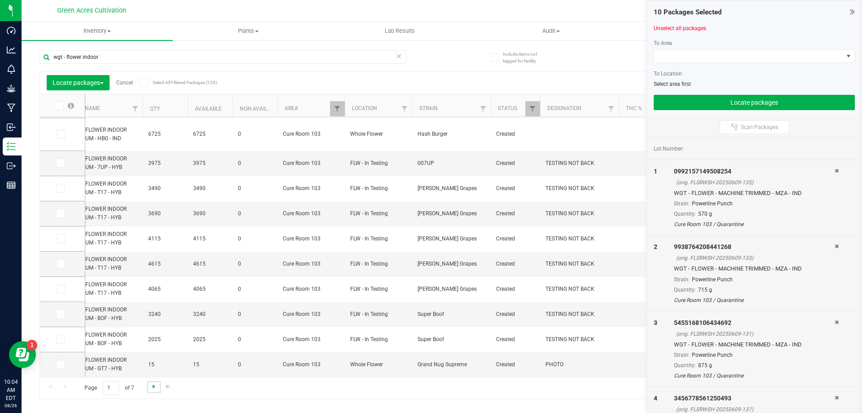
click at [151, 389] on span "Go to the next page" at bounding box center [153, 386] width 7 height 7
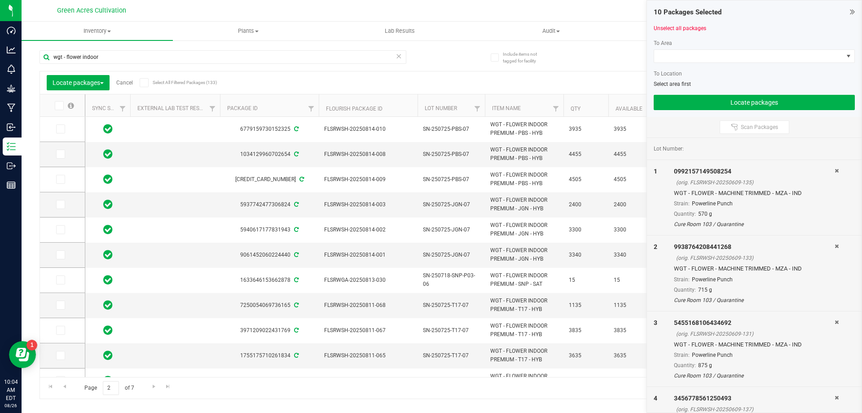
drag, startPoint x: 328, startPoint y: 376, endPoint x: 327, endPoint y: 371, distance: 5.1
click at [328, 376] on div "Locate packages Cancel Select All Filtered Packages (133) Add to manufacturing …" at bounding box center [442, 235] width 805 height 328
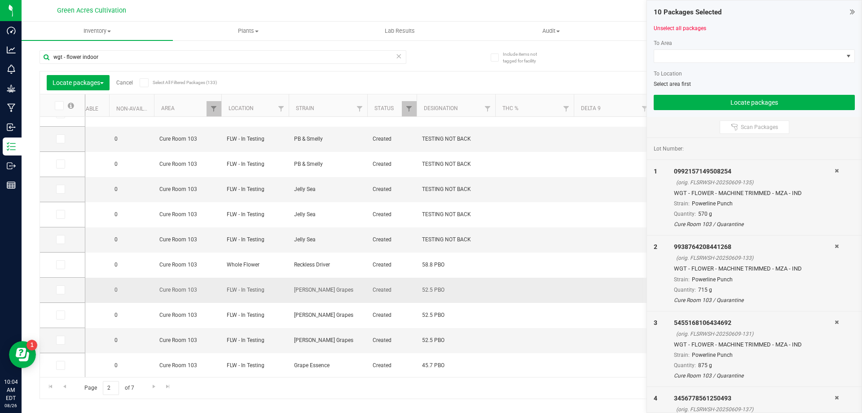
click at [567, 287] on td at bounding box center [534, 290] width 79 height 25
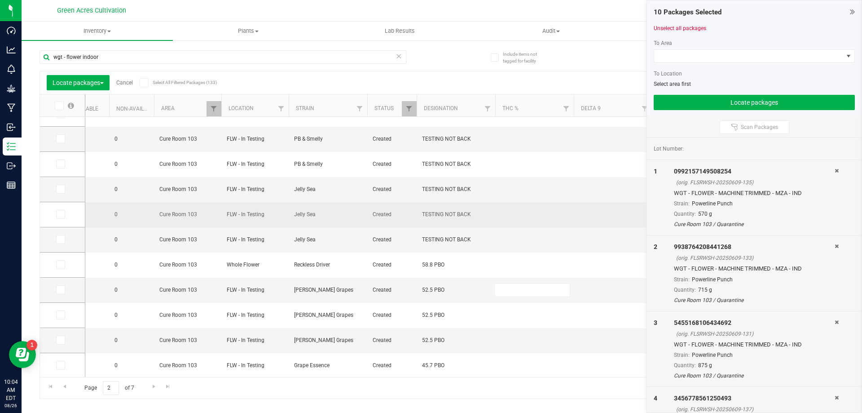
click at [639, 214] on td at bounding box center [613, 214] width 79 height 25
click at [304, 209] on td "Jelly Sea" at bounding box center [328, 214] width 79 height 25
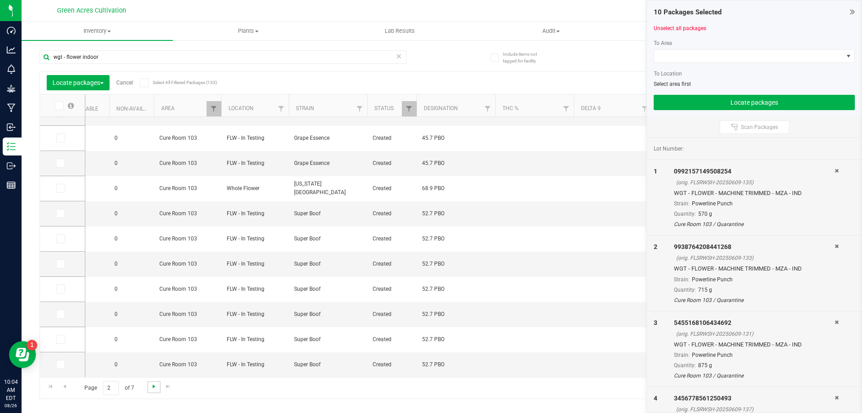
click at [152, 389] on span "Go to the next page" at bounding box center [153, 386] width 7 height 7
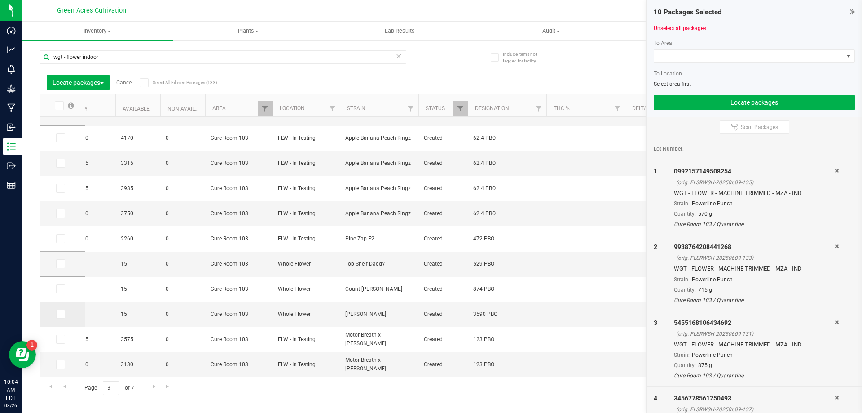
click at [63, 314] on span at bounding box center [60, 313] width 9 height 9
click at [0, 0] on input "checkbox" at bounding box center [0, 0] width 0 height 0
click at [151, 390] on link "Go to the next page" at bounding box center [153, 387] width 13 height 12
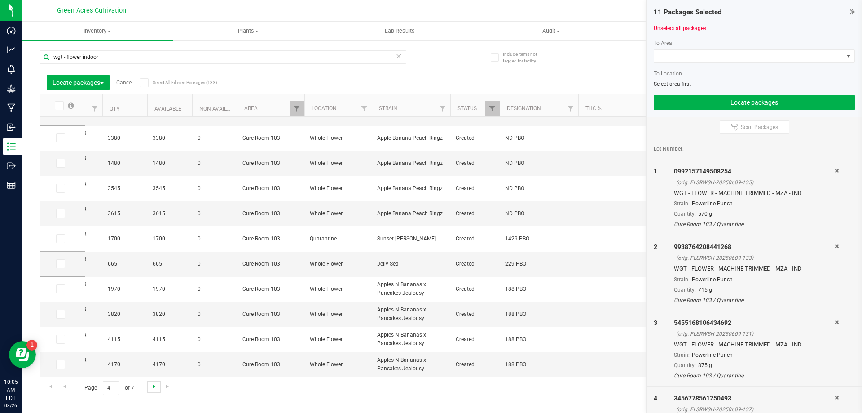
click at [154, 387] on span "Go to the next page" at bounding box center [153, 386] width 7 height 7
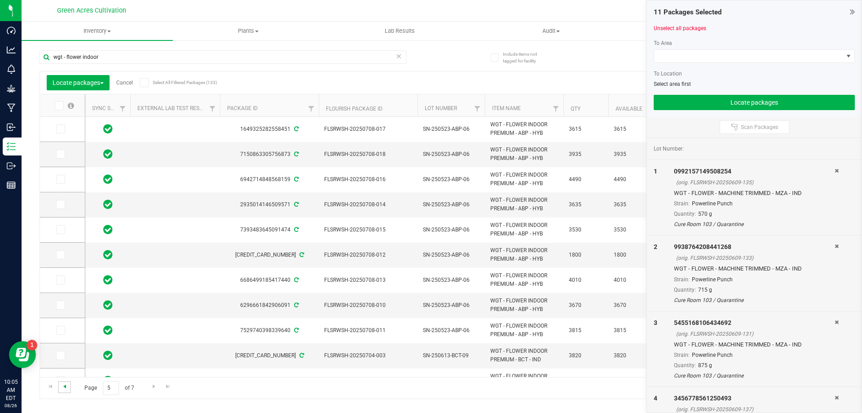
click at [66, 386] on span "Go to the previous page" at bounding box center [64, 386] width 7 height 7
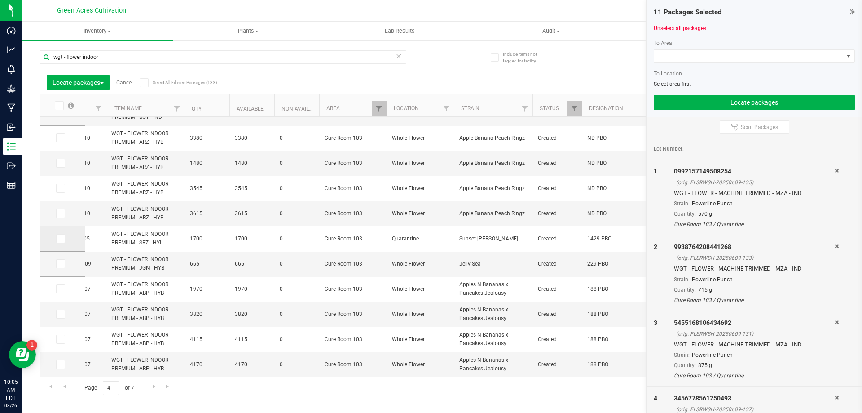
click at [62, 239] on icon at bounding box center [60, 239] width 6 height 0
click at [0, 0] on input "checkbox" at bounding box center [0, 0] width 0 height 0
click at [150, 388] on span "Go to the next page" at bounding box center [153, 386] width 7 height 7
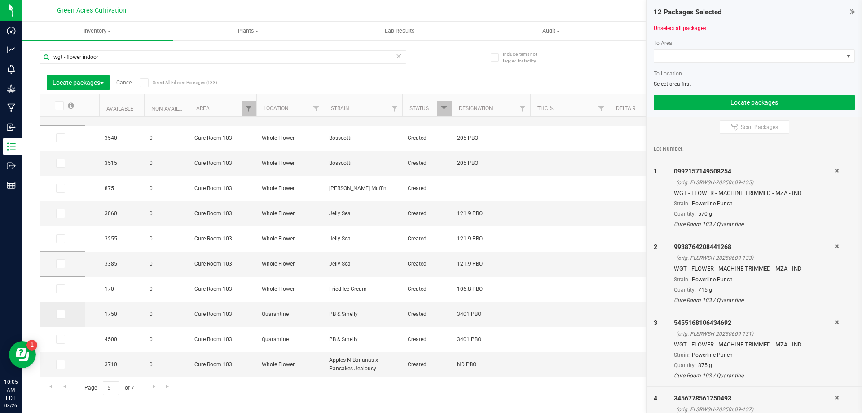
click at [57, 314] on icon at bounding box center [60, 314] width 6 height 0
click at [0, 0] on input "checkbox" at bounding box center [0, 0] width 0 height 0
click at [64, 337] on span at bounding box center [60, 339] width 9 height 9
click at [0, 0] on input "checkbox" at bounding box center [0, 0] width 0 height 0
click at [150, 391] on link "Go to the next page" at bounding box center [153, 387] width 13 height 12
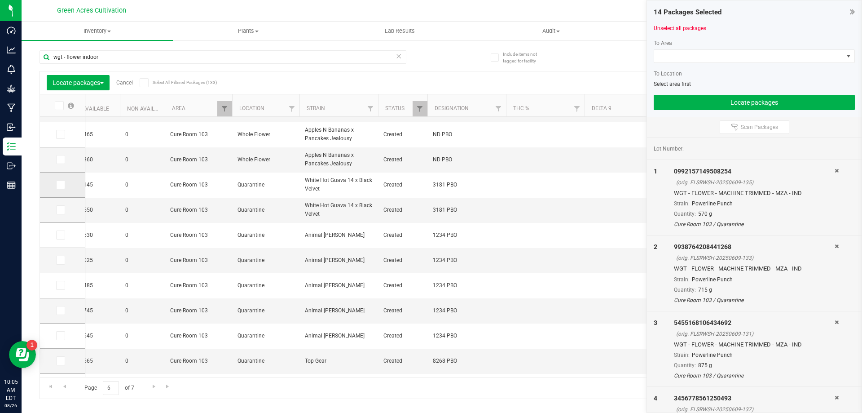
click at [62, 185] on icon at bounding box center [60, 185] width 6 height 0
click at [0, 0] on input "checkbox" at bounding box center [0, 0] width 0 height 0
drag, startPoint x: 61, startPoint y: 206, endPoint x: 63, endPoint y: 217, distance: 11.5
click at [61, 206] on span at bounding box center [60, 209] width 9 height 9
click at [0, 0] on input "checkbox" at bounding box center [0, 0] width 0 height 0
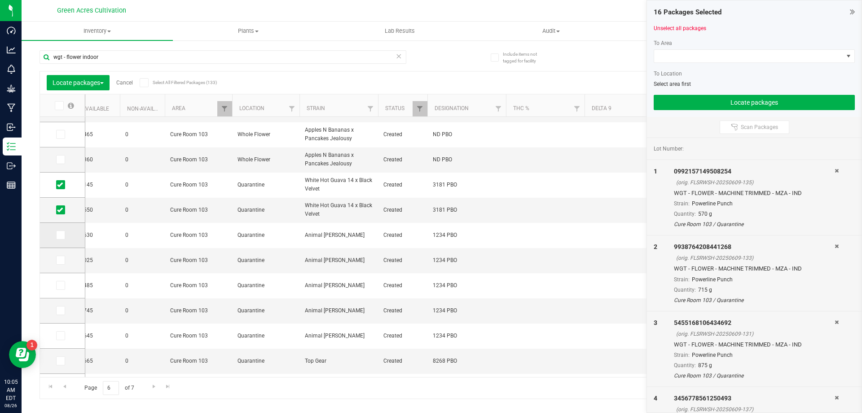
click at [63, 232] on span at bounding box center [60, 234] width 9 height 9
click at [0, 0] on input "checkbox" at bounding box center [0, 0] width 0 height 0
click at [66, 259] on label at bounding box center [62, 260] width 13 height 9
click at [0, 0] on input "checkbox" at bounding box center [0, 0] width 0 height 0
click at [62, 285] on icon at bounding box center [60, 285] width 6 height 0
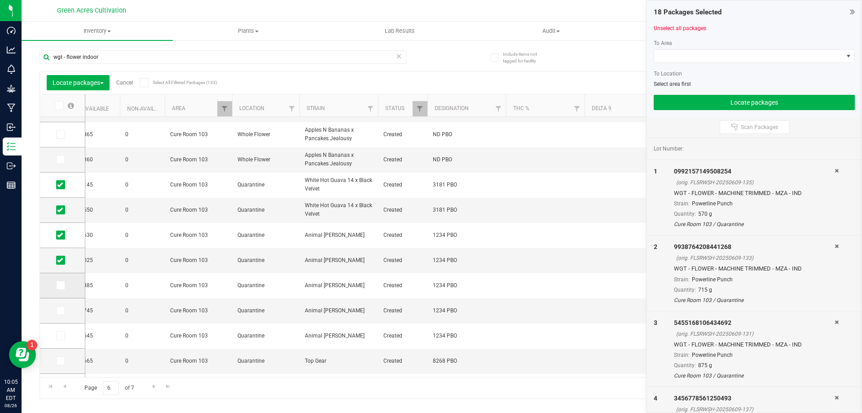
click at [0, 0] on input "checkbox" at bounding box center [0, 0] width 0 height 0
click at [59, 310] on icon at bounding box center [60, 310] width 6 height 0
click at [0, 0] on input "checkbox" at bounding box center [0, 0] width 0 height 0
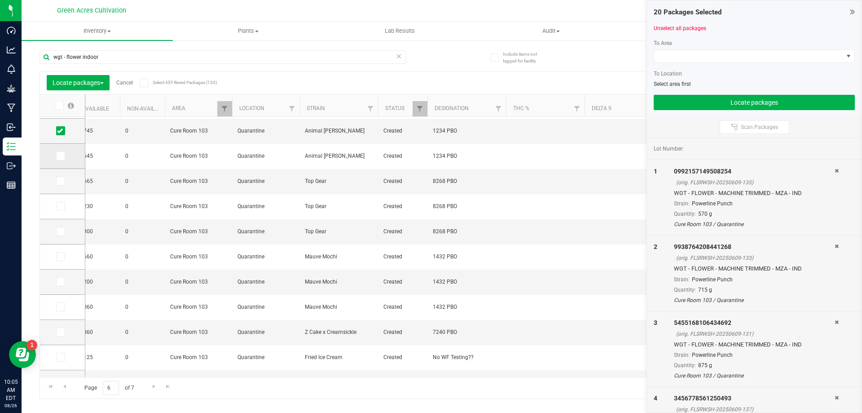
click at [57, 158] on span at bounding box center [60, 155] width 9 height 9
click at [0, 0] on input "checkbox" at bounding box center [0, 0] width 0 height 0
click at [59, 187] on td at bounding box center [62, 181] width 45 height 25
click at [62, 181] on icon at bounding box center [60, 181] width 6 height 0
click at [0, 0] on input "checkbox" at bounding box center [0, 0] width 0 height 0
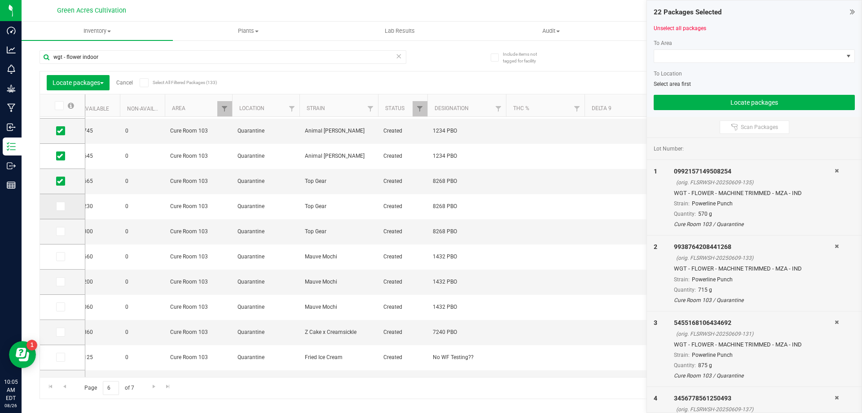
click at [57, 206] on span at bounding box center [60, 206] width 9 height 9
click at [0, 0] on input "checkbox" at bounding box center [0, 0] width 0 height 0
click at [64, 233] on span at bounding box center [60, 231] width 9 height 9
click at [0, 0] on input "checkbox" at bounding box center [0, 0] width 0 height 0
drag, startPoint x: 60, startPoint y: 263, endPoint x: 59, endPoint y: 259, distance: 4.6
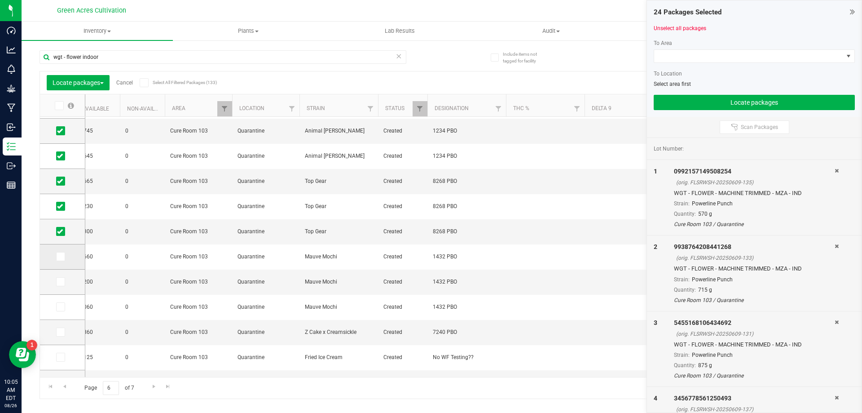
click at [58, 264] on td at bounding box center [62, 256] width 45 height 25
click at [59, 256] on icon at bounding box center [60, 256] width 6 height 0
click at [0, 0] on input "checkbox" at bounding box center [0, 0] width 0 height 0
click at [59, 278] on span at bounding box center [60, 281] width 9 height 9
click at [0, 0] on input "checkbox" at bounding box center [0, 0] width 0 height 0
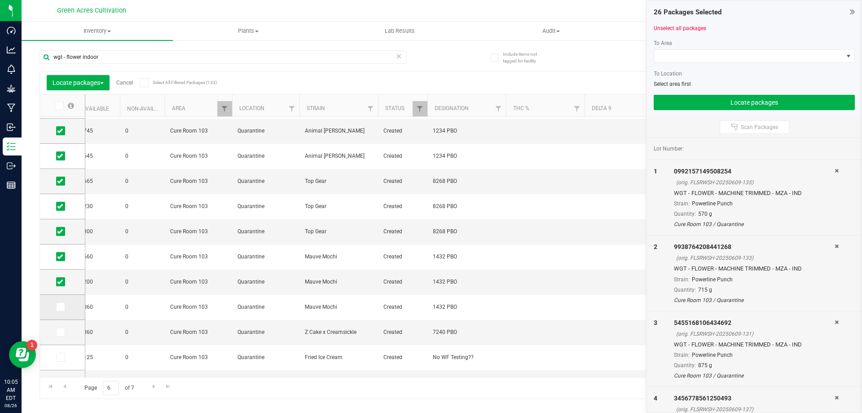
click at [59, 318] on td at bounding box center [62, 307] width 45 height 25
click at [57, 307] on icon at bounding box center [60, 307] width 6 height 0
click at [0, 0] on input "checkbox" at bounding box center [0, 0] width 0 height 0
click at [65, 329] on span at bounding box center [60, 331] width 9 height 9
click at [0, 0] on input "checkbox" at bounding box center [0, 0] width 0 height 0
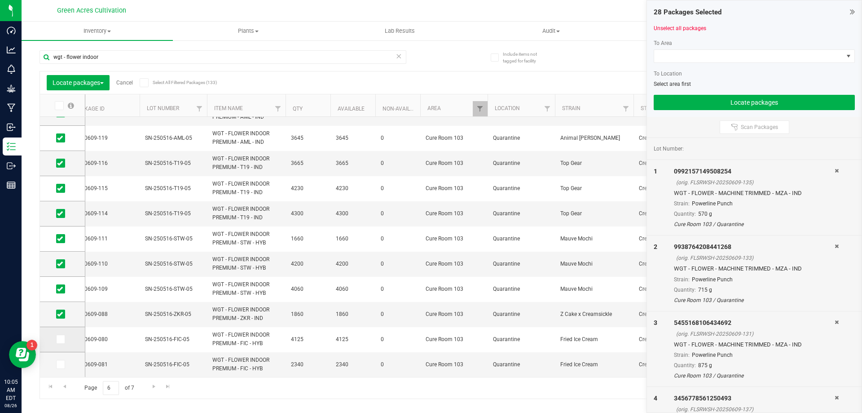
click at [57, 341] on span at bounding box center [60, 339] width 9 height 9
click at [0, 0] on input "checkbox" at bounding box center [0, 0] width 0 height 0
click at [62, 364] on icon at bounding box center [60, 364] width 6 height 0
click at [0, 0] on input "checkbox" at bounding box center [0, 0] width 0 height 0
click at [152, 389] on span "Go to the next page" at bounding box center [153, 386] width 7 height 7
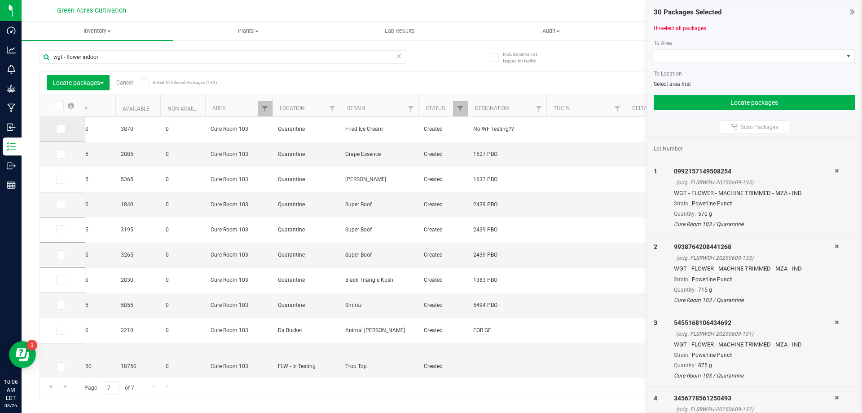
click at [59, 129] on icon at bounding box center [60, 129] width 6 height 0
click at [0, 0] on input "checkbox" at bounding box center [0, 0] width 0 height 0
click at [62, 154] on icon at bounding box center [60, 154] width 6 height 0
click at [0, 0] on input "checkbox" at bounding box center [0, 0] width 0 height 0
click at [60, 179] on icon at bounding box center [60, 179] width 6 height 0
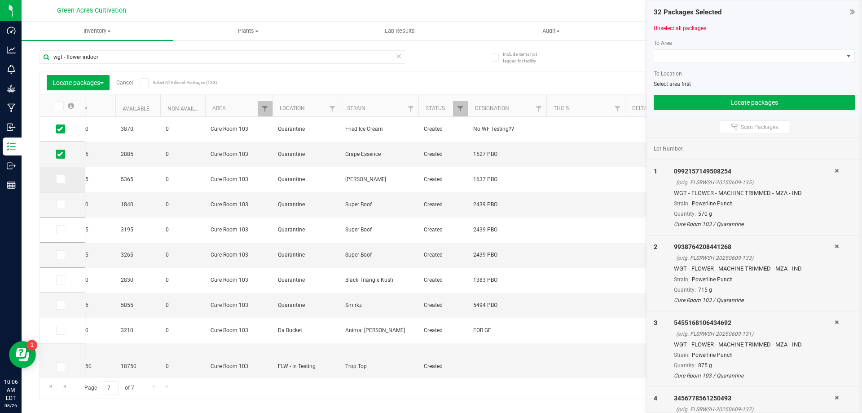
click at [0, 0] on input "checkbox" at bounding box center [0, 0] width 0 height 0
click at [60, 204] on icon at bounding box center [60, 204] width 6 height 0
click at [0, 0] on input "checkbox" at bounding box center [0, 0] width 0 height 0
click at [61, 230] on icon at bounding box center [60, 230] width 6 height 0
click at [0, 0] on input "checkbox" at bounding box center [0, 0] width 0 height 0
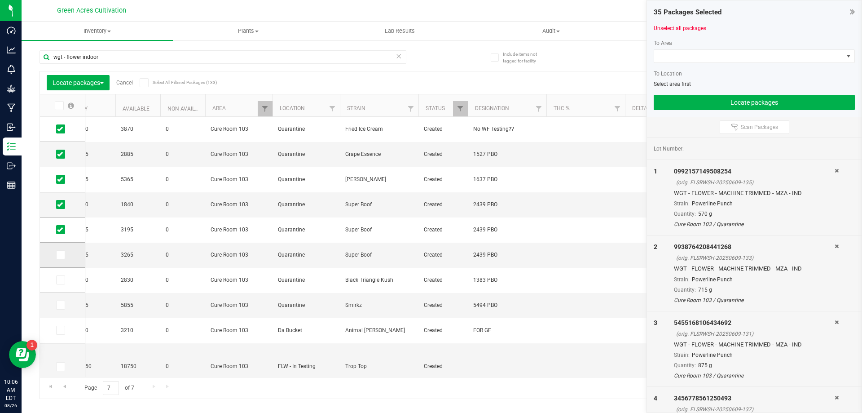
click at [63, 257] on span at bounding box center [60, 254] width 9 height 9
click at [0, 0] on input "checkbox" at bounding box center [0, 0] width 0 height 0
click at [57, 280] on icon at bounding box center [60, 280] width 6 height 0
click at [0, 0] on input "checkbox" at bounding box center [0, 0] width 0 height 0
click at [57, 305] on icon at bounding box center [60, 305] width 6 height 0
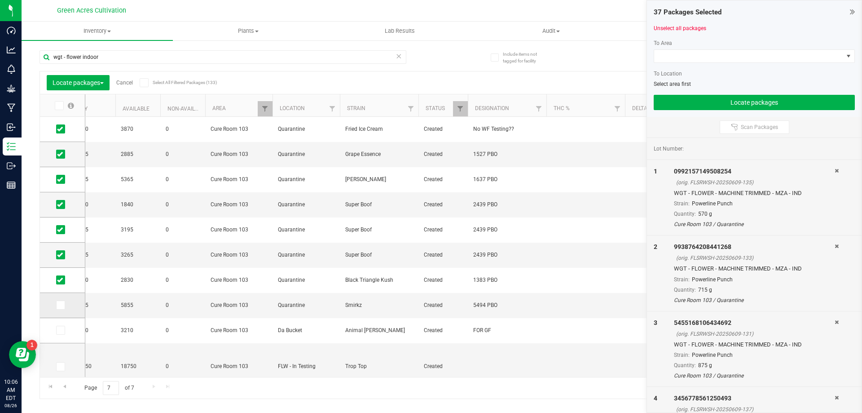
click at [0, 0] on input "checkbox" at bounding box center [0, 0] width 0 height 0
click at [66, 328] on label at bounding box center [62, 330] width 13 height 9
click at [0, 0] on input "checkbox" at bounding box center [0, 0] width 0 height 0
click at [57, 329] on span at bounding box center [60, 330] width 9 height 9
click at [60, 335] on td at bounding box center [62, 330] width 45 height 25
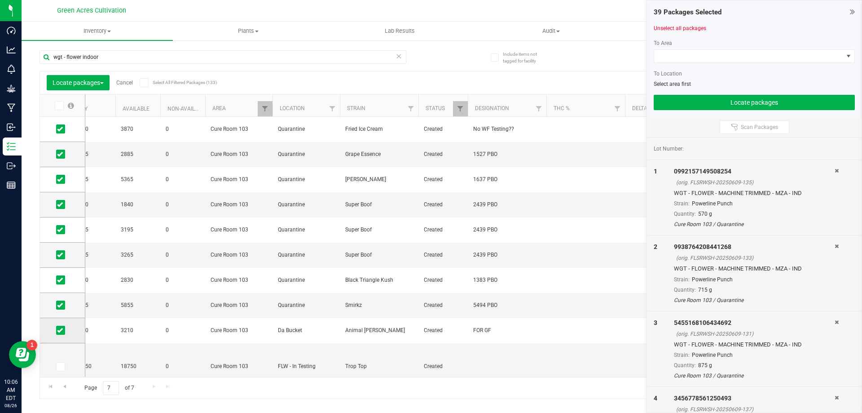
click at [60, 334] on span at bounding box center [60, 330] width 9 height 9
click at [0, 0] on input "checkbox" at bounding box center [0, 0] width 0 height 0
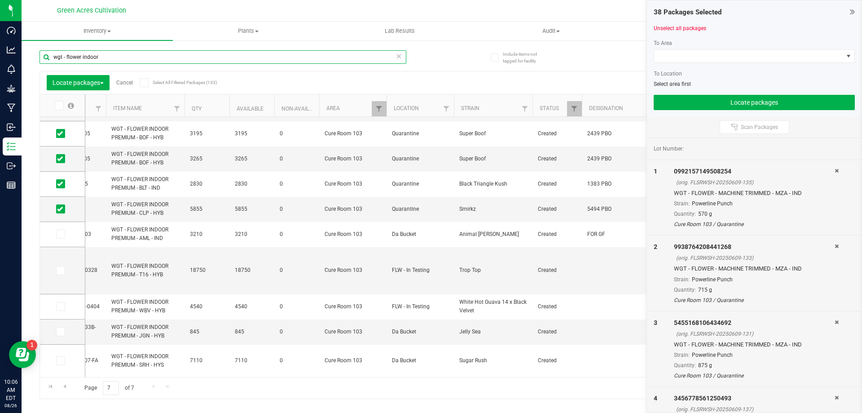
click at [158, 53] on input "wgt - flower indoor" at bounding box center [223, 56] width 367 height 13
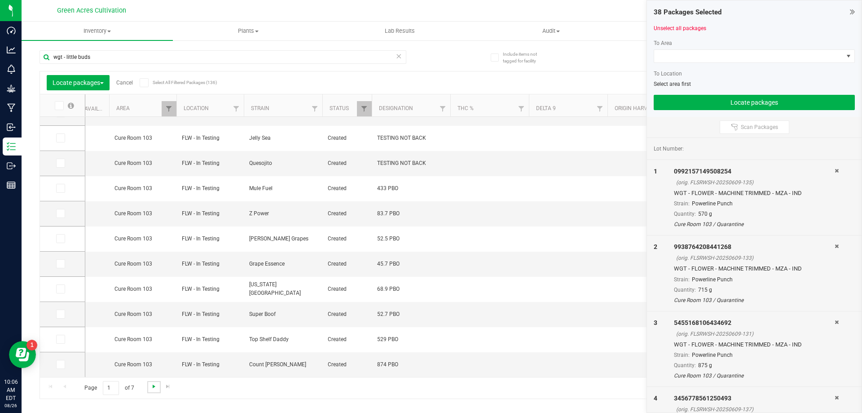
click at [153, 384] on span "Go to the next page" at bounding box center [153, 386] width 7 height 7
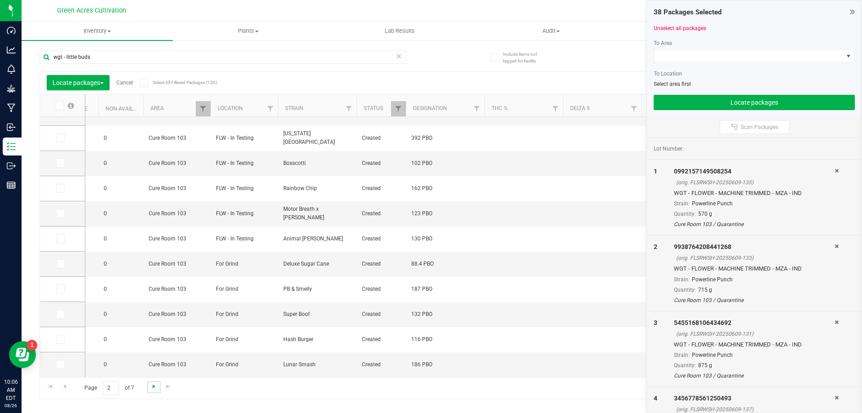
click at [151, 387] on span "Go to the next page" at bounding box center [153, 386] width 7 height 7
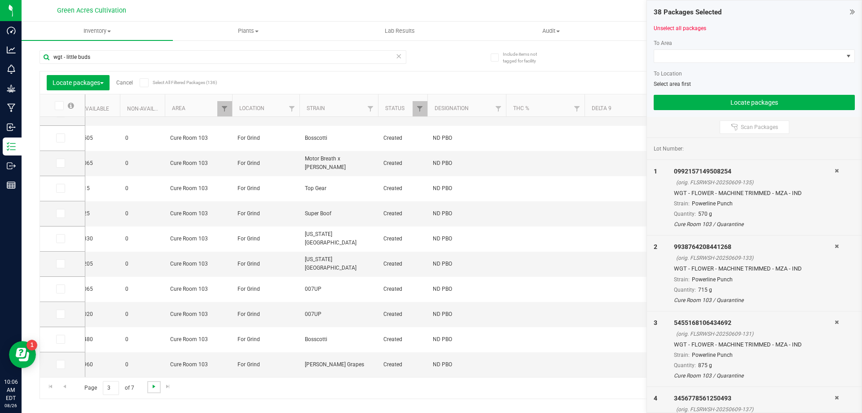
click at [150, 387] on span "Go to the next page" at bounding box center [153, 386] width 7 height 7
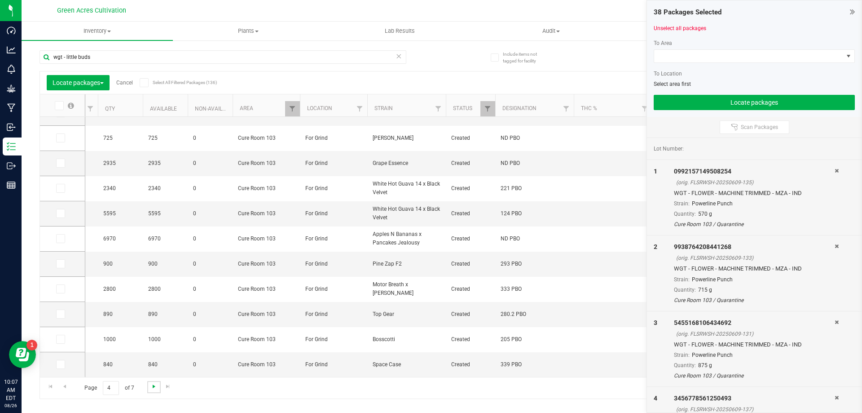
click at [155, 384] on span "Go to the next page" at bounding box center [153, 386] width 7 height 7
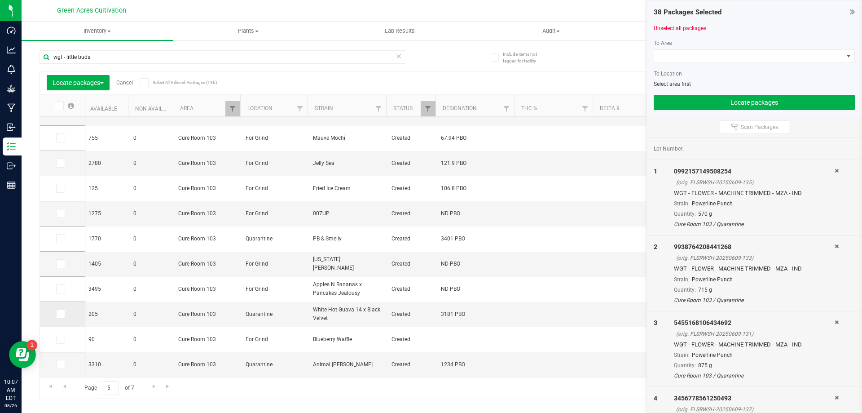
click at [57, 314] on icon at bounding box center [60, 314] width 6 height 0
click at [0, 0] on input "checkbox" at bounding box center [0, 0] width 0 height 0
click at [62, 364] on icon at bounding box center [60, 364] width 6 height 0
click at [0, 0] on input "checkbox" at bounding box center [0, 0] width 0 height 0
click at [63, 237] on span at bounding box center [60, 238] width 9 height 9
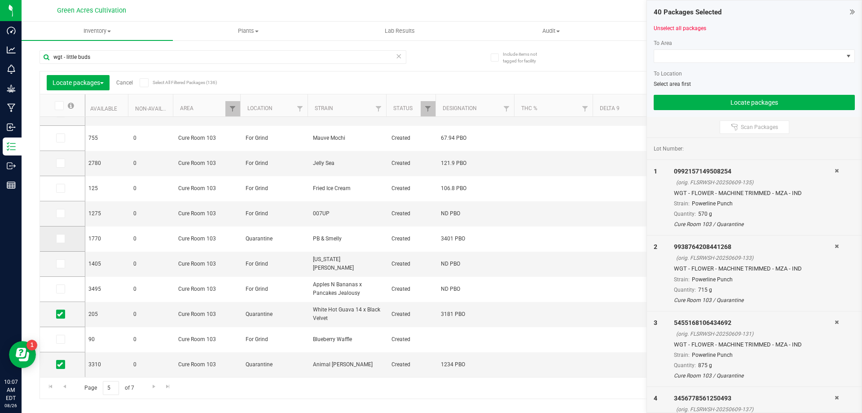
click at [0, 0] on input "checkbox" at bounding box center [0, 0] width 0 height 0
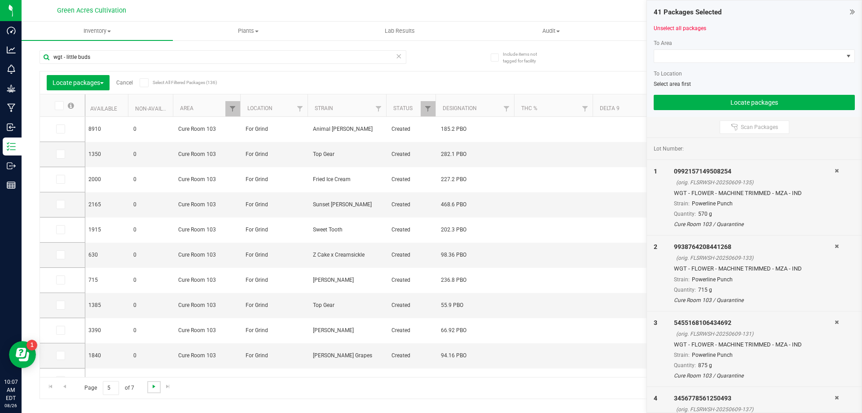
click at [150, 386] on span "Go to the next page" at bounding box center [153, 386] width 7 height 7
click at [63, 129] on span at bounding box center [60, 128] width 9 height 9
click at [0, 0] on input "checkbox" at bounding box center [0, 0] width 0 height 0
click at [63, 154] on span at bounding box center [60, 154] width 9 height 9
click at [0, 0] on input "checkbox" at bounding box center [0, 0] width 0 height 0
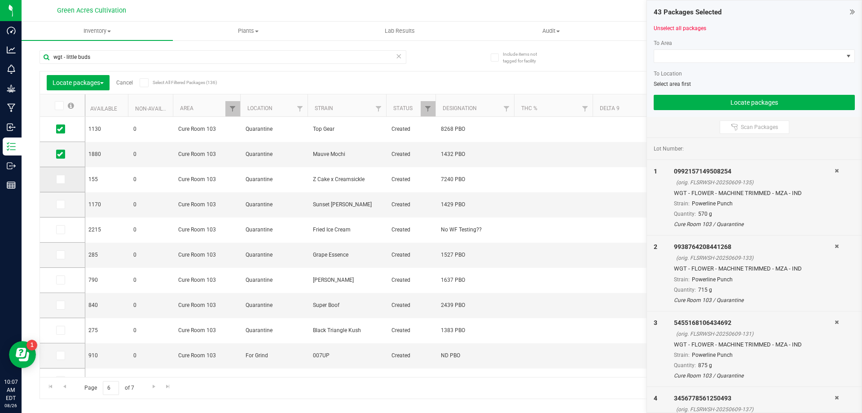
click at [54, 178] on td at bounding box center [62, 179] width 45 height 25
click at [57, 179] on icon at bounding box center [60, 179] width 6 height 0
click at [0, 0] on input "checkbox" at bounding box center [0, 0] width 0 height 0
click at [59, 204] on icon at bounding box center [60, 204] width 6 height 0
click at [0, 0] on input "checkbox" at bounding box center [0, 0] width 0 height 0
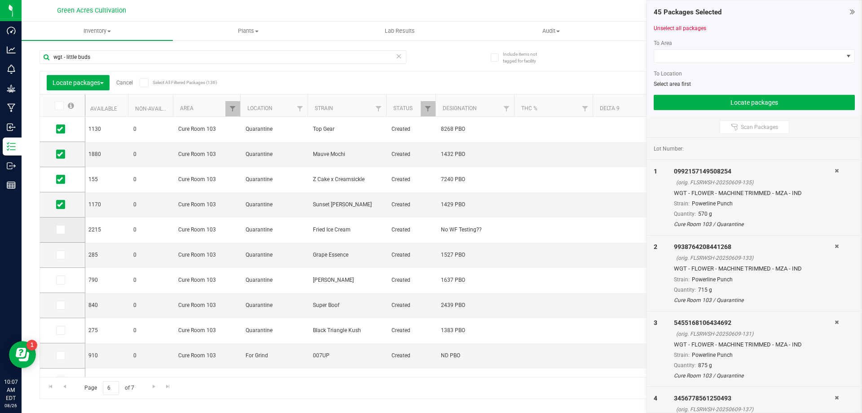
click at [60, 230] on icon at bounding box center [60, 230] width 6 height 0
click at [0, 0] on input "checkbox" at bounding box center [0, 0] width 0 height 0
click at [60, 255] on icon at bounding box center [60, 255] width 6 height 0
click at [0, 0] on input "checkbox" at bounding box center [0, 0] width 0 height 0
click at [60, 280] on icon at bounding box center [60, 280] width 6 height 0
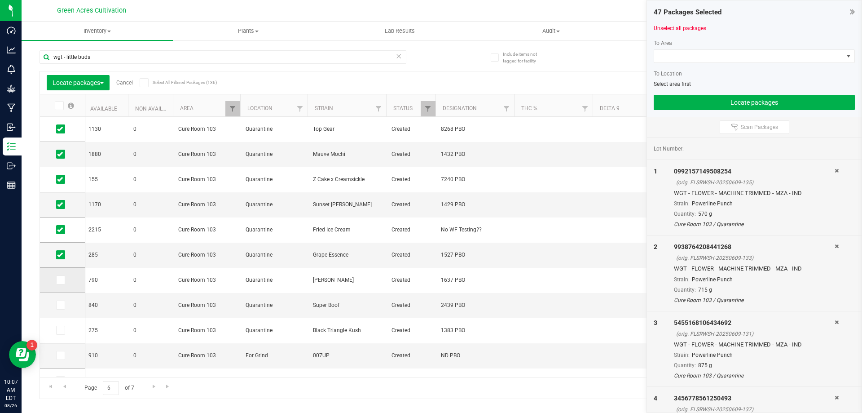
click at [0, 0] on input "checkbox" at bounding box center [0, 0] width 0 height 0
drag, startPoint x: 62, startPoint y: 305, endPoint x: 66, endPoint y: 298, distance: 9.1
click at [62, 305] on icon at bounding box center [60, 305] width 6 height 0
click at [0, 0] on input "checkbox" at bounding box center [0, 0] width 0 height 0
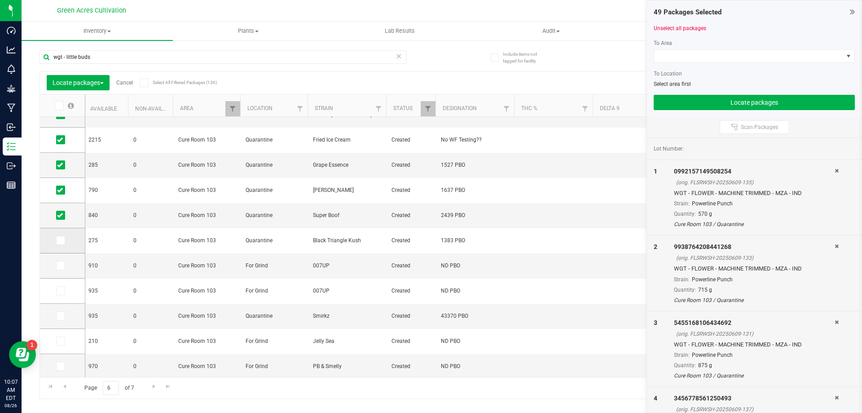
click at [58, 240] on icon at bounding box center [60, 240] width 6 height 0
click at [0, 0] on input "checkbox" at bounding box center [0, 0] width 0 height 0
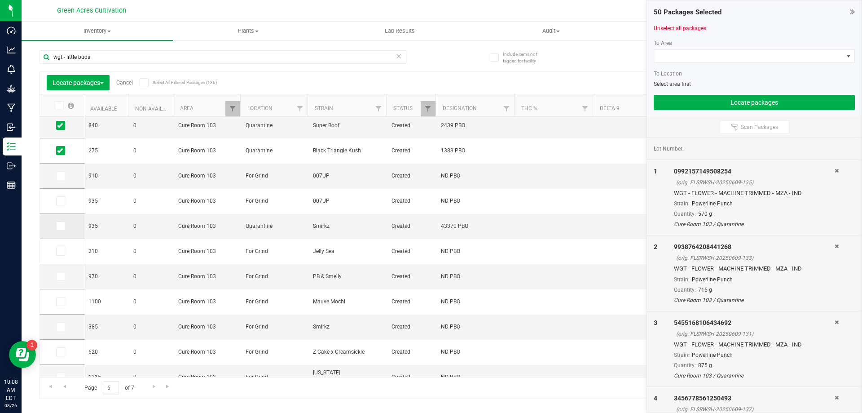
click at [62, 226] on icon at bounding box center [60, 226] width 6 height 0
click at [0, 0] on input "checkbox" at bounding box center [0, 0] width 0 height 0
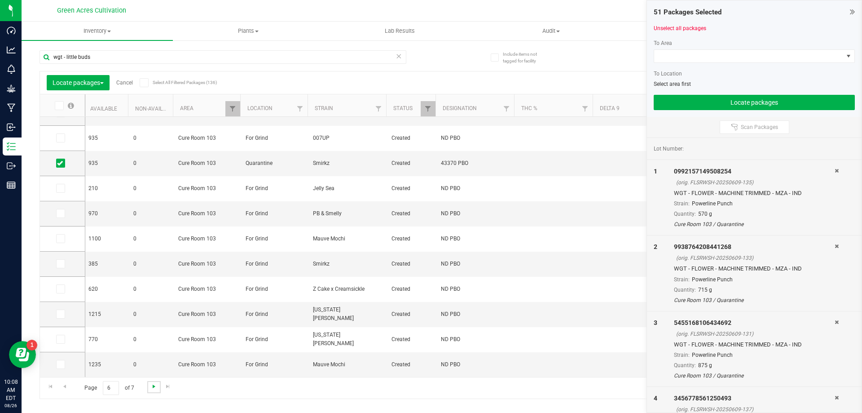
click at [151, 388] on span "Go to the next page" at bounding box center [153, 386] width 7 height 7
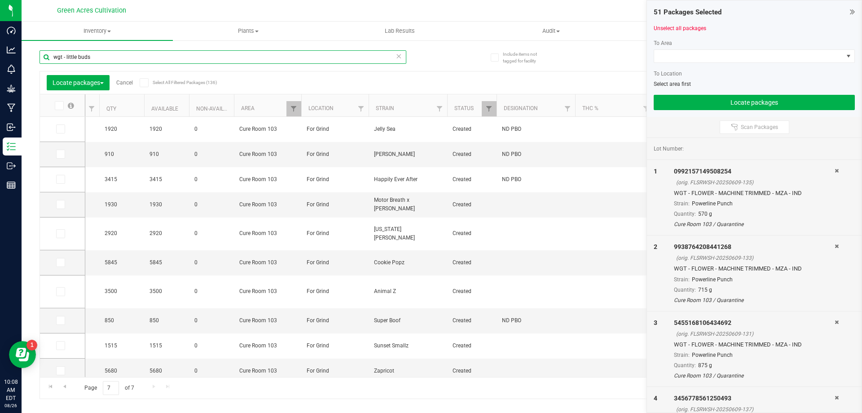
click at [354, 56] on input "wgt - little buds" at bounding box center [223, 56] width 367 height 13
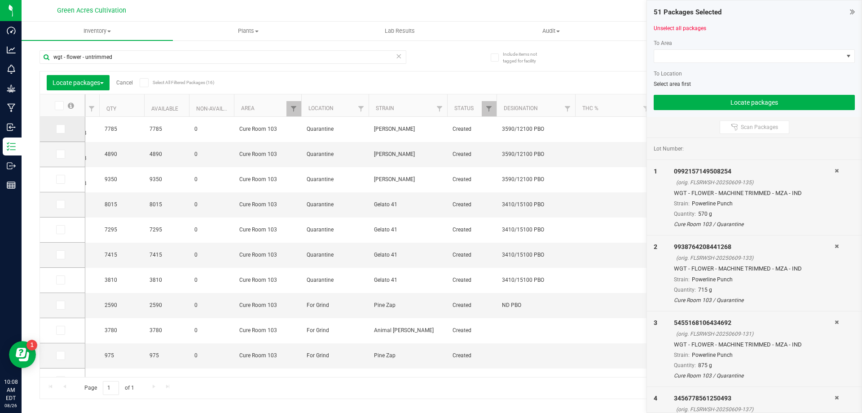
click at [67, 128] on label at bounding box center [62, 128] width 13 height 9
click at [0, 0] on input "checkbox" at bounding box center [0, 0] width 0 height 0
click at [61, 154] on icon at bounding box center [60, 154] width 6 height 0
click at [0, 0] on input "checkbox" at bounding box center [0, 0] width 0 height 0
click at [59, 179] on icon at bounding box center [60, 179] width 6 height 0
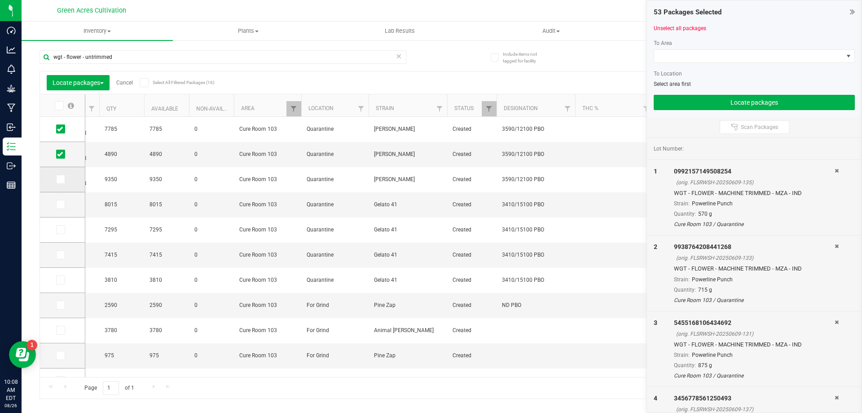
click at [0, 0] on input "checkbox" at bounding box center [0, 0] width 0 height 0
click at [63, 202] on span at bounding box center [60, 204] width 9 height 9
click at [0, 0] on input "checkbox" at bounding box center [0, 0] width 0 height 0
click at [56, 229] on span at bounding box center [60, 229] width 9 height 9
click at [0, 0] on input "checkbox" at bounding box center [0, 0] width 0 height 0
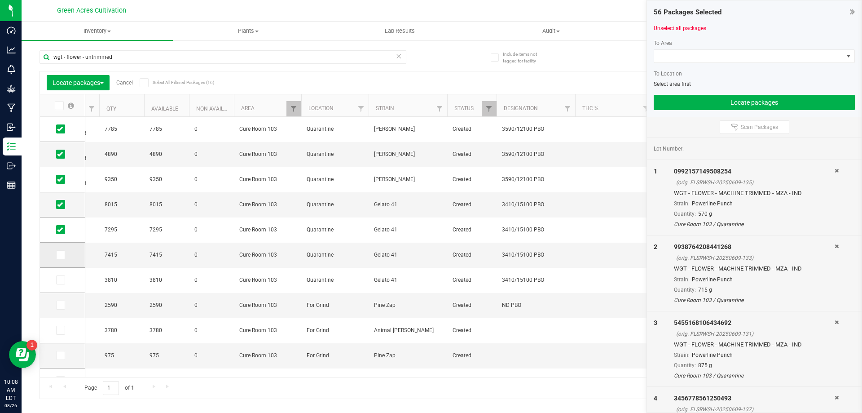
click at [59, 255] on icon at bounding box center [60, 255] width 6 height 0
click at [0, 0] on input "checkbox" at bounding box center [0, 0] width 0 height 0
click at [63, 282] on span at bounding box center [60, 279] width 9 height 9
click at [0, 0] on input "checkbox" at bounding box center [0, 0] width 0 height 0
click at [735, 56] on span at bounding box center [748, 56] width 189 height 13
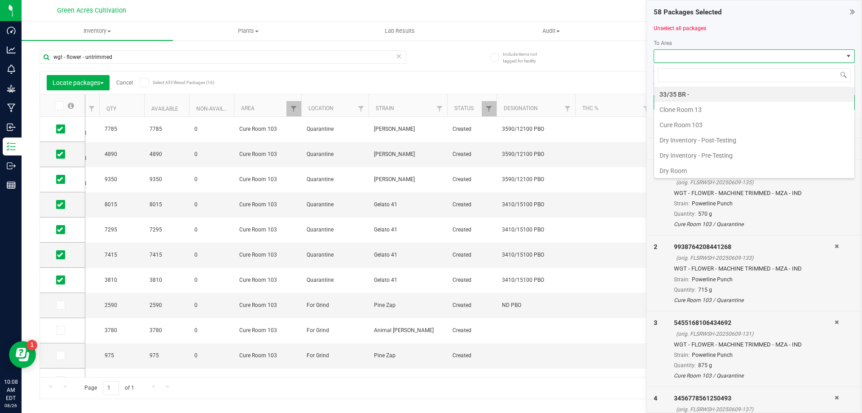
click at [728, 58] on span at bounding box center [748, 56] width 189 height 13
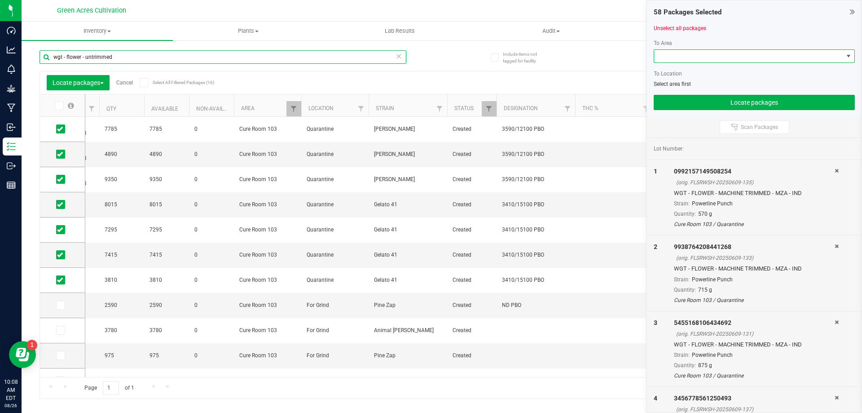
click at [365, 62] on input "wgt - flower - untrimmed" at bounding box center [223, 56] width 367 height 13
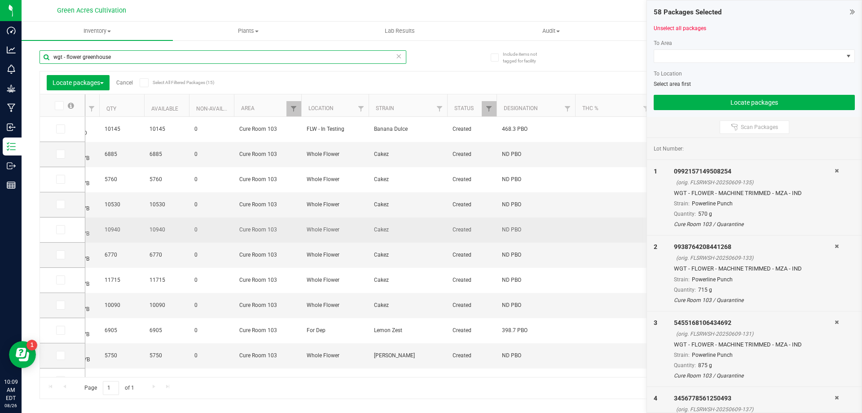
scroll to position [117, 0]
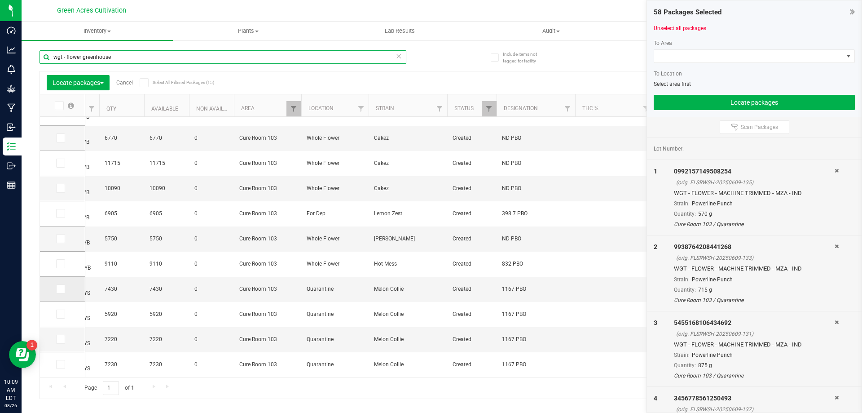
type input "wgt - flower greenhouse"
click at [59, 289] on icon at bounding box center [60, 289] width 6 height 0
click at [0, 0] on input "checkbox" at bounding box center [0, 0] width 0 height 0
click at [59, 314] on icon at bounding box center [60, 314] width 6 height 0
click at [0, 0] on input "checkbox" at bounding box center [0, 0] width 0 height 0
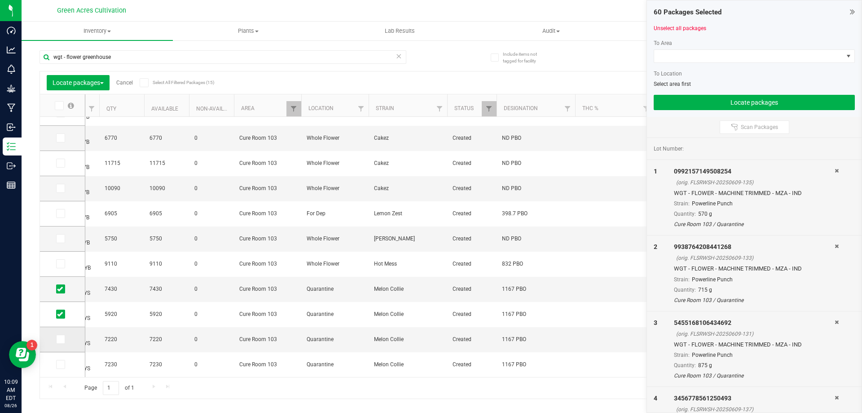
click at [57, 343] on td at bounding box center [62, 339] width 45 height 25
click at [62, 339] on icon at bounding box center [60, 339] width 6 height 0
click at [0, 0] on input "checkbox" at bounding box center [0, 0] width 0 height 0
click at [57, 358] on td at bounding box center [62, 364] width 45 height 25
click at [58, 364] on icon at bounding box center [60, 364] width 6 height 0
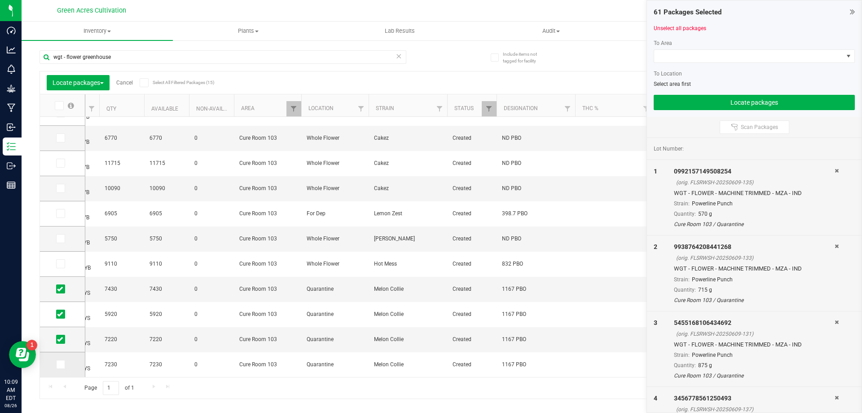
click at [0, 0] on input "checkbox" at bounding box center [0, 0] width 0 height 0
click at [693, 54] on span at bounding box center [748, 56] width 189 height 13
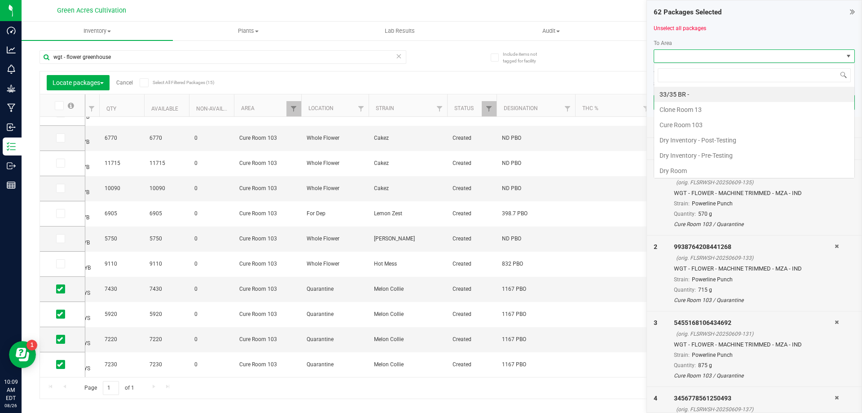
scroll to position [13, 201]
click at [720, 120] on li "Cure Room 103" at bounding box center [754, 124] width 200 height 15
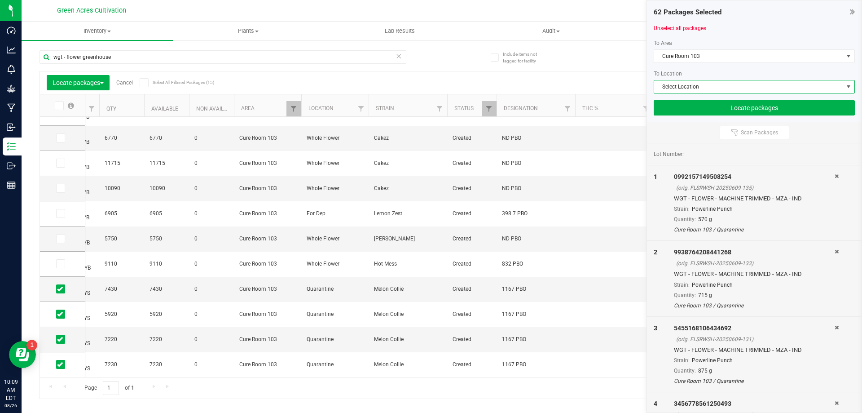
click at [707, 80] on span "Select Location" at bounding box center [748, 86] width 189 height 13
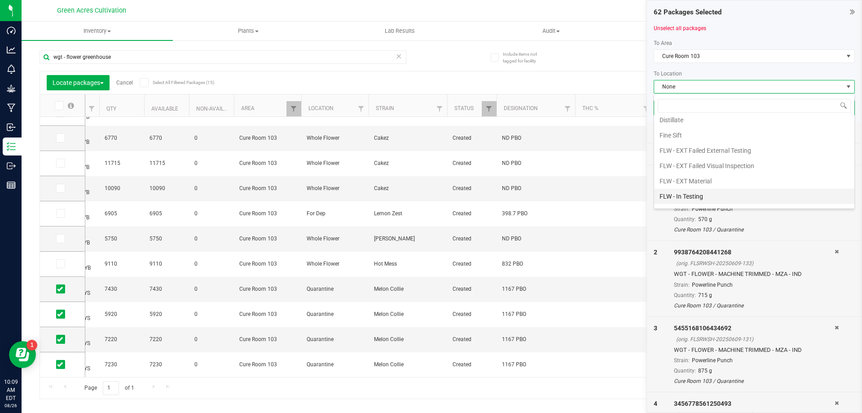
scroll to position [50, 0]
click at [705, 181] on li "FLW - EXT Material" at bounding box center [754, 181] width 200 height 15
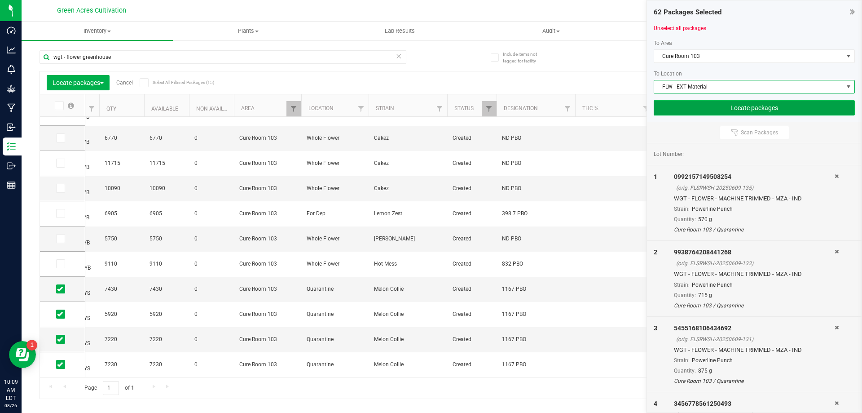
click at [714, 103] on button "Locate packages" at bounding box center [754, 107] width 201 height 15
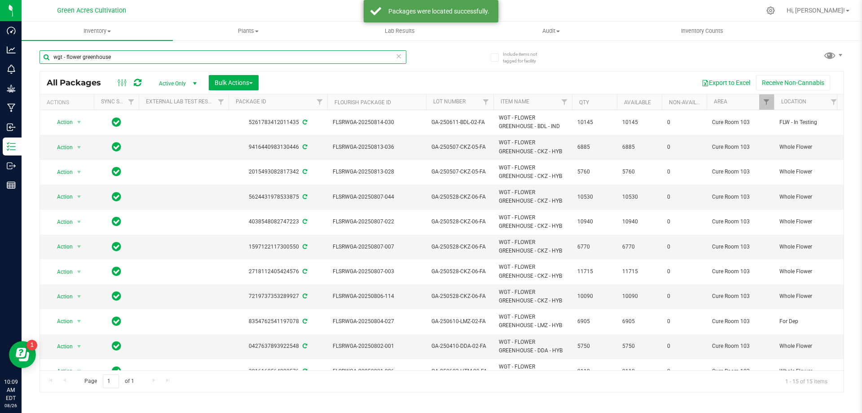
click at [132, 55] on input "wgt - flower greenhouse" at bounding box center [223, 56] width 367 height 13
click at [765, 101] on span "Filter" at bounding box center [766, 101] width 7 height 7
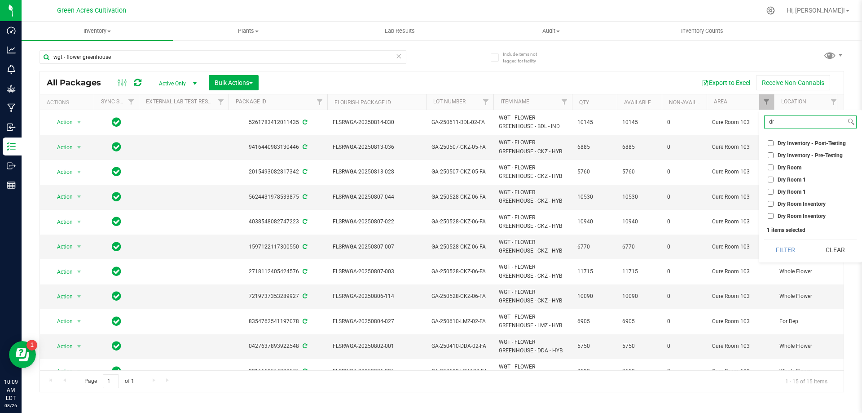
type input "dr"
click at [786, 161] on ul "Select All 01 02 05 06 09 10 13 13 14 15 17 18 19 19 21 22 23 25 26 29 30 32 33…" at bounding box center [810, 178] width 93 height 85
click at [788, 166] on span "Dry Room" at bounding box center [790, 167] width 24 height 5
click at [774, 166] on input "Dry Room" at bounding box center [771, 167] width 6 height 6
checkbox input "true"
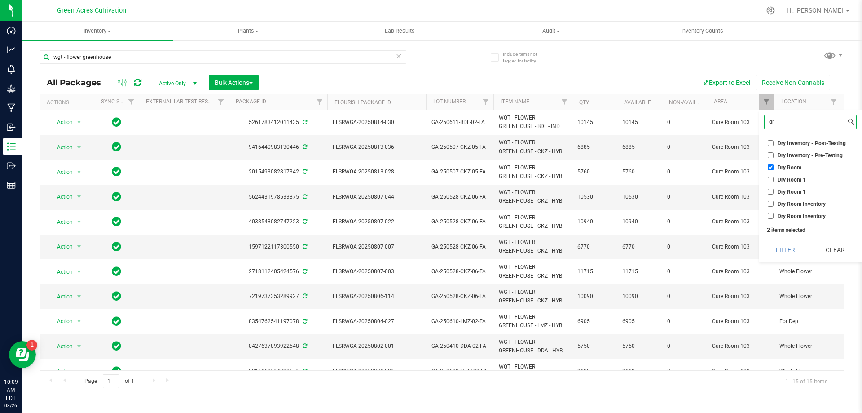
click at [800, 120] on input "dr" at bounding box center [805, 121] width 81 height 13
click at [800, 119] on input "dr" at bounding box center [805, 121] width 81 height 13
type input "cu"
click at [792, 137] on ul "Select All 01 02 05 06 09 10 13 13 14 15 17 18 19 19 21 22 23 25 26 29 30 32 33…" at bounding box center [810, 148] width 93 height 24
click at [792, 141] on span "Cure Room 103" at bounding box center [797, 143] width 38 height 5
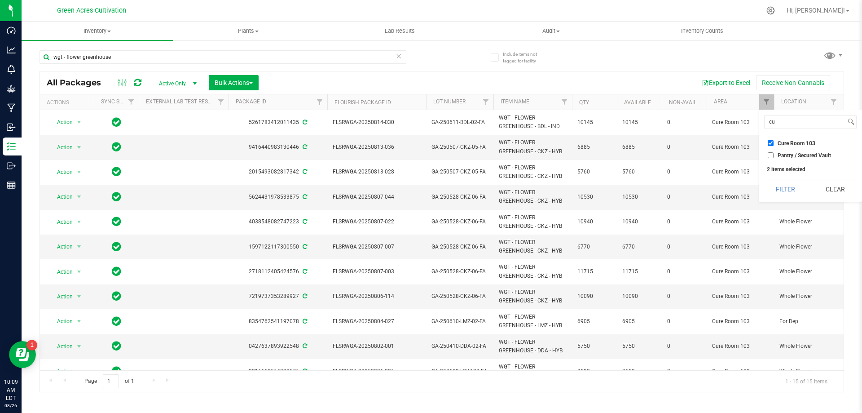
click at [774, 141] on input "Cure Room 103" at bounding box center [771, 143] width 6 height 6
checkbox input "false"
click at [787, 188] on button "Filter" at bounding box center [785, 189] width 43 height 20
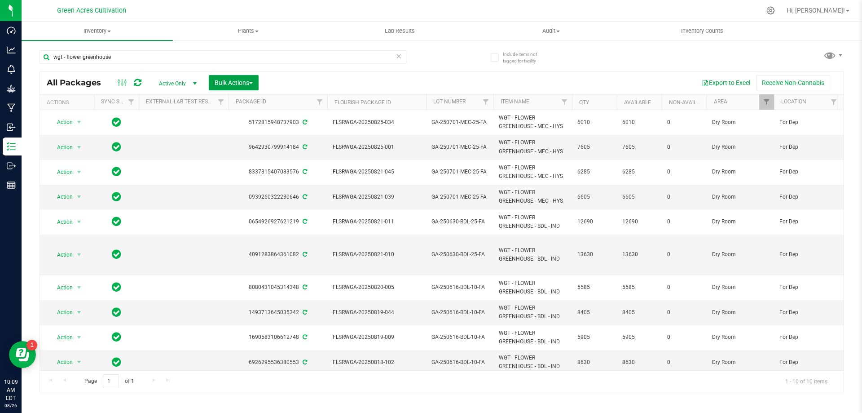
click at [247, 83] on span "Bulk Actions" at bounding box center [234, 82] width 38 height 7
click at [273, 176] on li "Locate packages" at bounding box center [253, 170] width 88 height 17
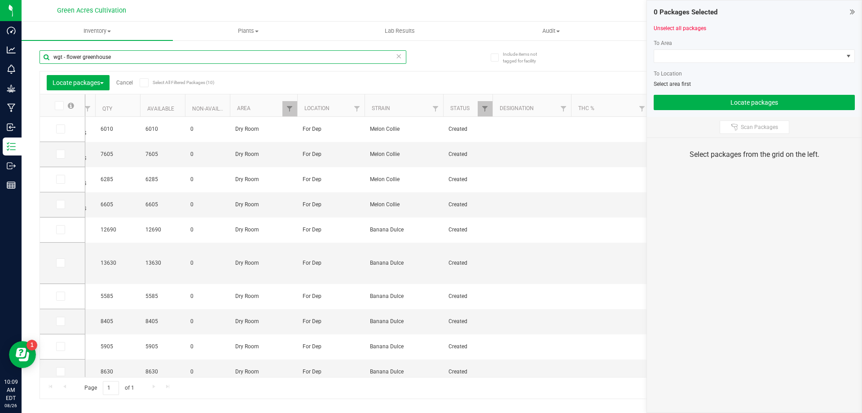
click at [142, 57] on input "wgt - flower greenhouse" at bounding box center [223, 56] width 367 height 13
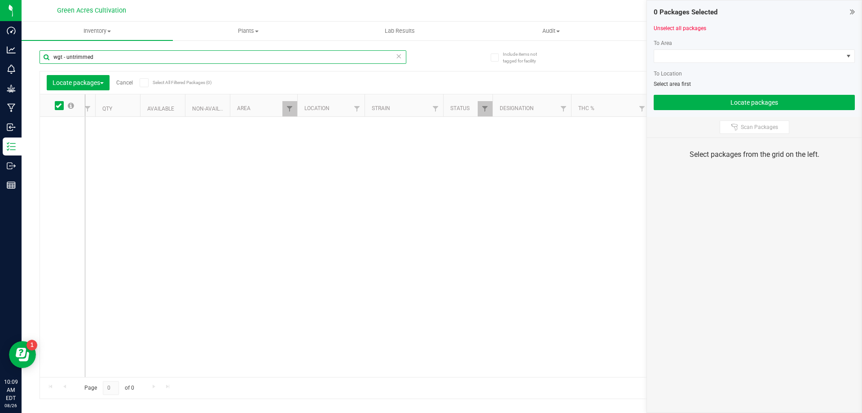
click at [142, 57] on input "wgt - untrimmed" at bounding box center [223, 56] width 367 height 13
click at [138, 57] on input "wgt - untrimmed" at bounding box center [223, 56] width 367 height 13
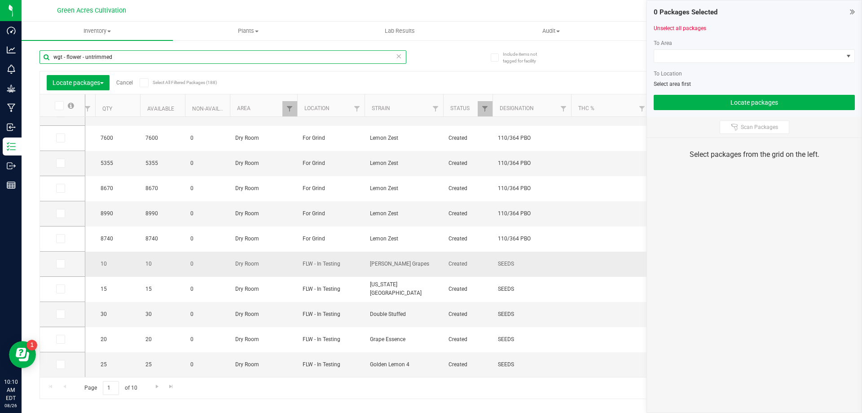
scroll to position [249, 468]
click at [159, 389] on span "Go to the next page" at bounding box center [157, 386] width 7 height 7
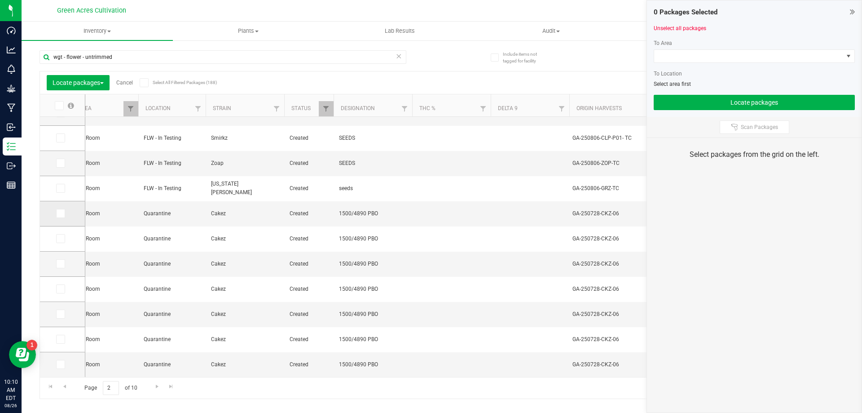
click at [64, 213] on span at bounding box center [60, 213] width 9 height 9
click at [0, 0] on input "checkbox" at bounding box center [0, 0] width 0 height 0
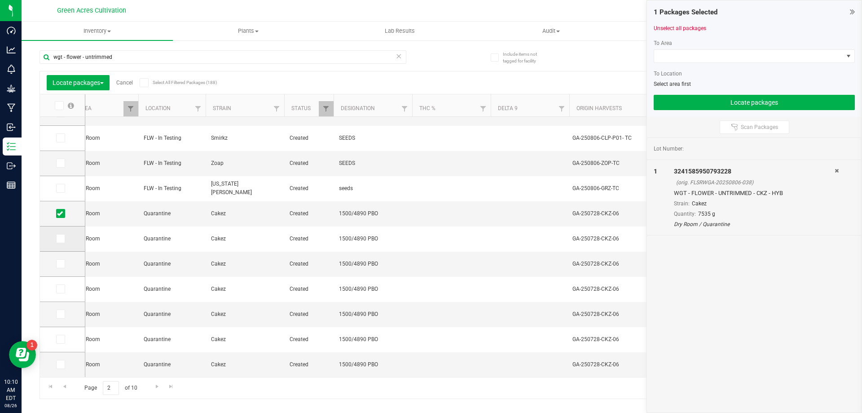
click at [64, 233] on td at bounding box center [62, 238] width 45 height 25
click at [64, 238] on span at bounding box center [60, 238] width 9 height 9
click at [0, 0] on input "checkbox" at bounding box center [0, 0] width 0 height 0
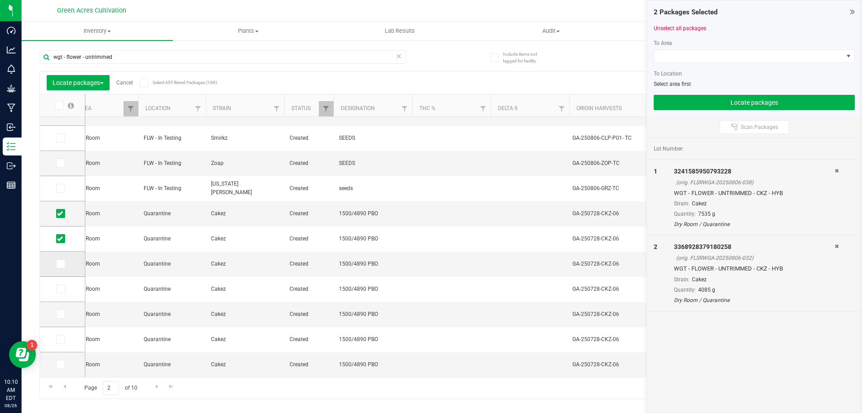
click at [68, 262] on label at bounding box center [62, 263] width 13 height 9
click at [0, 0] on input "checkbox" at bounding box center [0, 0] width 0 height 0
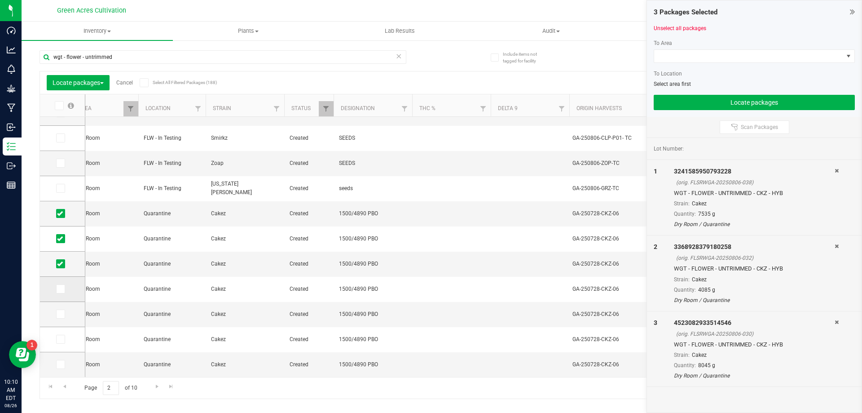
click at [56, 287] on span at bounding box center [60, 288] width 9 height 9
click at [0, 0] on input "checkbox" at bounding box center [0, 0] width 0 height 0
click at [61, 314] on icon at bounding box center [60, 314] width 6 height 0
click at [0, 0] on input "checkbox" at bounding box center [0, 0] width 0 height 0
click at [66, 343] on label at bounding box center [62, 339] width 13 height 9
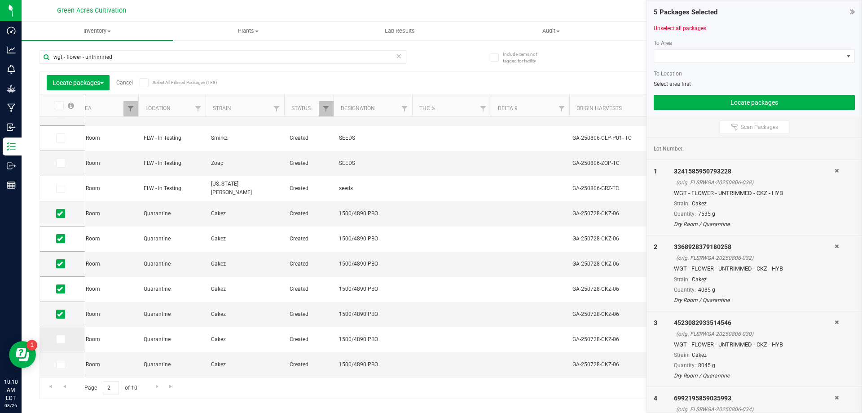
click at [0, 0] on input "checkbox" at bounding box center [0, 0] width 0 height 0
click at [62, 364] on icon at bounding box center [60, 364] width 6 height 0
click at [0, 0] on input "checkbox" at bounding box center [0, 0] width 0 height 0
click at [154, 388] on span "Go to the next page" at bounding box center [157, 386] width 7 height 7
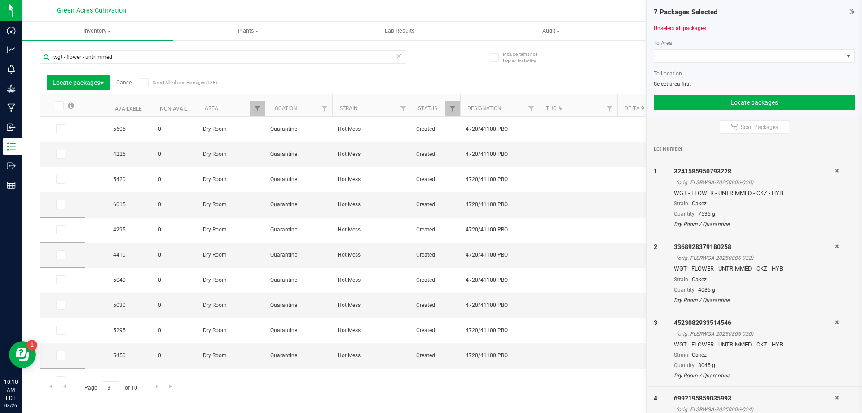
click at [63, 102] on span at bounding box center [59, 105] width 9 height 9
click at [0, 0] on input "checkbox" at bounding box center [0, 0] width 0 height 0
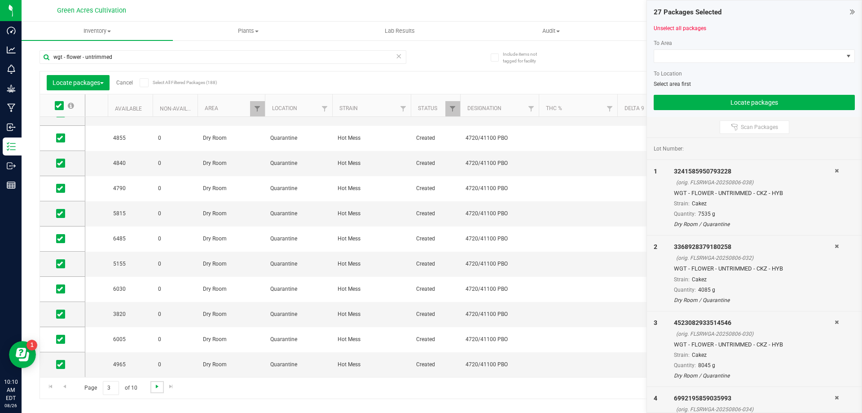
click at [157, 388] on span "Go to the next page" at bounding box center [157, 386] width 7 height 7
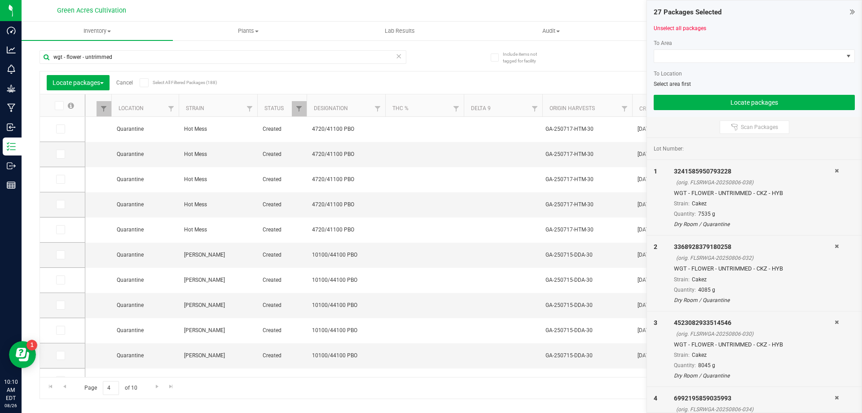
click at [58, 106] on icon at bounding box center [59, 106] width 6 height 0
click at [0, 0] on input "checkbox" at bounding box center [0, 0] width 0 height 0
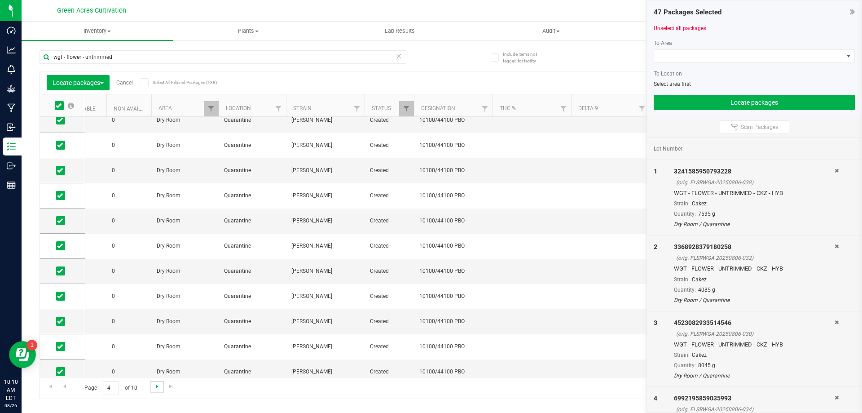
click at [157, 384] on span "Go to the next page" at bounding box center [157, 386] width 7 height 7
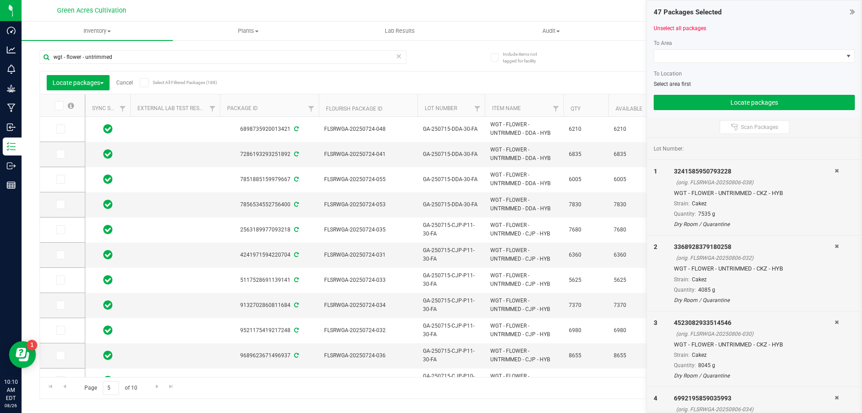
click at [63, 106] on span at bounding box center [59, 105] width 9 height 9
click at [0, 0] on input "checkbox" at bounding box center [0, 0] width 0 height 0
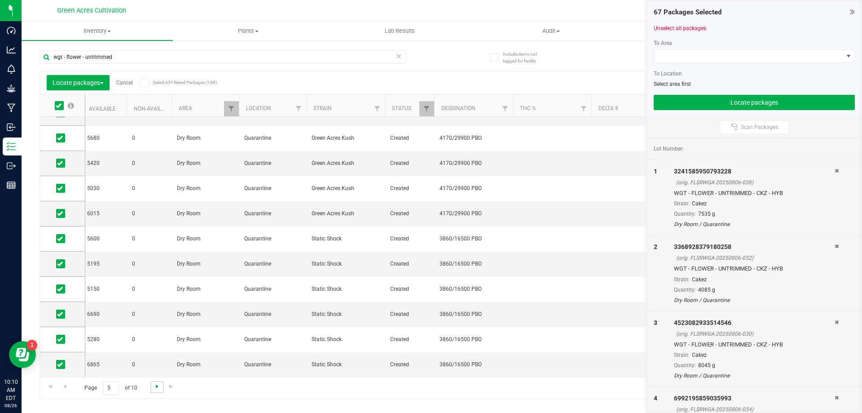
click at [159, 386] on span "Go to the next page" at bounding box center [157, 386] width 7 height 7
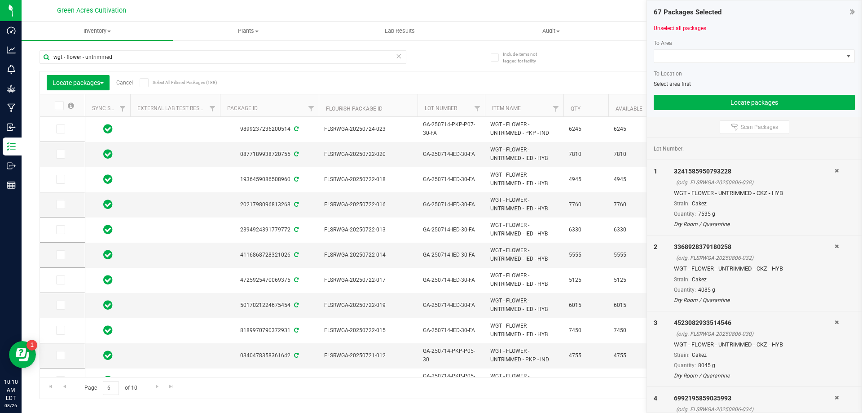
click at [57, 106] on icon at bounding box center [59, 106] width 6 height 0
click at [0, 0] on input "checkbox" at bounding box center [0, 0] width 0 height 0
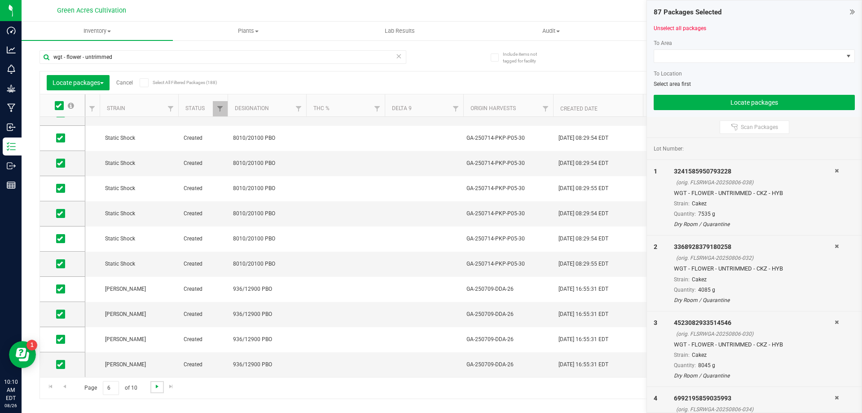
click at [156, 385] on span "Go to the next page" at bounding box center [157, 386] width 7 height 7
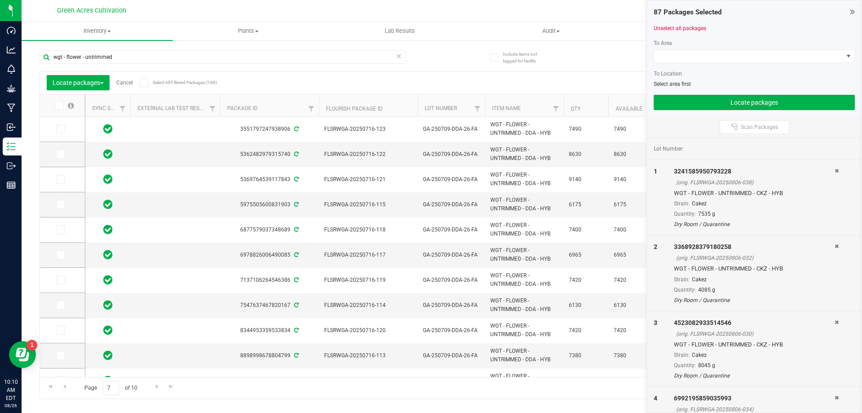
click at [58, 106] on icon at bounding box center [59, 106] width 6 height 0
click at [0, 0] on input "checkbox" at bounding box center [0, 0] width 0 height 0
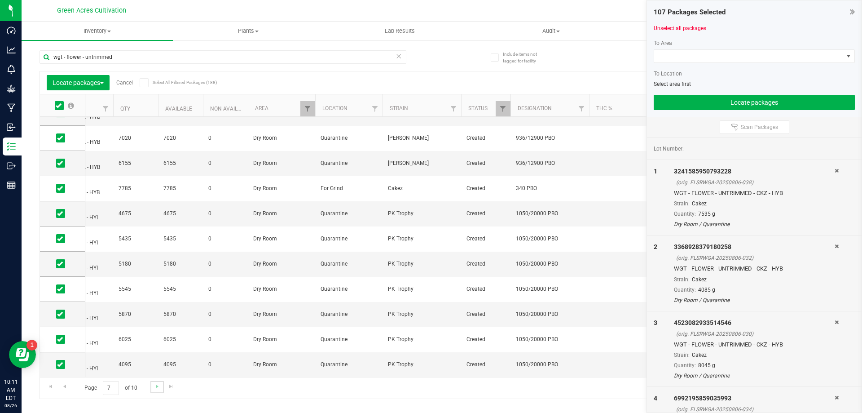
click at [151, 389] on link "Go to the next page" at bounding box center [156, 387] width 13 height 12
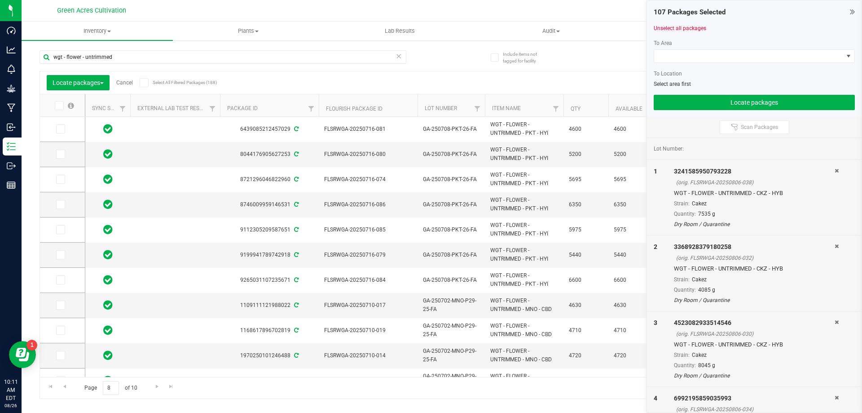
click at [64, 101] on label at bounding box center [64, 105] width 35 height 9
click at [0, 0] on input "checkbox" at bounding box center [0, 0] width 0 height 0
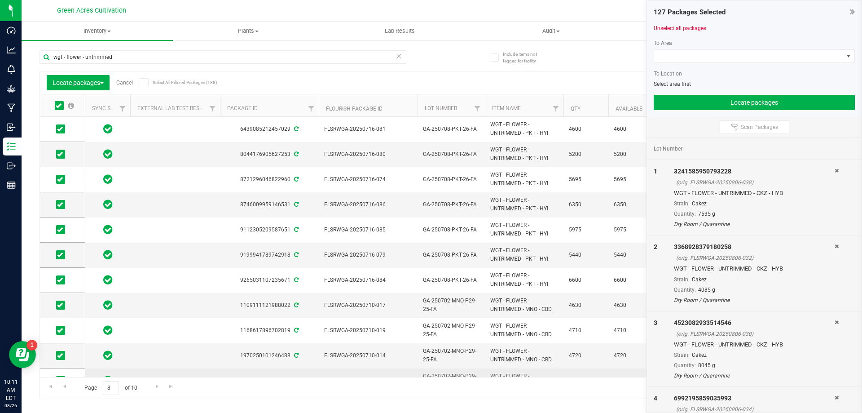
click at [268, 369] on td "3537667954322013" at bounding box center [269, 380] width 99 height 25
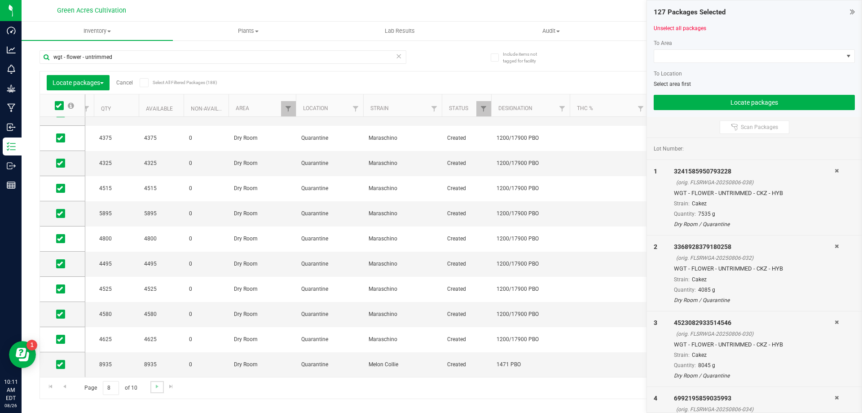
click at [160, 388] on link "Go to the next page" at bounding box center [156, 387] width 13 height 12
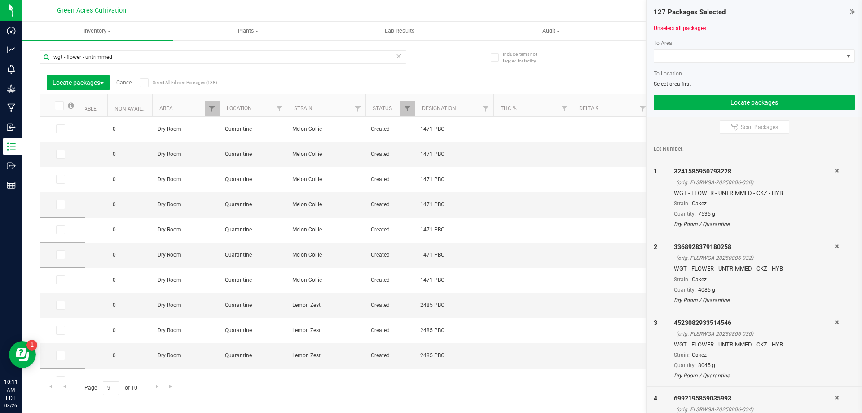
click at [52, 102] on label at bounding box center [64, 105] width 35 height 9
click at [0, 0] on input "checkbox" at bounding box center [0, 0] width 0 height 0
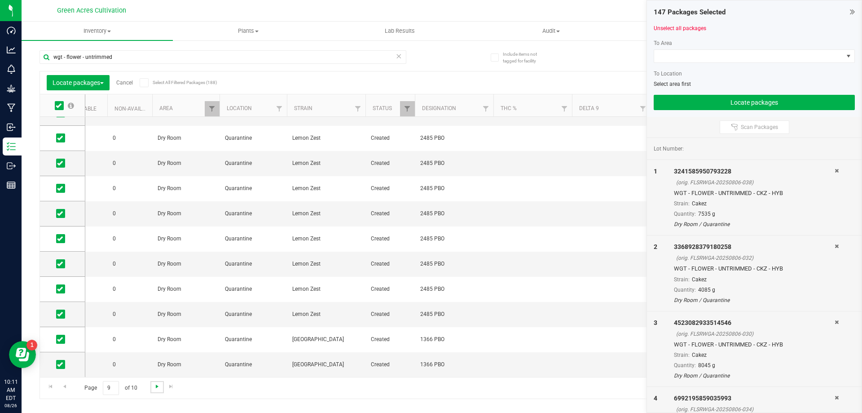
click at [155, 387] on span "Go to the next page" at bounding box center [157, 386] width 7 height 7
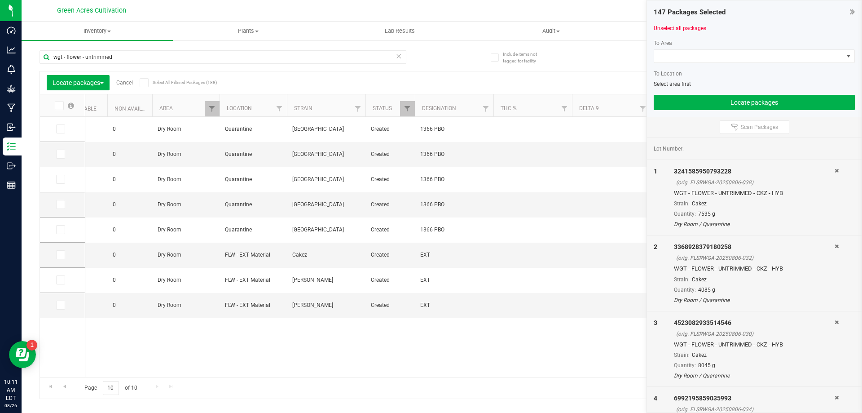
click at [58, 106] on icon at bounding box center [59, 106] width 6 height 0
click at [0, 0] on input "checkbox" at bounding box center [0, 0] width 0 height 0
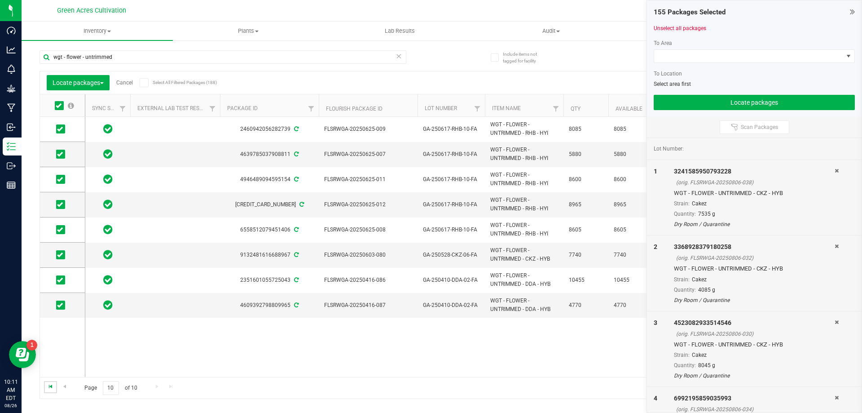
click at [52, 387] on span "Go to the first page" at bounding box center [50, 386] width 7 height 7
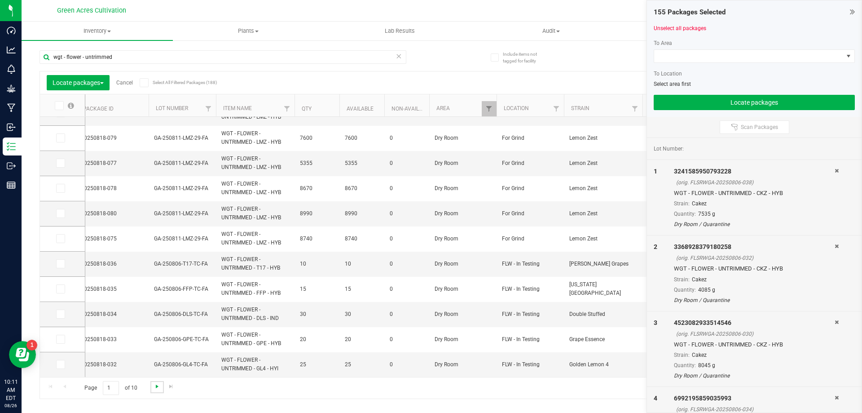
click at [154, 388] on span "Go to the next page" at bounding box center [157, 386] width 7 height 7
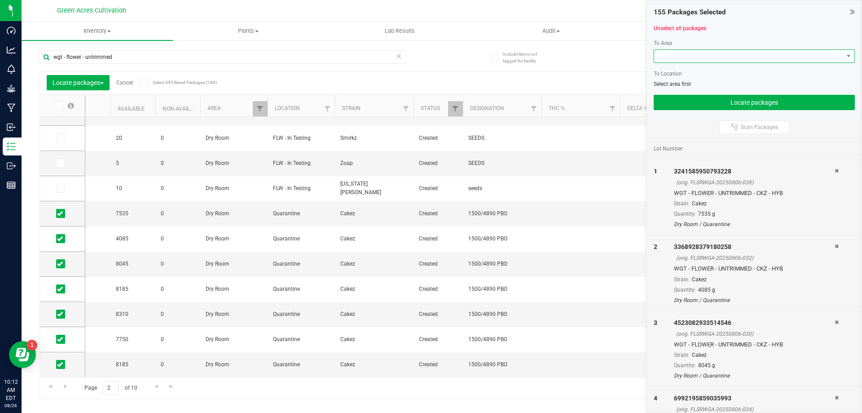
click at [748, 51] on span at bounding box center [748, 56] width 189 height 13
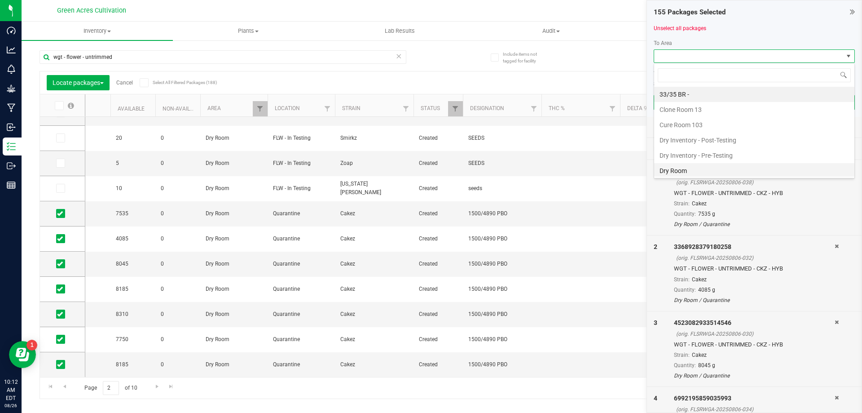
click at [681, 171] on li "Dry Room" at bounding box center [754, 170] width 200 height 15
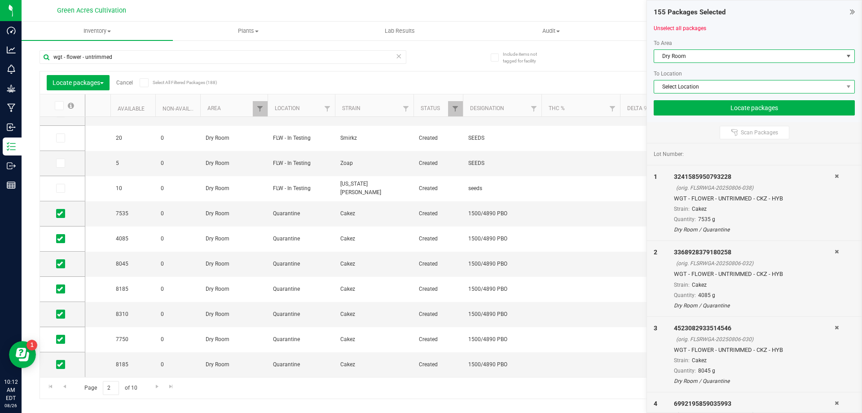
click at [718, 86] on span "Select Location" at bounding box center [748, 86] width 189 height 13
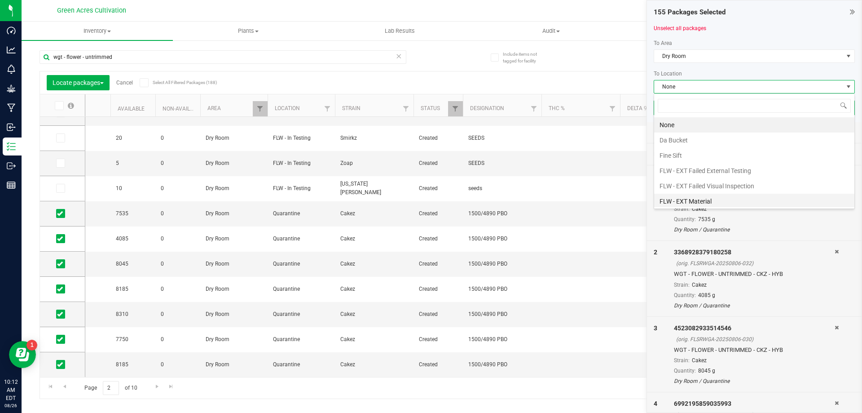
click at [694, 196] on li "FLW - EXT Material" at bounding box center [754, 201] width 200 height 15
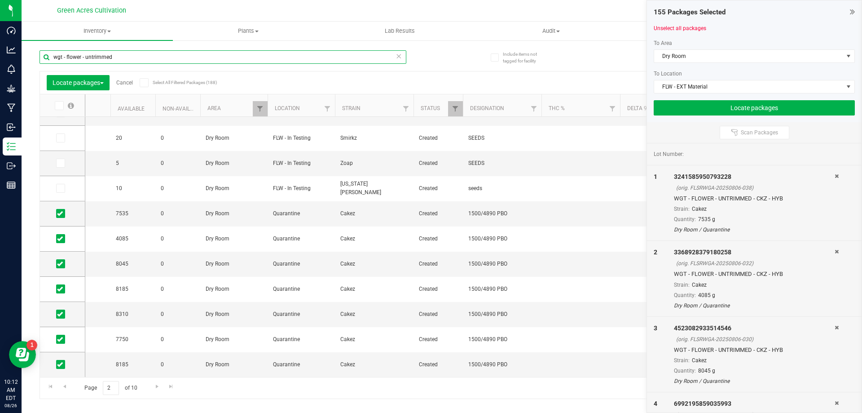
click at [233, 60] on input "wgt - flower - untrimmed" at bounding box center [223, 56] width 367 height 13
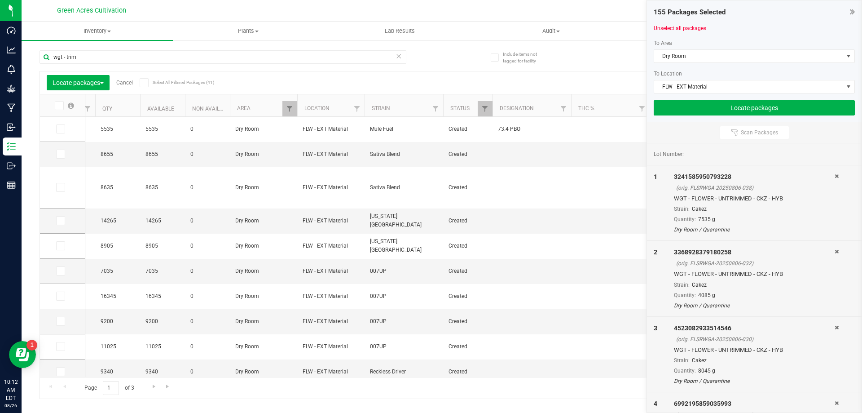
click at [59, 106] on icon at bounding box center [59, 106] width 6 height 0
click at [0, 0] on input "checkbox" at bounding box center [0, 0] width 0 height 0
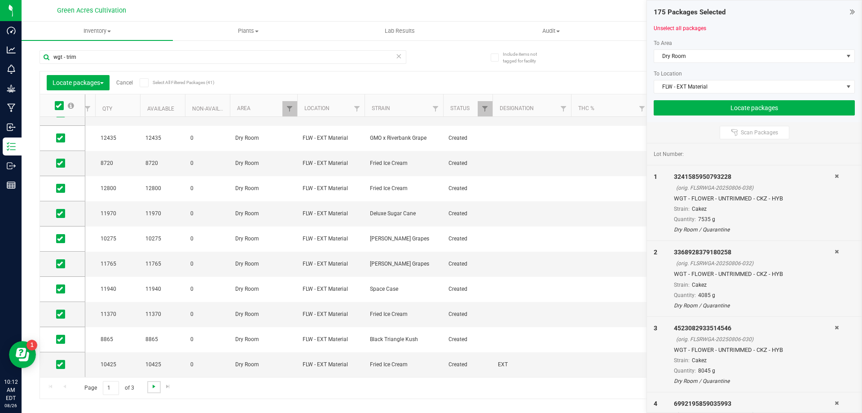
click at [151, 387] on span "Go to the next page" at bounding box center [153, 386] width 7 height 7
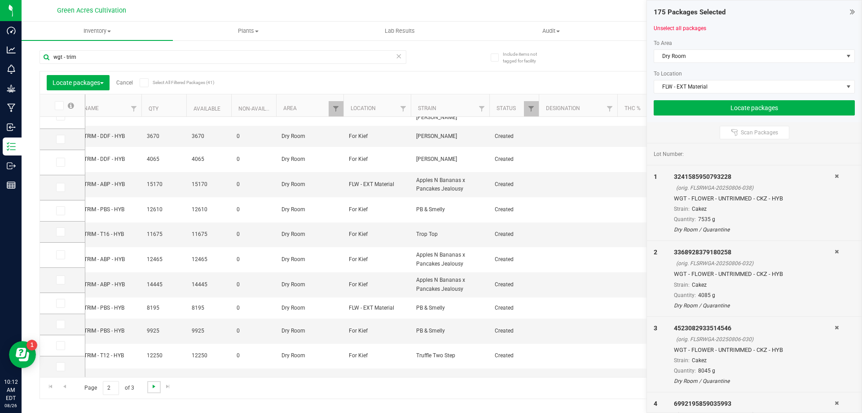
click at [155, 388] on span "Go to the next page" at bounding box center [153, 386] width 7 height 7
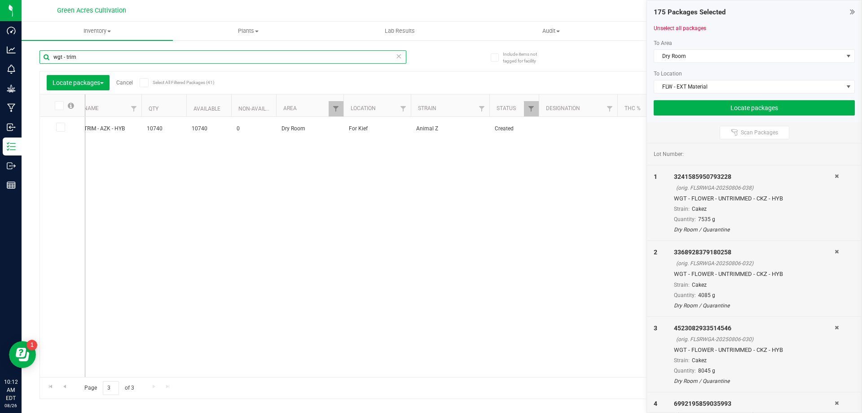
click at [202, 54] on input "wgt - trim" at bounding box center [223, 56] width 367 height 13
click at [64, 57] on input "wgt - machine trimmed" at bounding box center [223, 56] width 367 height 13
click at [67, 57] on input "wgt - machine trimmed" at bounding box center [223, 56] width 367 height 13
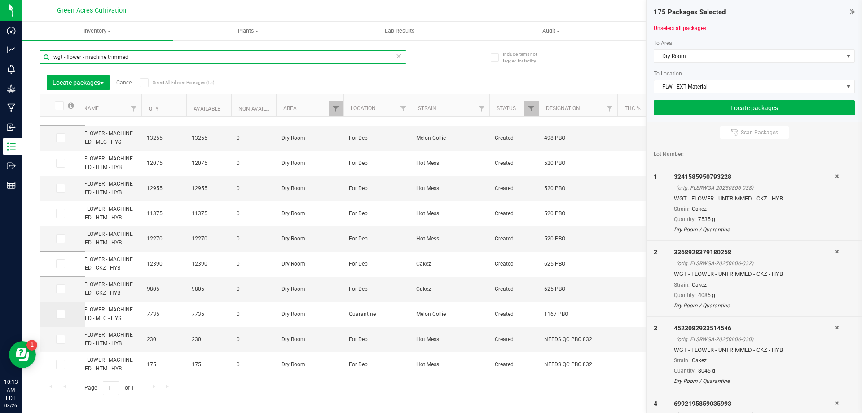
type input "wgt - flower - machine trimmed"
click at [63, 317] on span at bounding box center [60, 313] width 9 height 9
click at [0, 0] on input "checkbox" at bounding box center [0, 0] width 0 height 0
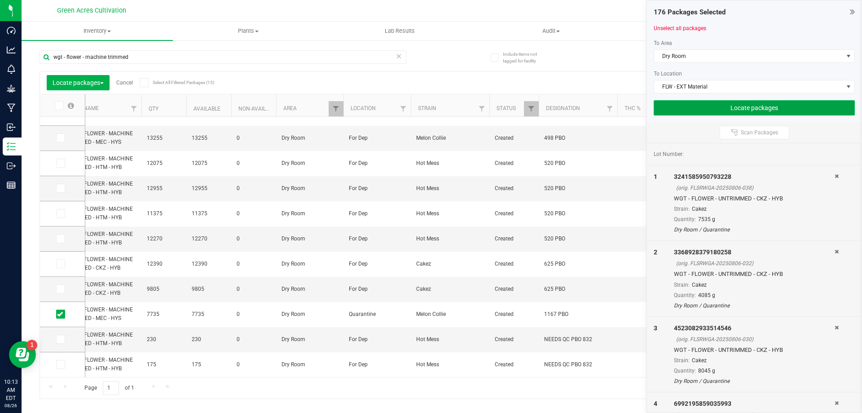
click at [716, 109] on button "Locate packages" at bounding box center [754, 107] width 201 height 15
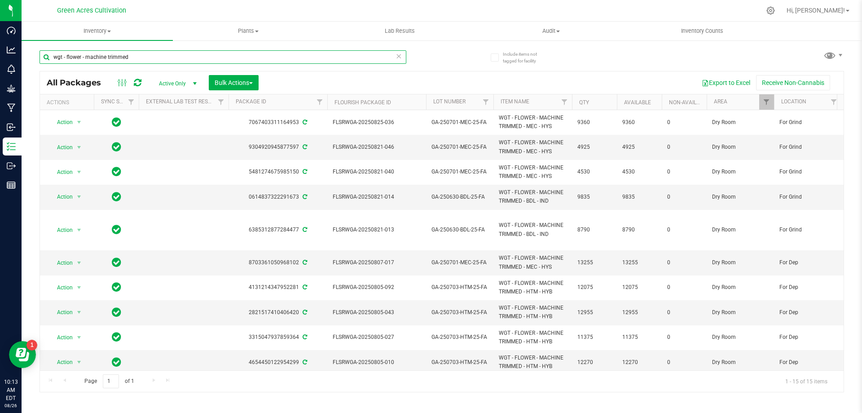
click at [309, 57] on input "wgt - flower - machine trimmed" at bounding box center [223, 56] width 367 height 13
click at [151, 63] on input "wgt - flower - machine trimmed" at bounding box center [223, 56] width 367 height 13
click at [146, 56] on input "wgt - flower - machine trimmed" at bounding box center [223, 56] width 367 height 13
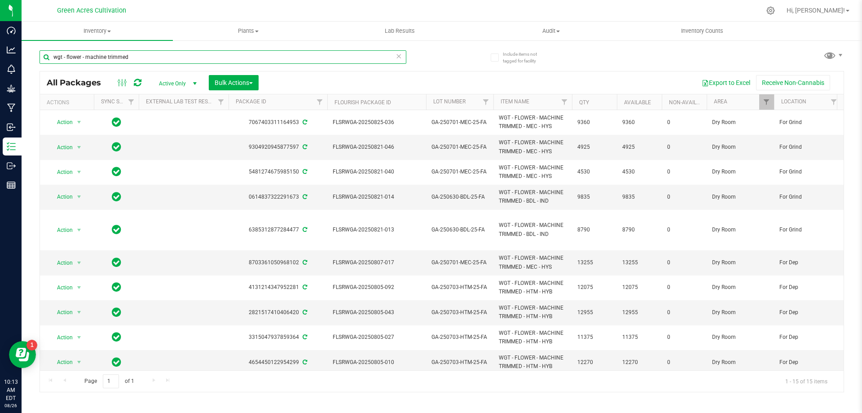
click at [146, 56] on input "wgt - flower - machine trimmed" at bounding box center [223, 56] width 367 height 13
click at [765, 98] on link "Filter" at bounding box center [767, 101] width 15 height 15
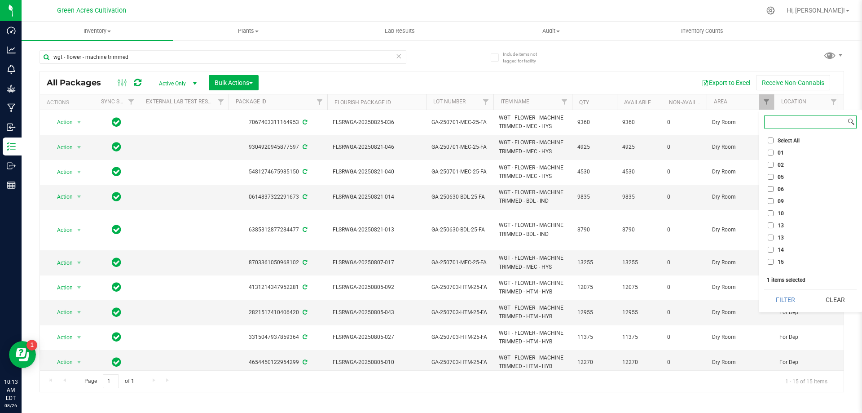
click at [785, 125] on input at bounding box center [805, 121] width 81 height 13
type input "c"
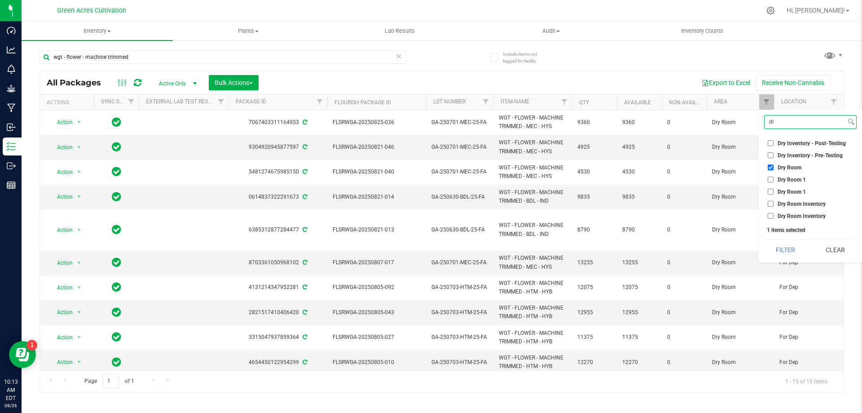
type input "dr"
click at [772, 167] on input "Dry Room" at bounding box center [771, 167] width 6 height 6
checkbox input "false"
click at [782, 128] on input "dr" at bounding box center [805, 121] width 81 height 13
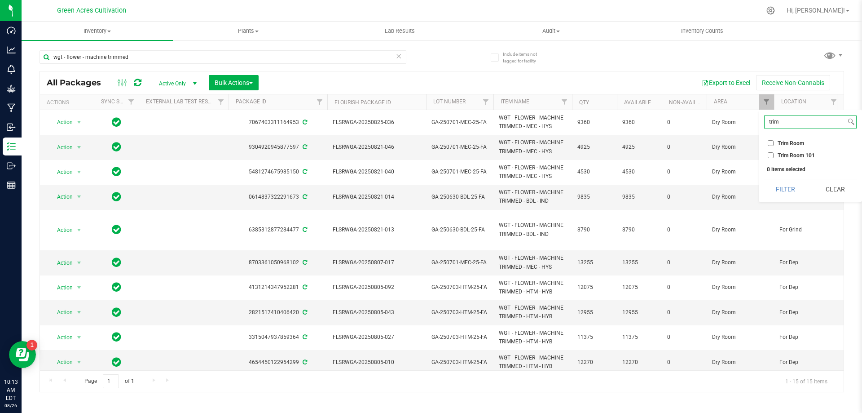
type input "trim"
click at [802, 154] on span "Trim Room 101" at bounding box center [796, 155] width 37 height 5
click at [774, 154] on input "Trim Room 101" at bounding box center [771, 155] width 6 height 6
checkbox input "true"
click at [779, 177] on div "trim Select All 01 02 05 06 09 10 13 13 14 15 17 18 19 19 21 22 23 25 26 29 30 …" at bounding box center [810, 156] width 103 height 92
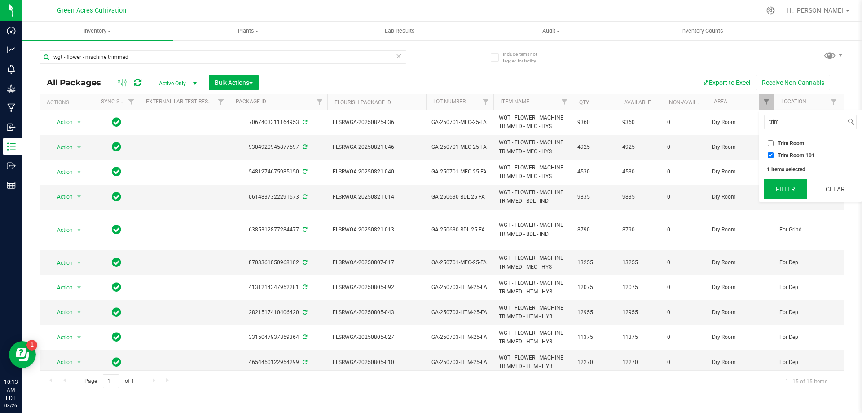
click at [779, 180] on button "Filter" at bounding box center [785, 189] width 43 height 20
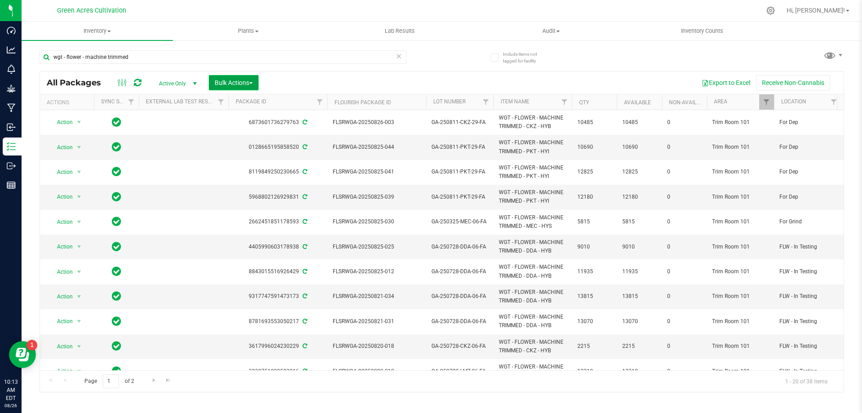
click at [252, 77] on button "Bulk Actions" at bounding box center [234, 82] width 50 height 15
click at [250, 170] on span "Locate packages" at bounding box center [236, 168] width 45 height 7
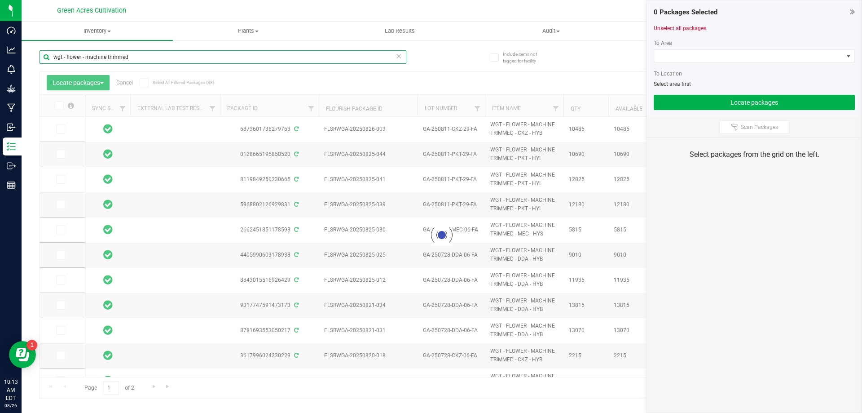
click at [243, 61] on input "wgt - flower - machine trimmed" at bounding box center [223, 56] width 367 height 13
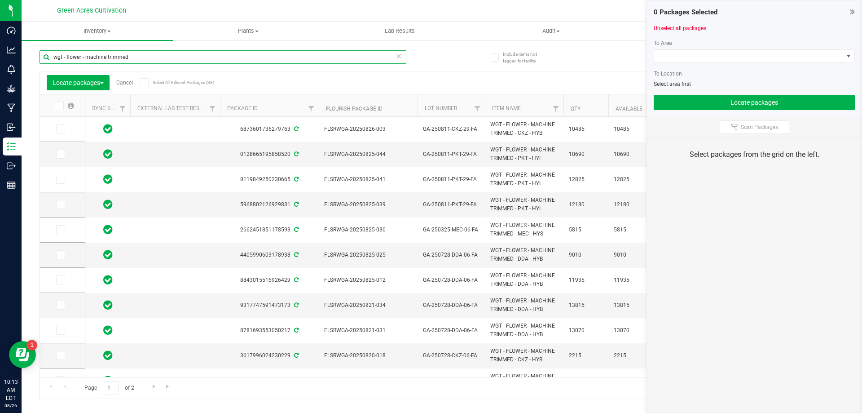
click at [243, 61] on input "wgt - flower - machine trimmed" at bounding box center [223, 56] width 367 height 13
click at [133, 56] on input "wgt - flower - machine trimmed" at bounding box center [223, 56] width 367 height 13
drag, startPoint x: 147, startPoint y: 62, endPoint x: 66, endPoint y: 62, distance: 80.4
click at [66, 62] on input "wgt - flower - machine trimmed" at bounding box center [223, 56] width 367 height 13
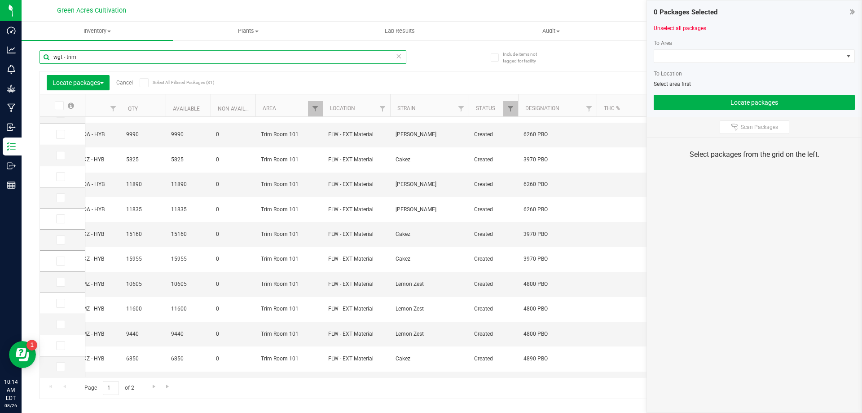
scroll to position [93, 0]
type input "wgt - trim"
click at [155, 383] on span "Go to the next page" at bounding box center [153, 386] width 7 height 7
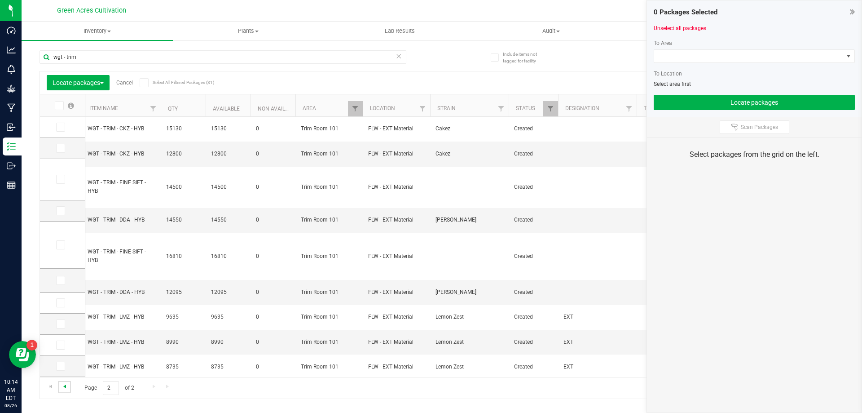
click at [63, 384] on span "Go to the previous page" at bounding box center [64, 386] width 7 height 7
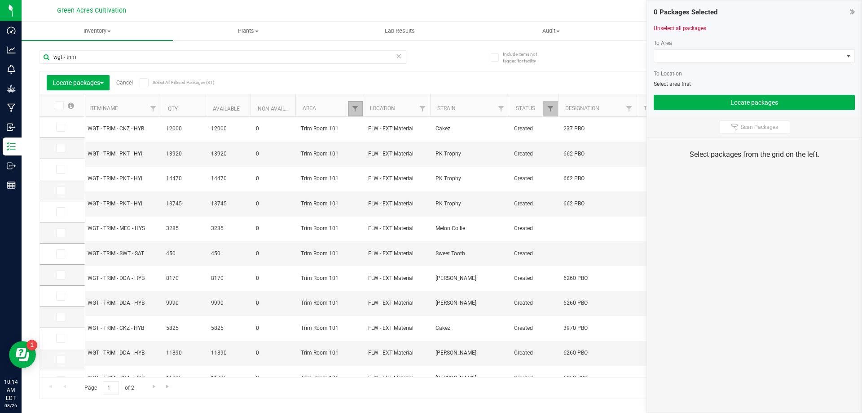
click at [358, 113] on link "Filter" at bounding box center [355, 108] width 15 height 15
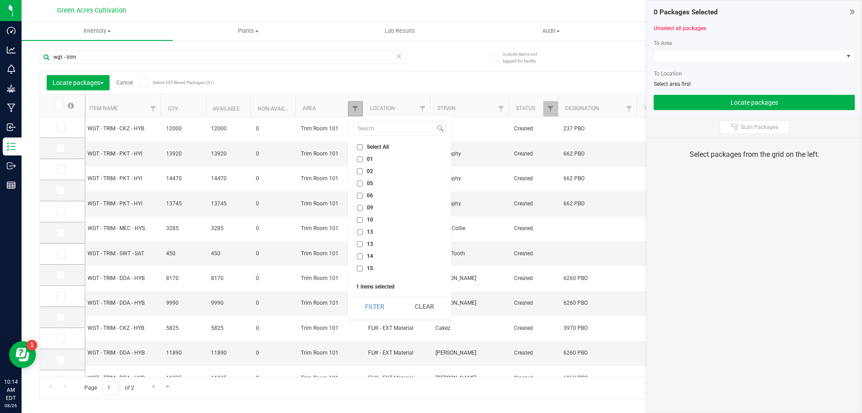
click at [357, 104] on link "Filter" at bounding box center [355, 108] width 15 height 15
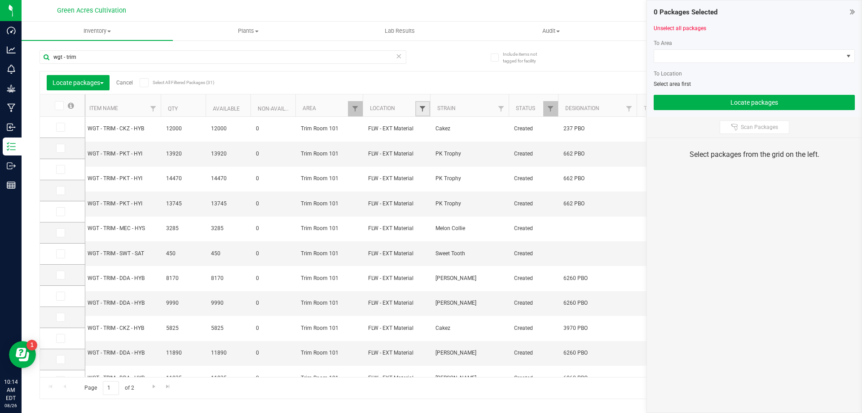
click at [423, 110] on span "Filter" at bounding box center [422, 108] width 7 height 7
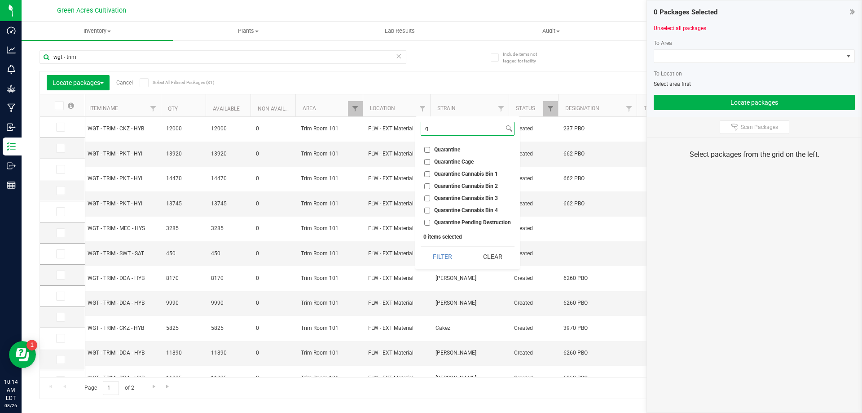
type input "q"
click at [456, 149] on span "Quarantine" at bounding box center [447, 149] width 26 height 5
click at [430, 149] on input "Quarantine" at bounding box center [427, 150] width 6 height 6
checkbox input "true"
click at [441, 261] on button "Filter" at bounding box center [443, 257] width 44 height 20
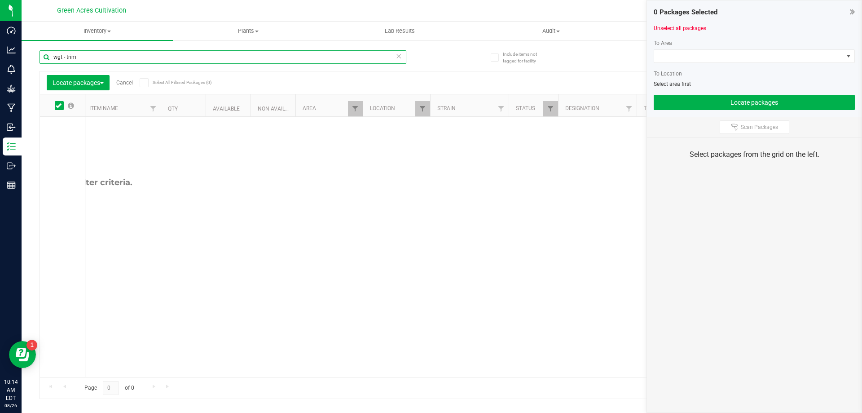
click at [181, 59] on input "wgt - trim" at bounding box center [223, 56] width 367 height 13
click at [128, 84] on link "Cancel" at bounding box center [124, 83] width 17 height 6
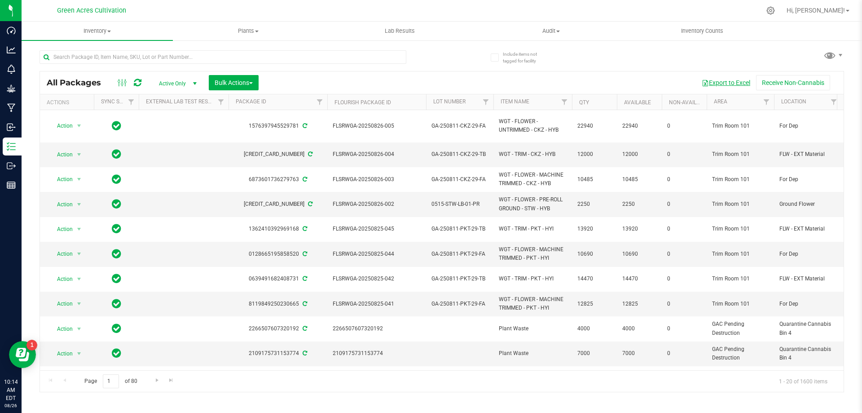
click at [739, 77] on button "Export to Excel" at bounding box center [726, 82] width 60 height 15
click at [367, 52] on input "text" at bounding box center [223, 56] width 367 height 13
paste input "GA-250709-DDA-26"
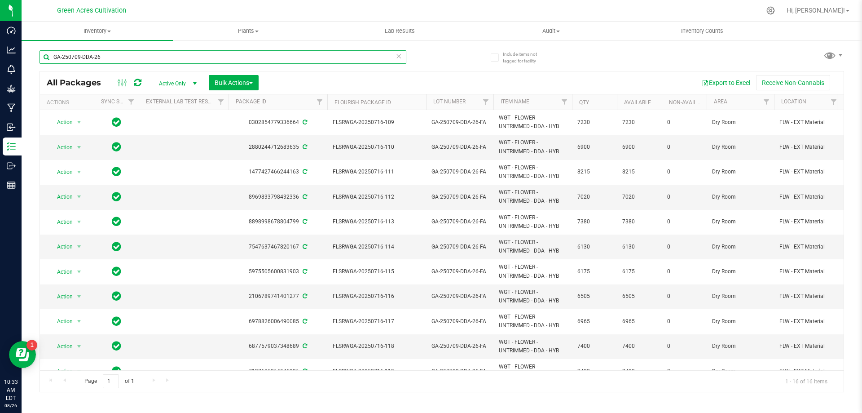
click at [319, 53] on input "GA-250709-DDA-26" at bounding box center [223, 56] width 367 height 13
paste input "8-PKT"
type input "GA-250708-PKT-26"
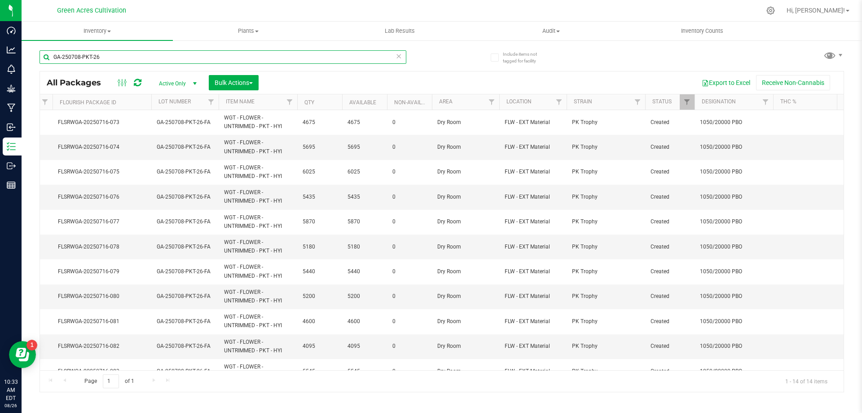
scroll to position [0, 288]
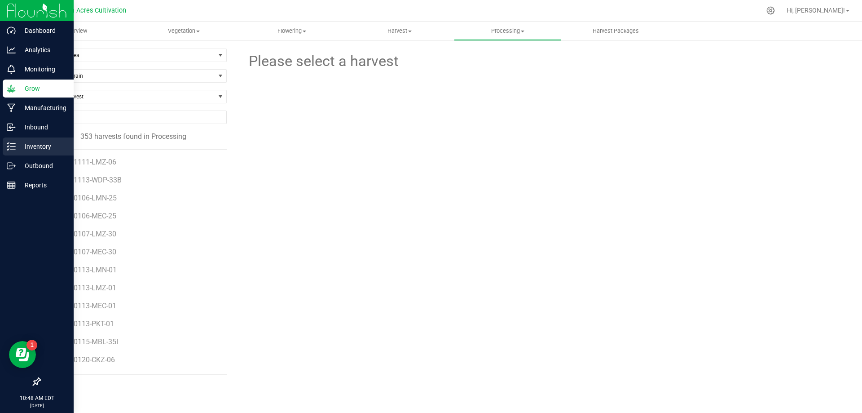
click at [30, 145] on p "Inventory" at bounding box center [43, 146] width 54 height 11
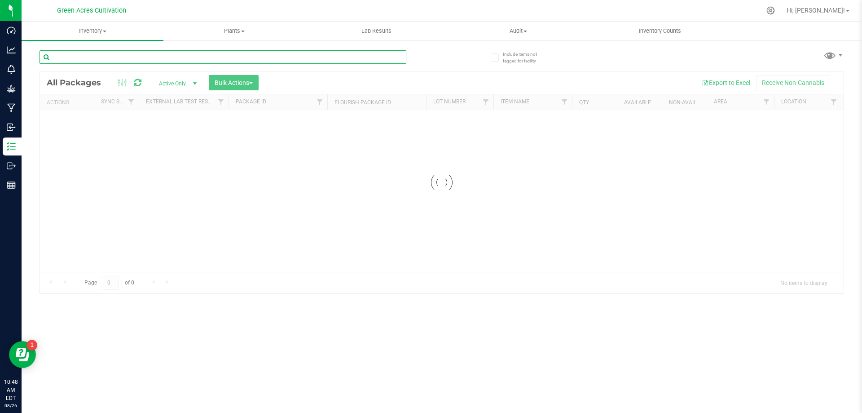
click at [233, 62] on div "Inventory All packages All inventory Waste log Create inventory Plants All plan…" at bounding box center [442, 217] width 841 height 391
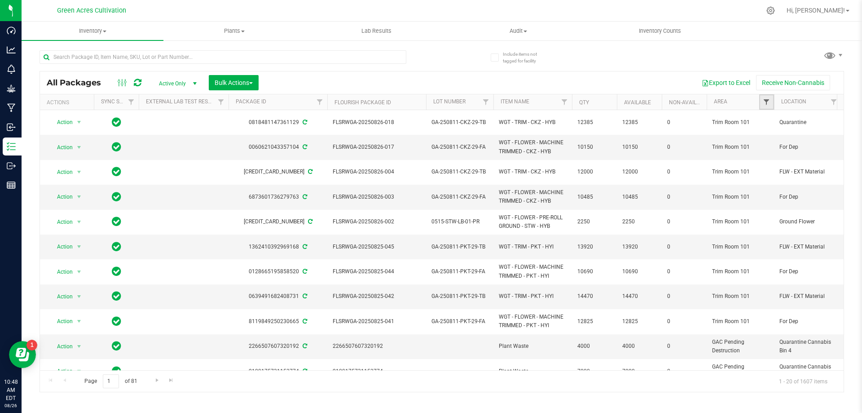
click at [768, 100] on span "Filter" at bounding box center [766, 101] width 7 height 7
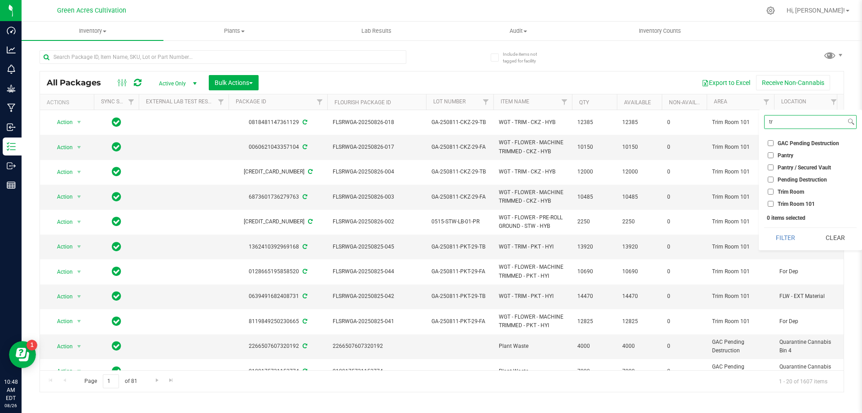
type input "tr"
click at [798, 203] on span "Trim Room 101" at bounding box center [796, 203] width 37 height 5
click at [774, 203] on input "Trim Room 101" at bounding box center [771, 204] width 6 height 6
checkbox input "true"
click at [796, 130] on div "tr Select All 01 02 05 06 09 10 13 13 14 15 17 18 19 19 21 22 23 25 26 29 30 32…" at bounding box center [810, 180] width 103 height 141
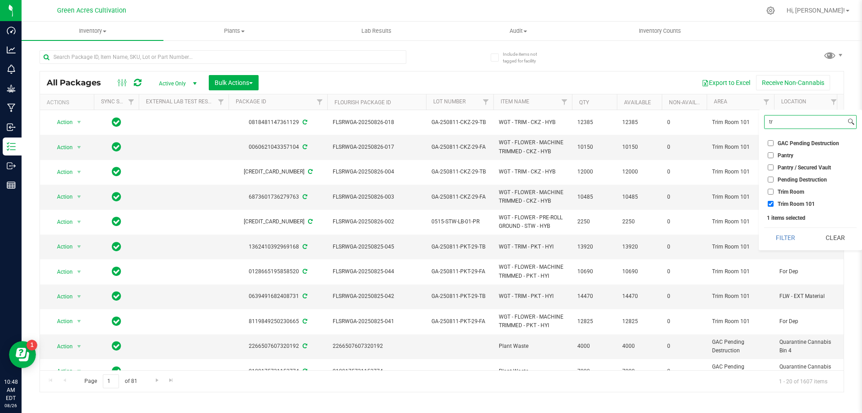
click at [796, 127] on input "tr" at bounding box center [805, 121] width 81 height 13
type input "cu"
click at [797, 146] on span "Cure Room 103" at bounding box center [797, 143] width 38 height 5
click at [774, 146] on input "Cure Room 103" at bounding box center [771, 143] width 6 height 6
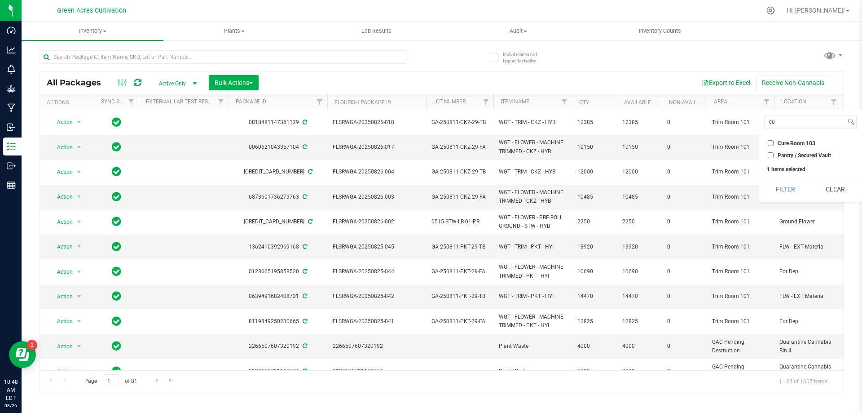
checkbox input "true"
click at [791, 117] on input "cu" at bounding box center [805, 121] width 81 height 13
click at [787, 181] on button "Filter" at bounding box center [785, 189] width 43 height 20
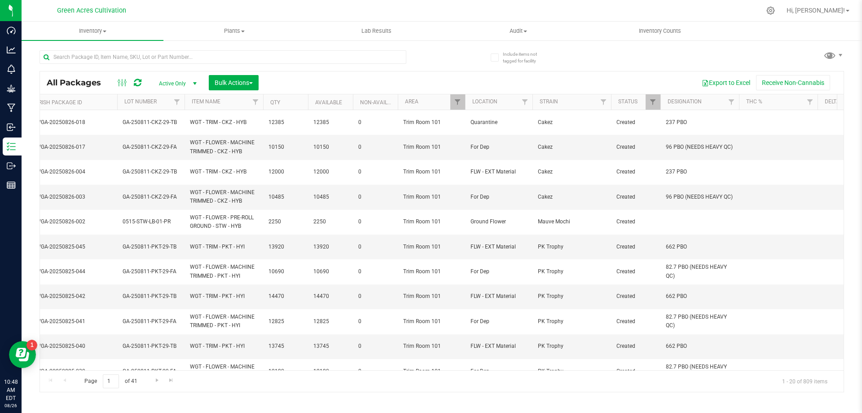
scroll to position [0, 409]
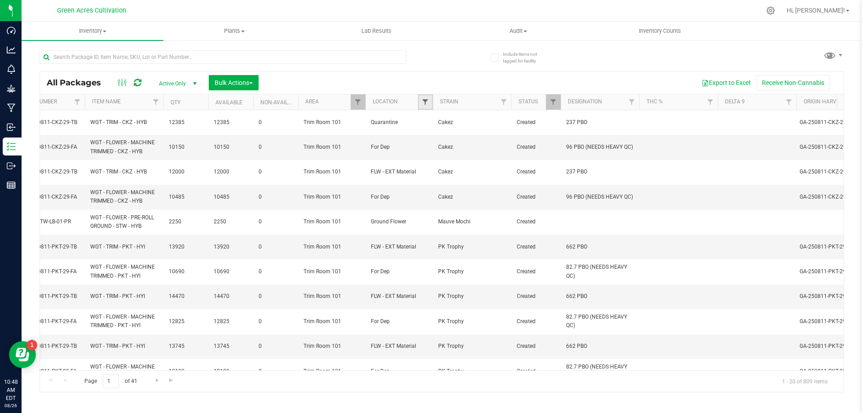
click at [425, 102] on span "Filter" at bounding box center [425, 101] width 7 height 7
type input "for grind"
click at [454, 146] on span "For Grind" at bounding box center [448, 143] width 22 height 5
click at [433, 146] on input "For Grind" at bounding box center [430, 143] width 6 height 6
checkbox input "true"
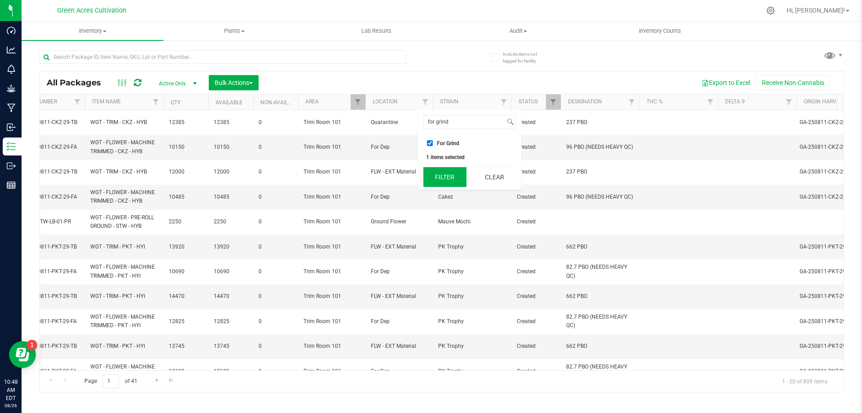
click at [445, 175] on button "Filter" at bounding box center [445, 177] width 43 height 20
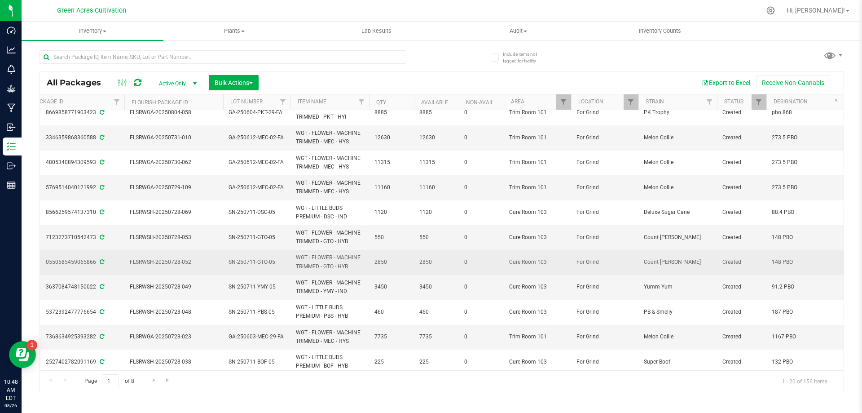
scroll to position [267, 203]
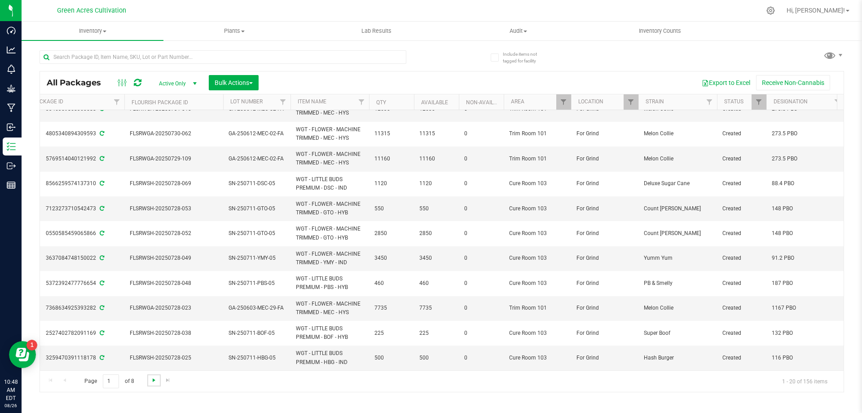
click at [154, 383] on span "Go to the next page" at bounding box center [153, 379] width 7 height 7
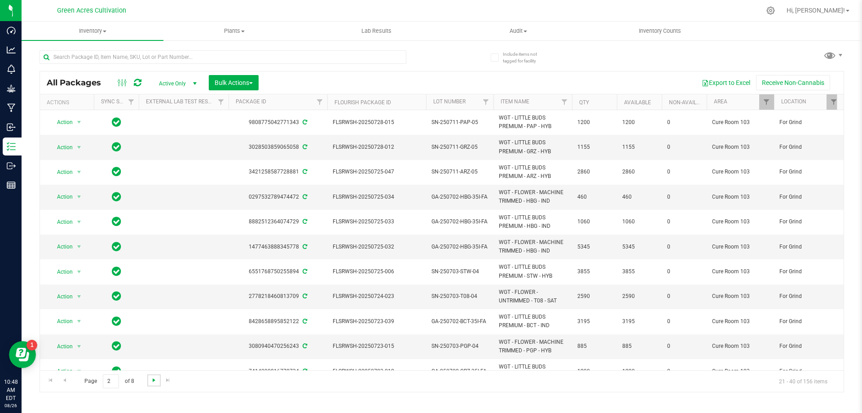
click at [153, 380] on span "Go to the next page" at bounding box center [153, 379] width 7 height 7
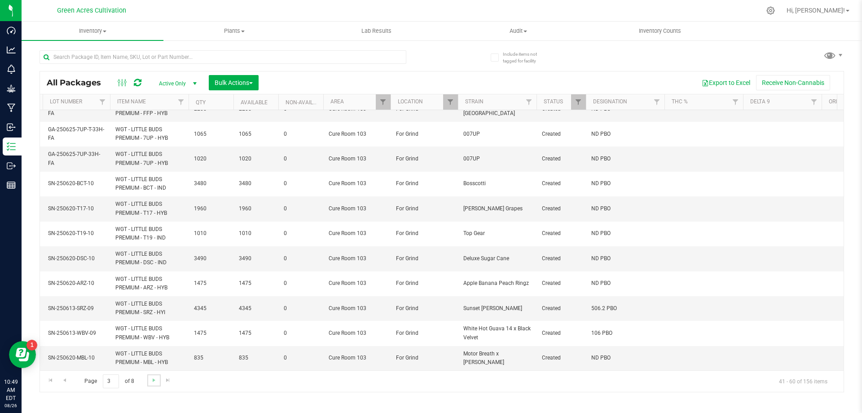
click at [156, 384] on link "Go to the next page" at bounding box center [153, 380] width 13 height 12
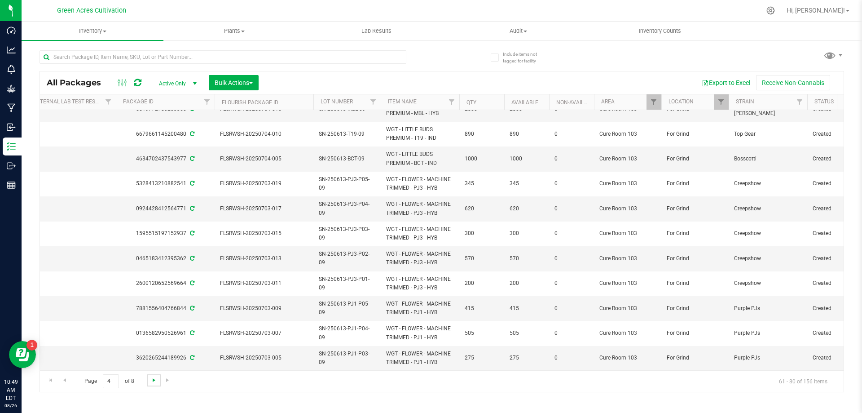
click at [154, 378] on span "Go to the next page" at bounding box center [153, 379] width 7 height 7
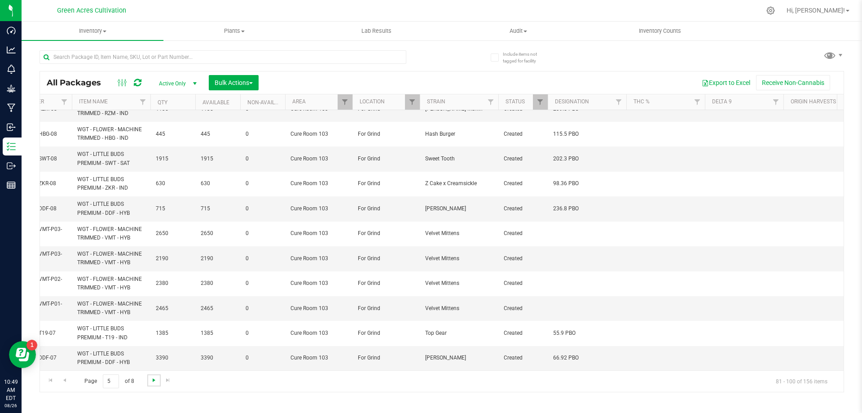
click at [156, 379] on span "Go to the next page" at bounding box center [153, 379] width 7 height 7
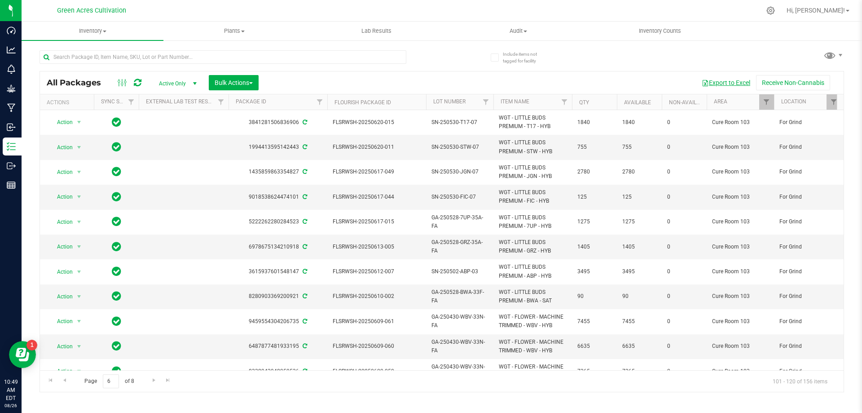
click at [728, 84] on button "Export to Excel" at bounding box center [726, 82] width 60 height 15
click at [764, 105] on span "Filter" at bounding box center [766, 101] width 7 height 7
type input "ra"
click at [790, 150] on span "F04 - RAD Source" at bounding box center [799, 152] width 43 height 5
click at [774, 150] on input "F04 - RAD Source" at bounding box center [771, 153] width 6 height 6
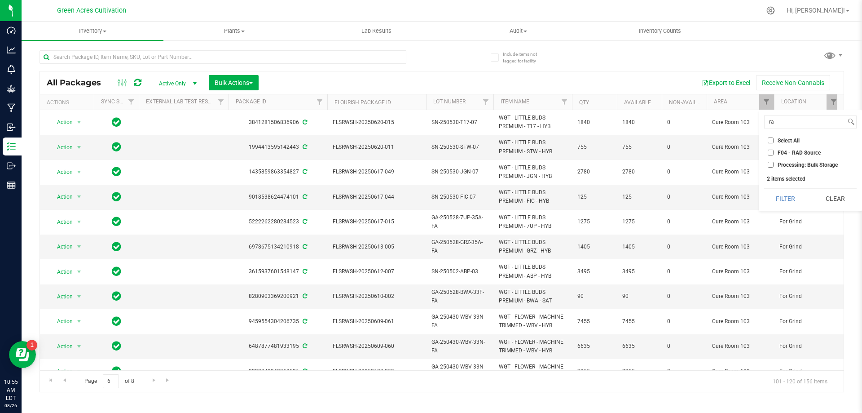
checkbox input "true"
click at [798, 124] on input "ra" at bounding box center [805, 121] width 81 height 13
type input "cu"
click at [789, 151] on span "Cure Room 103" at bounding box center [797, 152] width 38 height 5
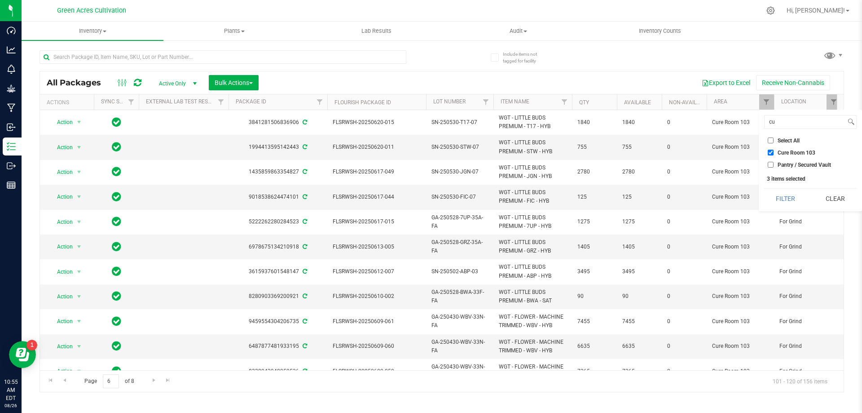
click at [774, 151] on input "Cure Room 103" at bounding box center [771, 153] width 6 height 6
checkbox input "false"
click at [789, 128] on input "cu" at bounding box center [805, 121] width 81 height 13
type input "tr"
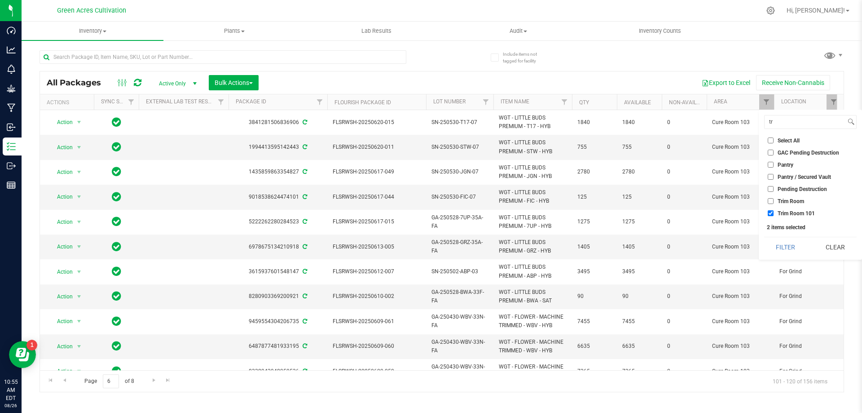
click at [783, 211] on span "Trim Room 101" at bounding box center [796, 213] width 37 height 5
click at [774, 210] on input "Trim Room 101" at bounding box center [771, 213] width 6 height 6
checkbox input "false"
click at [790, 245] on button "Filter" at bounding box center [785, 247] width 43 height 20
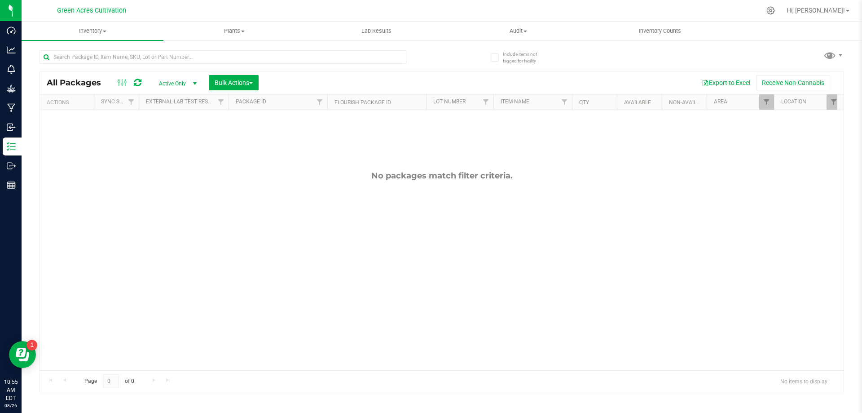
checkbox input "true"
drag, startPoint x: 309, startPoint y: 363, endPoint x: 331, endPoint y: 365, distance: 21.2
click at [331, 363] on div "No packages match filter criteria." at bounding box center [442, 270] width 804 height 321
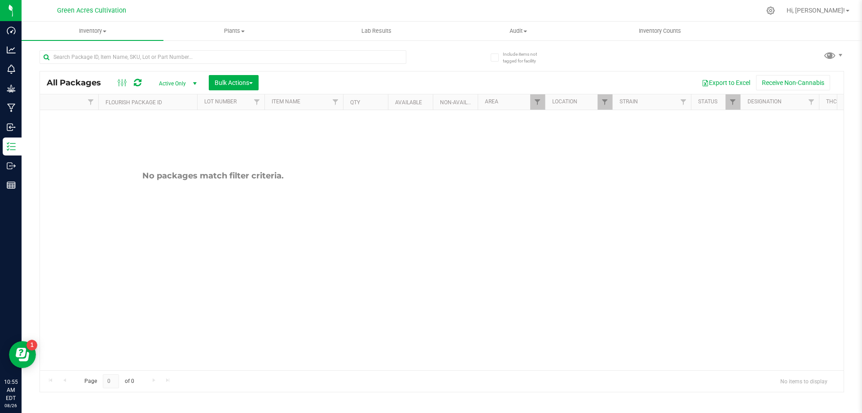
scroll to position [0, 232]
click at [604, 101] on span "Filter" at bounding box center [602, 101] width 7 height 7
click at [634, 129] on div "for grind Select All 33/35 BR Secured Cabinet Arc Room Breeding Chamber Rack Br…" at bounding box center [646, 150] width 103 height 80
click at [635, 124] on input "for grind" at bounding box center [641, 121] width 81 height 13
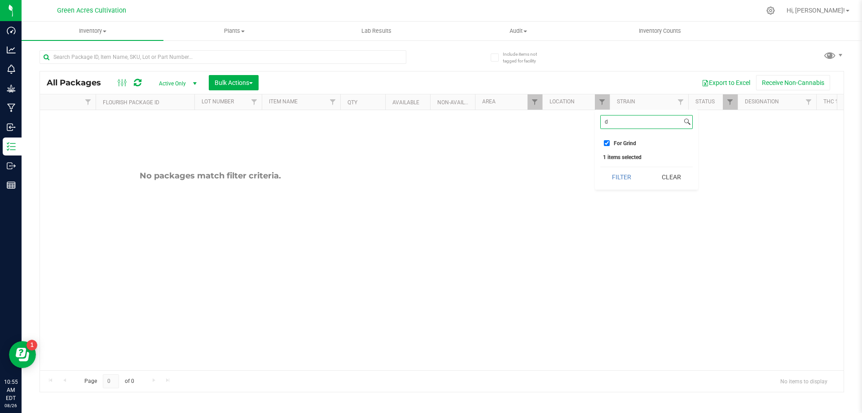
click at [635, 124] on input "d" at bounding box center [641, 121] width 81 height 13
type input "da"
click at [621, 154] on span "Da Bucket" at bounding box center [626, 152] width 24 height 5
click at [610, 154] on input "Da Bucket" at bounding box center [607, 153] width 6 height 6
checkbox input "true"
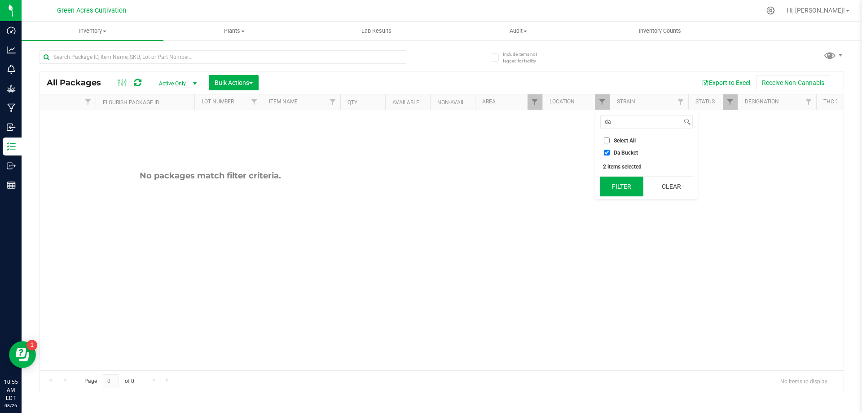
click at [625, 190] on button "Filter" at bounding box center [622, 187] width 43 height 20
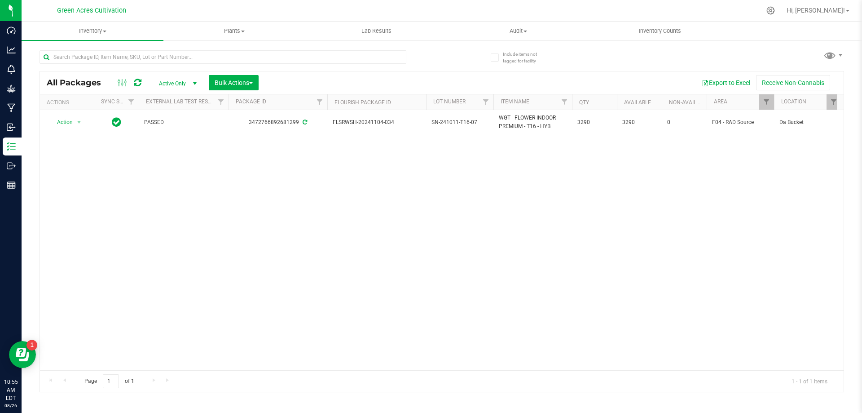
drag, startPoint x: 457, startPoint y: 249, endPoint x: 455, endPoint y: 254, distance: 5.2
click at [458, 249] on div "Action Action Adjust qty Create package Edit attributes Global inventory Locate…" at bounding box center [442, 240] width 804 height 260
click at [766, 105] on span "Filter" at bounding box center [766, 101] width 7 height 7
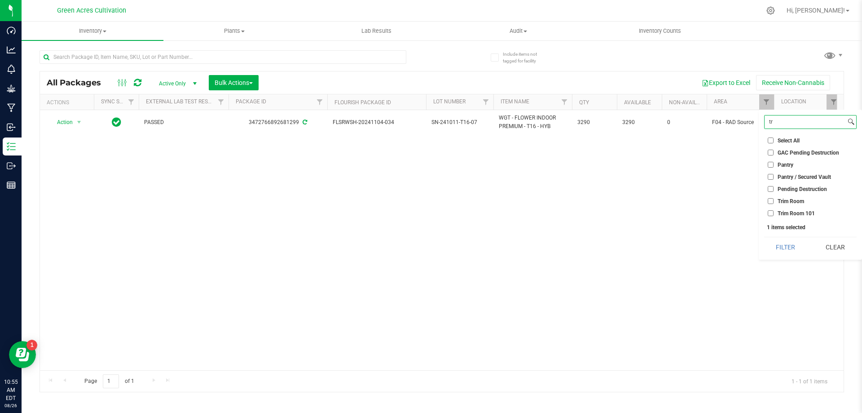
click at [785, 128] on input "tr" at bounding box center [805, 121] width 81 height 13
type input "dr"
click at [788, 171] on ul "Select All 01 02 05 06 09 10 13 13 14 15 17 18 19 19 21 22 23 25 26 29 30 32 33…" at bounding box center [810, 183] width 93 height 94
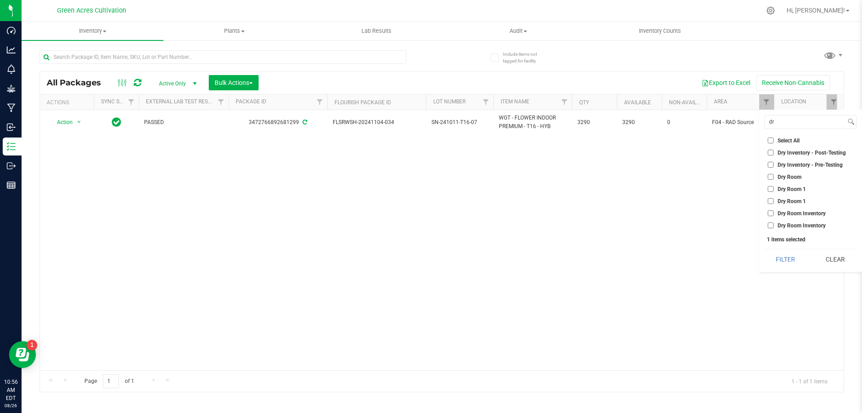
click at [788, 177] on span "Dry Room" at bounding box center [790, 176] width 24 height 5
click at [774, 177] on input "Dry Room" at bounding box center [771, 177] width 6 height 6
click at [786, 263] on button "Filter" at bounding box center [785, 259] width 43 height 20
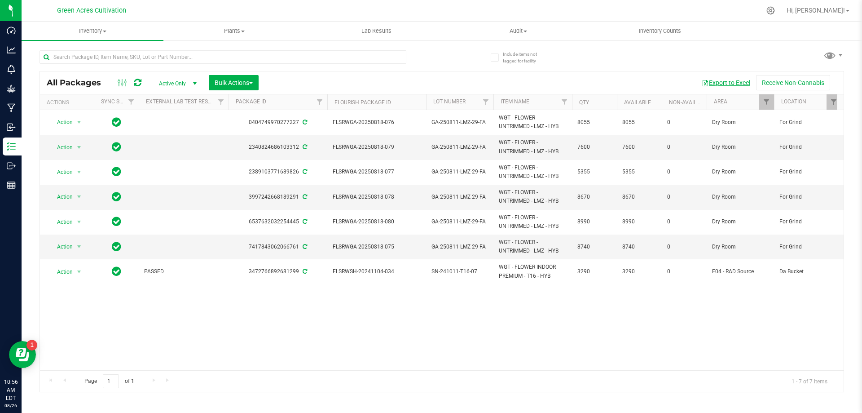
click at [722, 84] on button "Export to Excel" at bounding box center [726, 82] width 60 height 15
click at [766, 104] on span "Filter" at bounding box center [766, 101] width 7 height 7
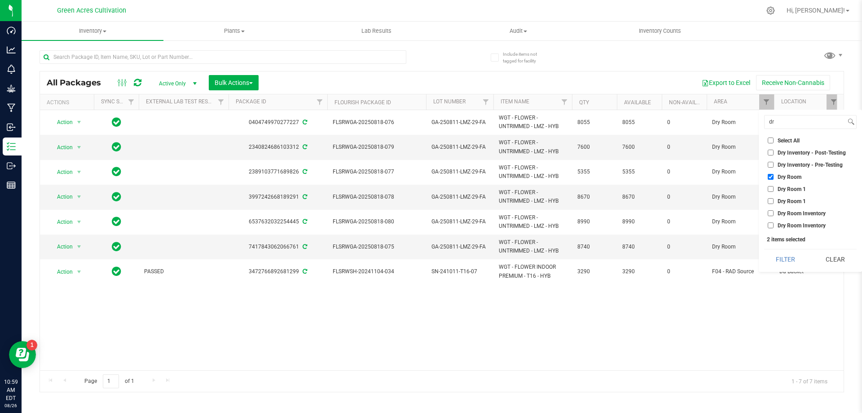
click at [777, 177] on label "Dry Room" at bounding box center [785, 177] width 34 height 6
click at [774, 177] on input "Dry Room" at bounding box center [771, 177] width 6 height 6
checkbox input "false"
click at [795, 126] on input "dr" at bounding box center [805, 121] width 81 height 13
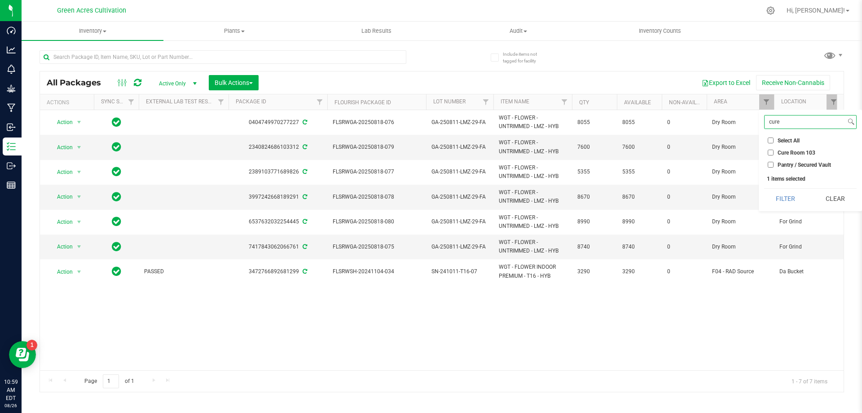
type input "cure"
click at [803, 155] on span "Cure Room 103" at bounding box center [797, 152] width 38 height 5
click at [774, 155] on input "Cure Room 103" at bounding box center [771, 153] width 6 height 6
checkbox input "true"
click at [787, 195] on button "Filter" at bounding box center [785, 199] width 43 height 20
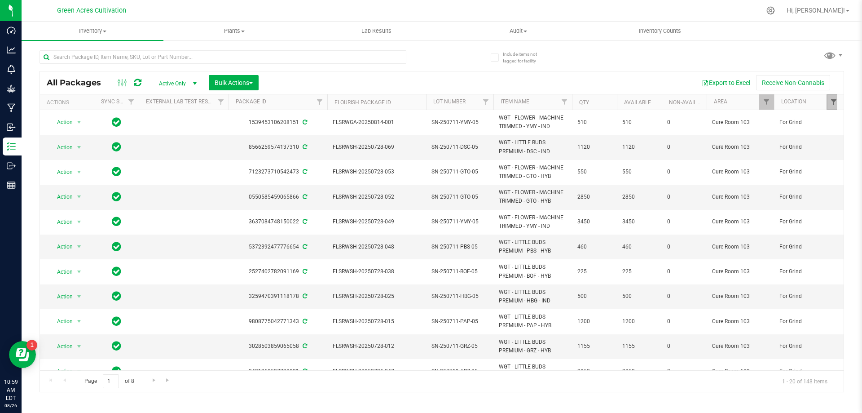
click at [832, 101] on span "Filter" at bounding box center [833, 101] width 7 height 7
click at [787, 139] on span "Select All" at bounding box center [789, 140] width 22 height 5
click at [774, 139] on input "Select All" at bounding box center [771, 140] width 6 height 6
checkbox input "false"
click at [777, 151] on label "Da Bucket" at bounding box center [785, 153] width 34 height 6
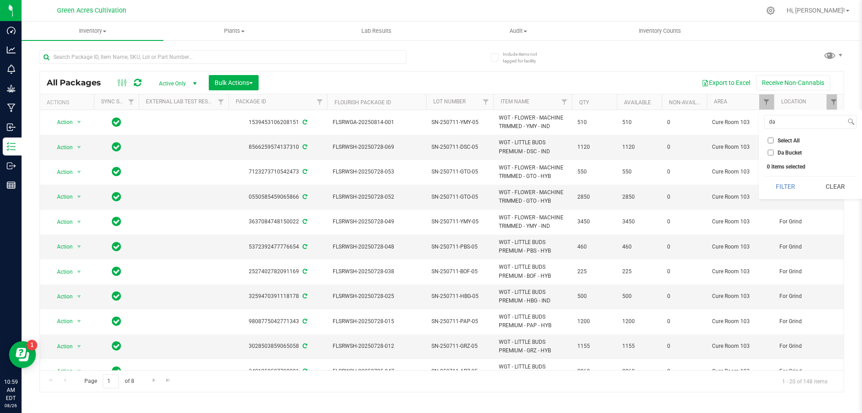
click at [774, 151] on input "Da Bucket" at bounding box center [771, 153] width 6 height 6
checkbox input "true"
click at [784, 124] on input "da" at bounding box center [805, 121] width 81 height 13
click at [793, 187] on button "Filter" at bounding box center [785, 187] width 43 height 20
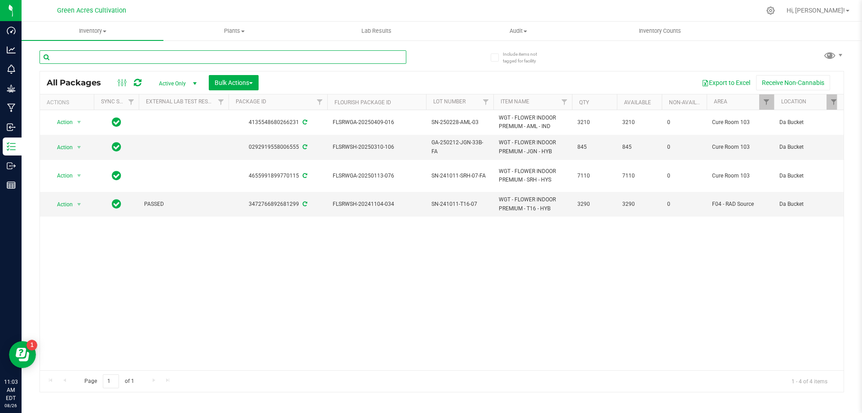
click at [360, 58] on input "text" at bounding box center [223, 56] width 367 height 13
click at [761, 96] on link "Filter" at bounding box center [767, 101] width 15 height 15
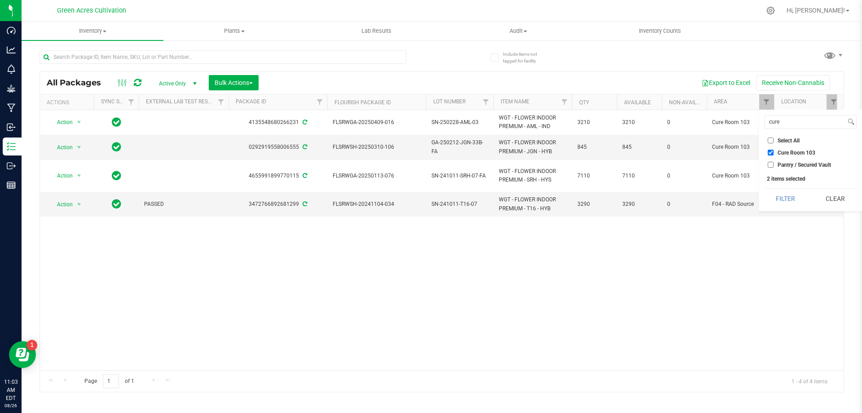
click at [791, 151] on span "Cure Room 103" at bounding box center [797, 152] width 38 height 5
click at [774, 151] on input "Cure Room 103" at bounding box center [771, 153] width 6 height 6
checkbox input "false"
click at [836, 196] on button "Clear" at bounding box center [835, 199] width 43 height 20
click at [831, 100] on span "Filter" at bounding box center [833, 101] width 7 height 7
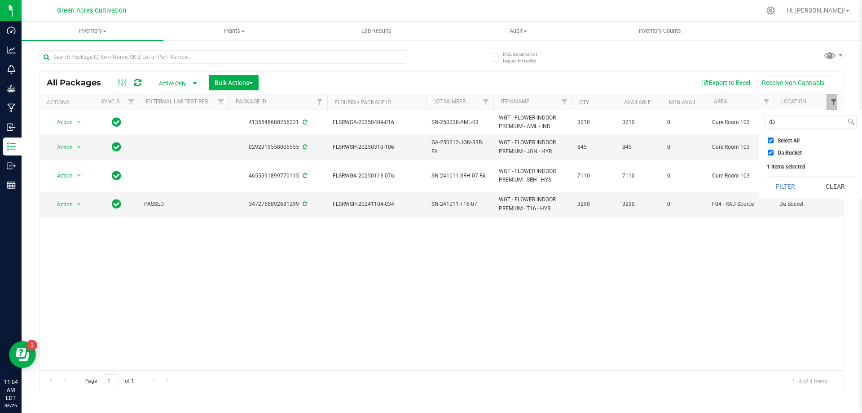
checkbox input "true"
click at [829, 187] on button "Clear" at bounding box center [835, 187] width 43 height 20
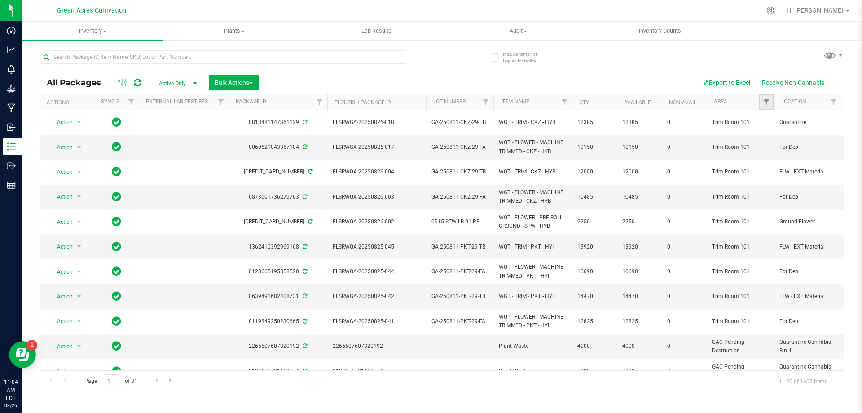
click at [763, 106] on link "Filter" at bounding box center [767, 101] width 15 height 15
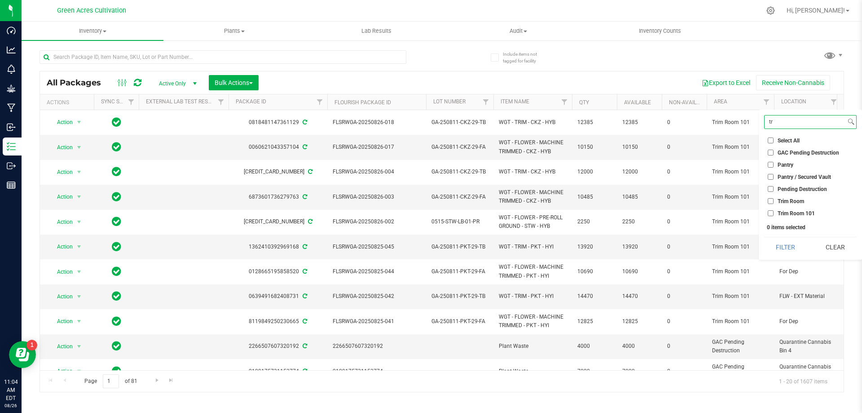
type input "tr"
click at [795, 209] on li "Trim Room 101" at bounding box center [810, 212] width 93 height 9
click at [791, 217] on li "Trim Room 101" at bounding box center [810, 212] width 93 height 9
click at [788, 215] on span "Trim Room 101" at bounding box center [796, 213] width 37 height 5
click at [774, 215] on input "Trim Room 101" at bounding box center [771, 213] width 6 height 6
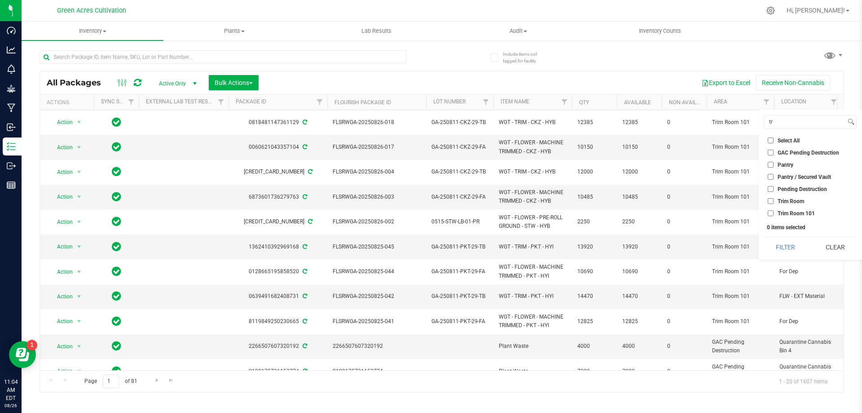
checkbox input "true"
click at [788, 258] on div "tr Select All 01 02 05 06 09 10 13 13 14 15 17 18 19 19 21 22 23 25 26 29 30 32…" at bounding box center [810, 185] width 103 height 150
click at [788, 253] on button "Filter" at bounding box center [785, 247] width 43 height 20
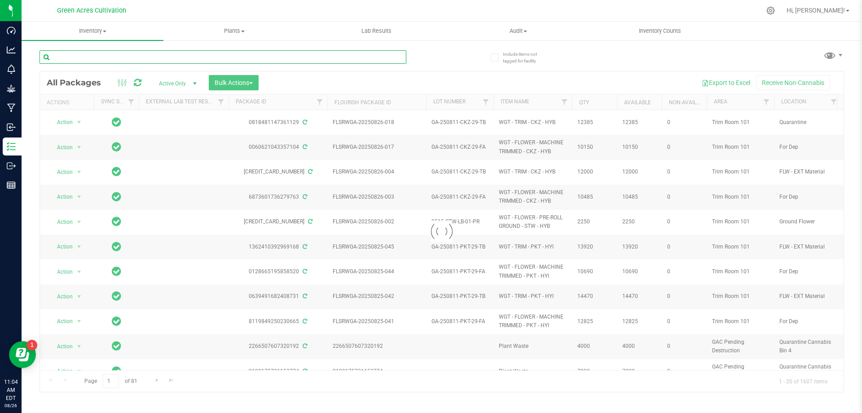
click at [251, 59] on input "text" at bounding box center [223, 56] width 367 height 13
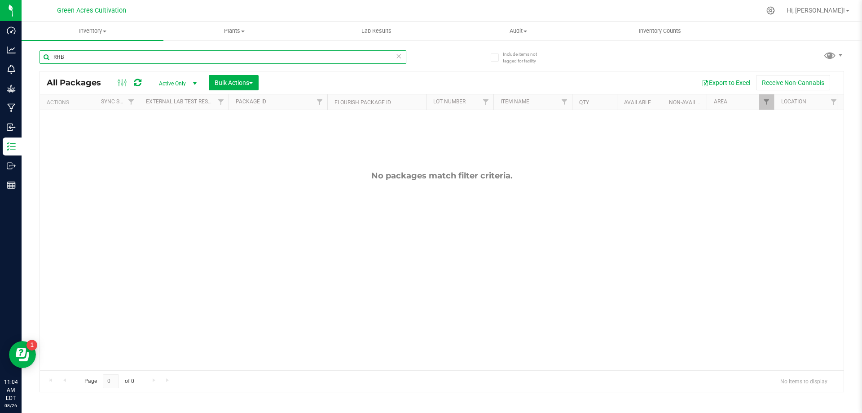
type input "RHB"
click at [402, 56] on icon at bounding box center [399, 55] width 6 height 11
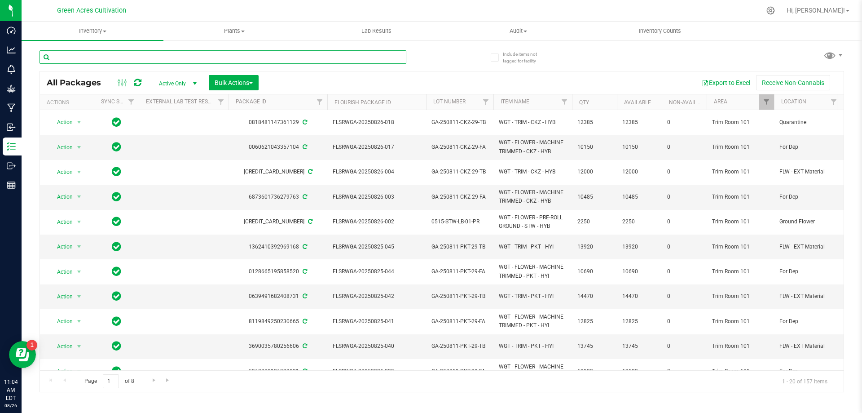
click at [340, 57] on input "text" at bounding box center [223, 56] width 367 height 13
click at [286, 58] on input "text" at bounding box center [223, 56] width 367 height 13
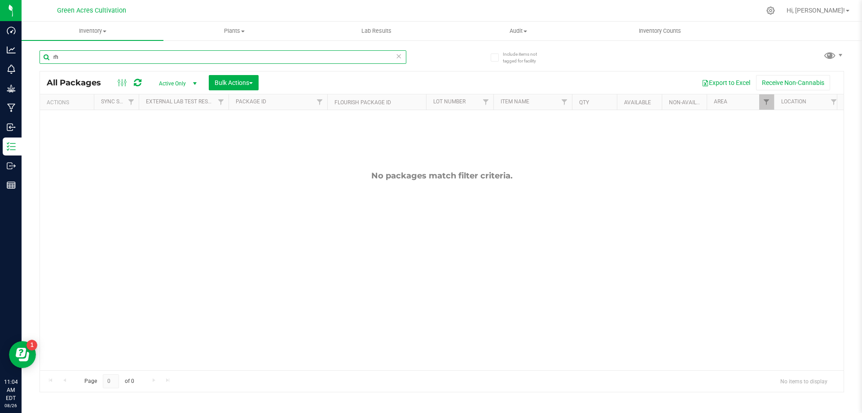
type input "r"
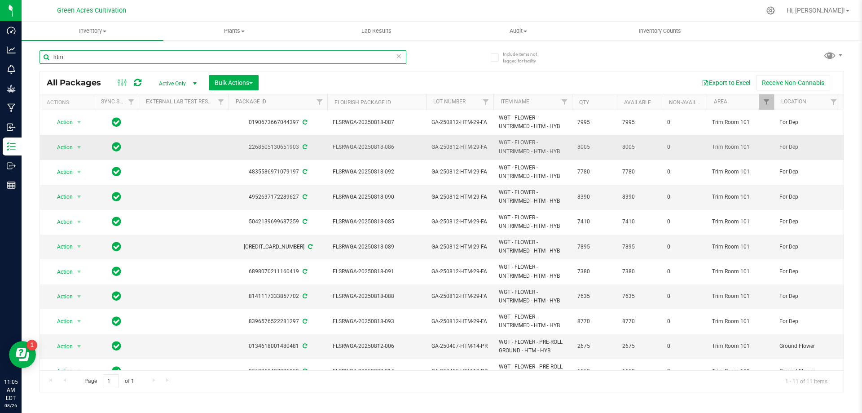
type input "htm"
click at [735, 152] on td "Trim Room 101" at bounding box center [740, 147] width 67 height 25
click at [669, 144] on span "0" at bounding box center [684, 147] width 34 height 9
